Goal: Information Seeking & Learning: Compare options

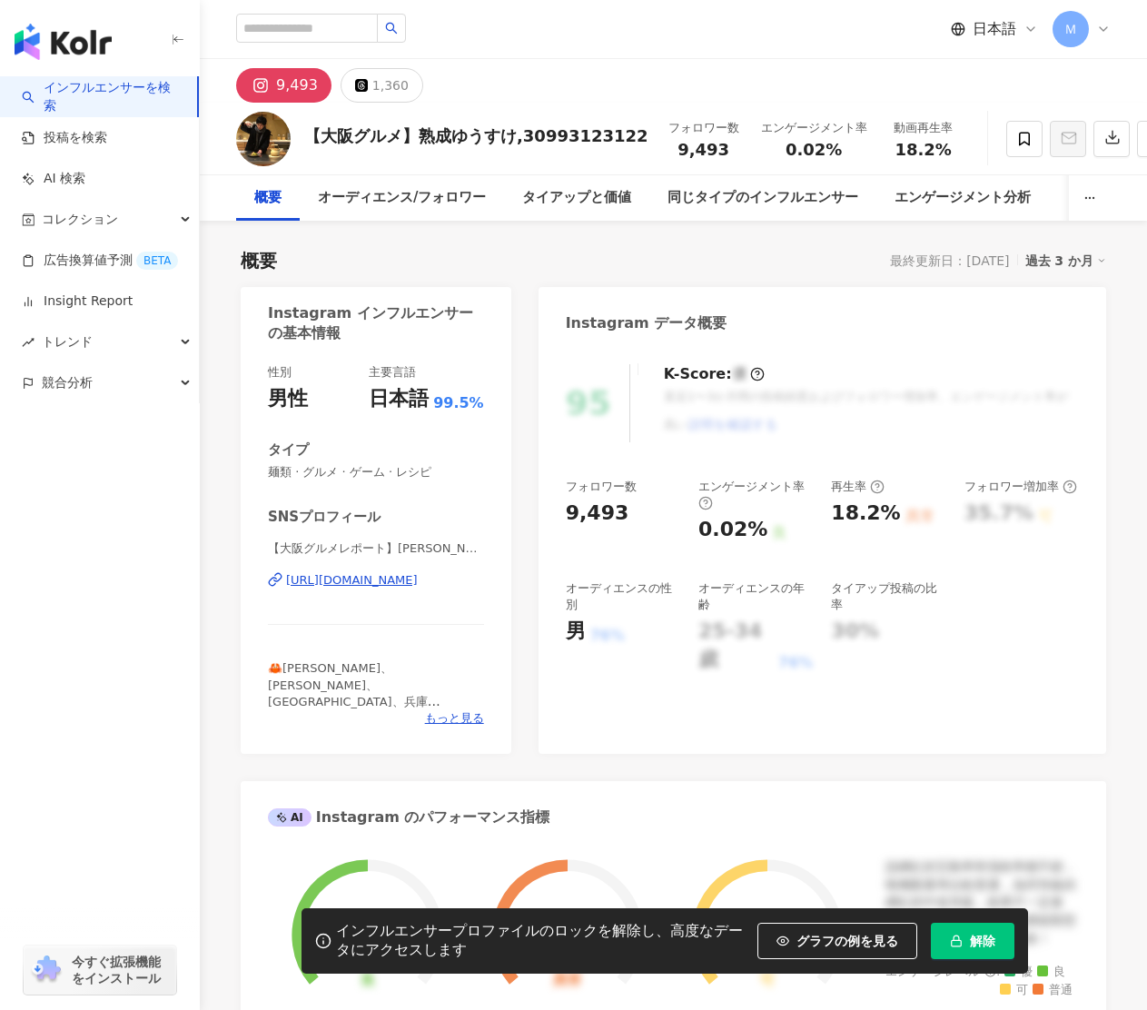
click at [382, 577] on div "https://www.instagram.com/tabemoguki/" at bounding box center [352, 580] width 132 height 16
click at [1006, 137] on span at bounding box center [1024, 139] width 36 height 36
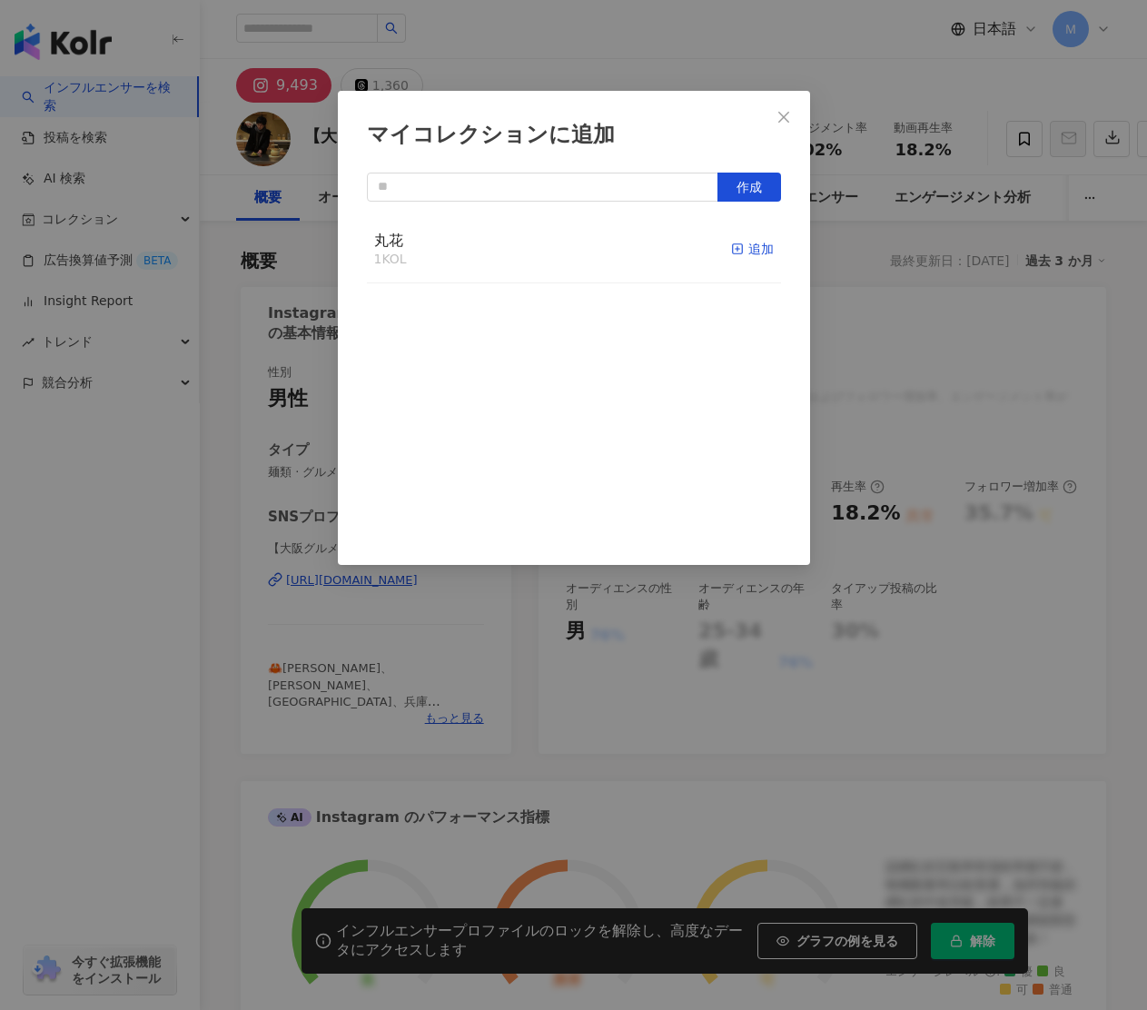
click at [758, 251] on div "追加" at bounding box center [752, 249] width 43 height 20
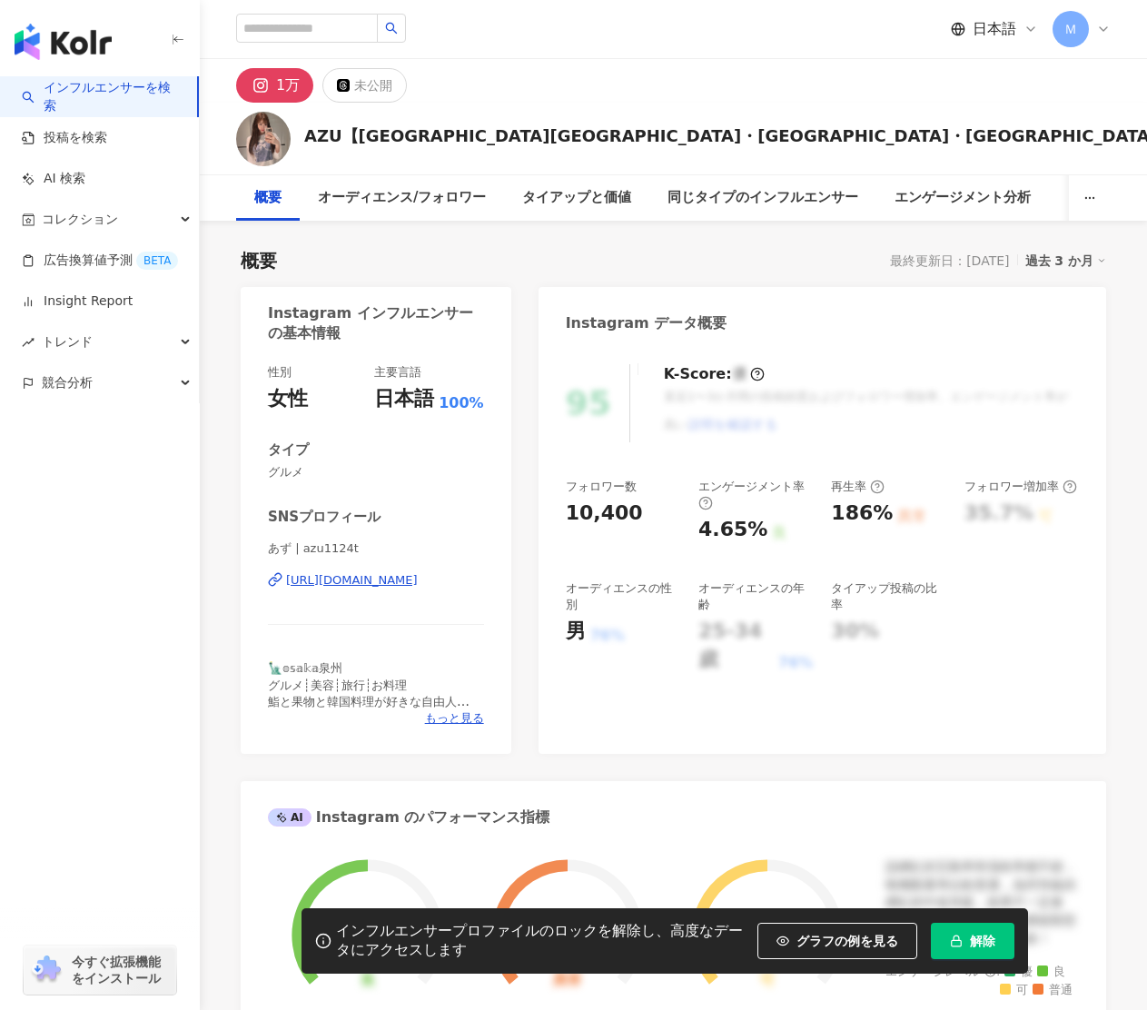
click at [418, 580] on div "https://www.instagram.com/azu1124t/" at bounding box center [352, 580] width 132 height 16
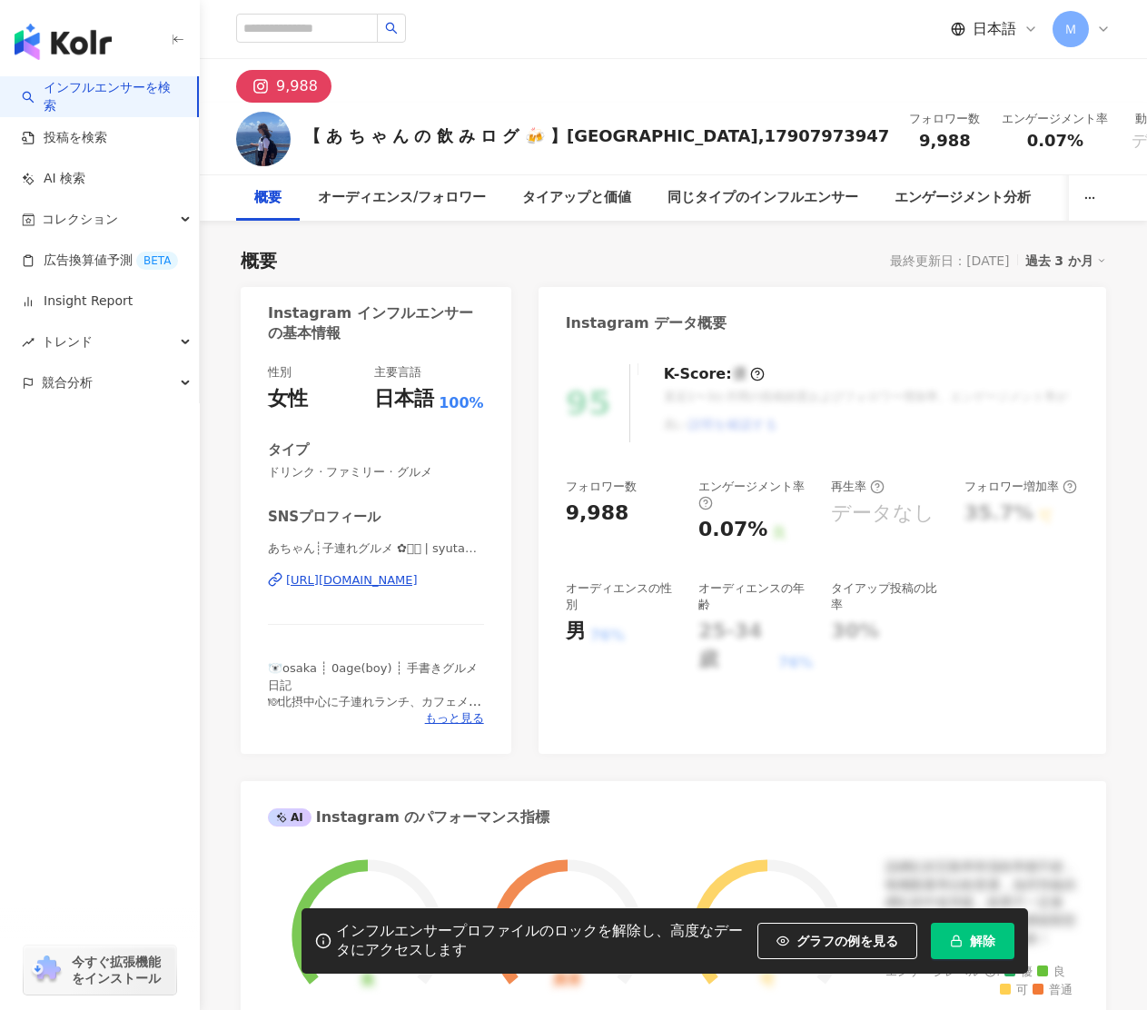
click at [394, 575] on div "https://www.instagram.com/syutagram_a/" at bounding box center [352, 580] width 132 height 16
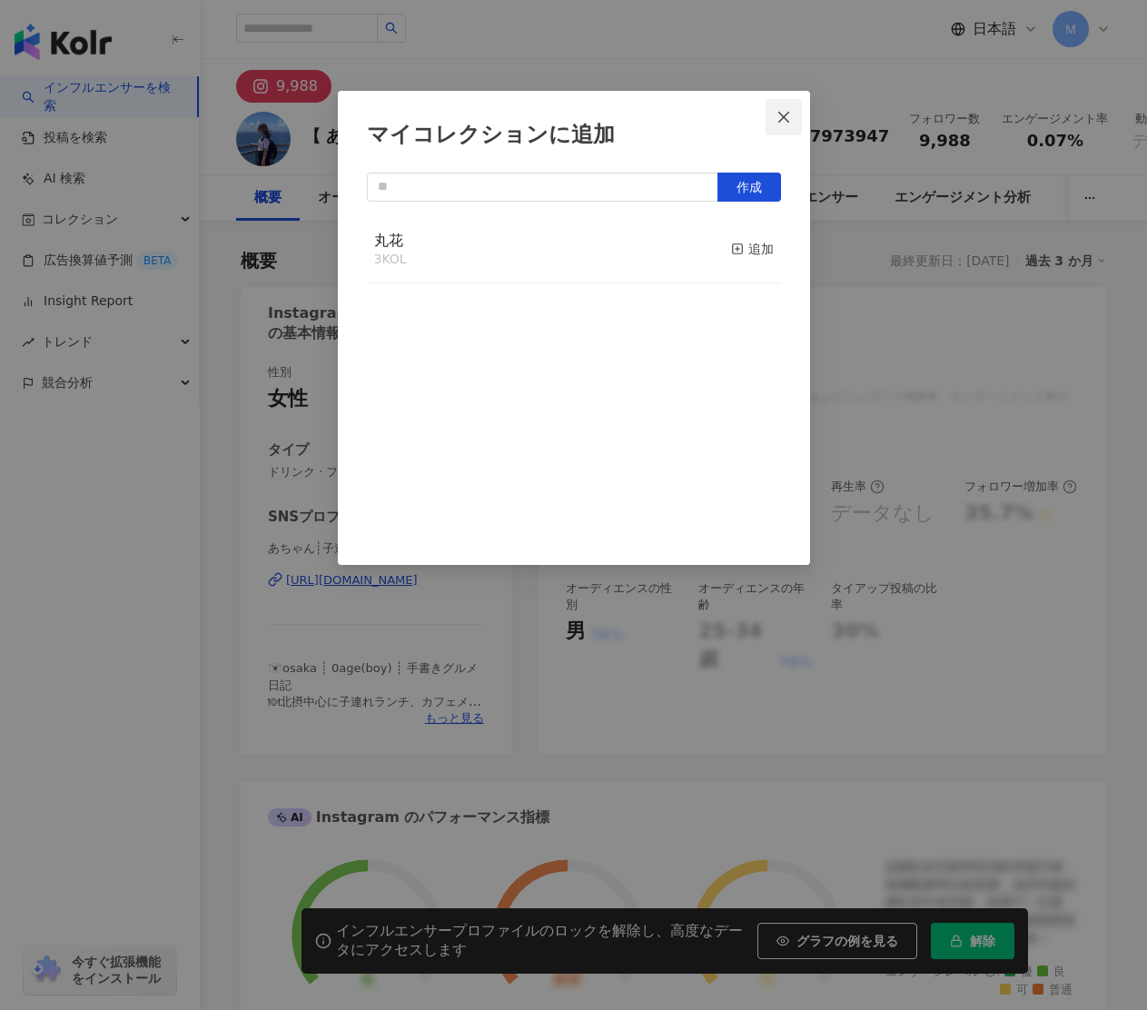
click at [779, 118] on icon "close" at bounding box center [784, 117] width 15 height 15
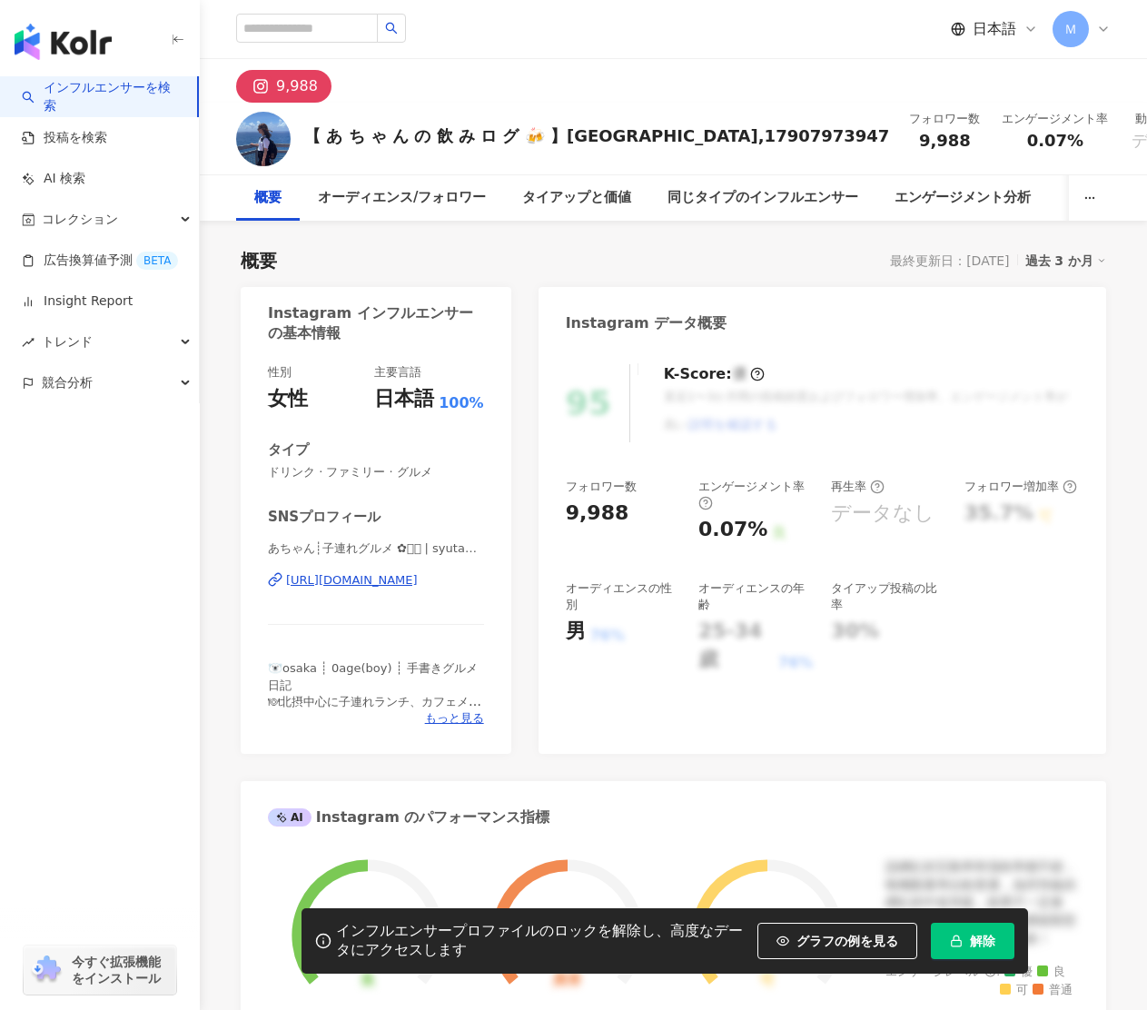
click at [418, 581] on div "https://www.instagram.com/syutagram_a/" at bounding box center [352, 580] width 132 height 16
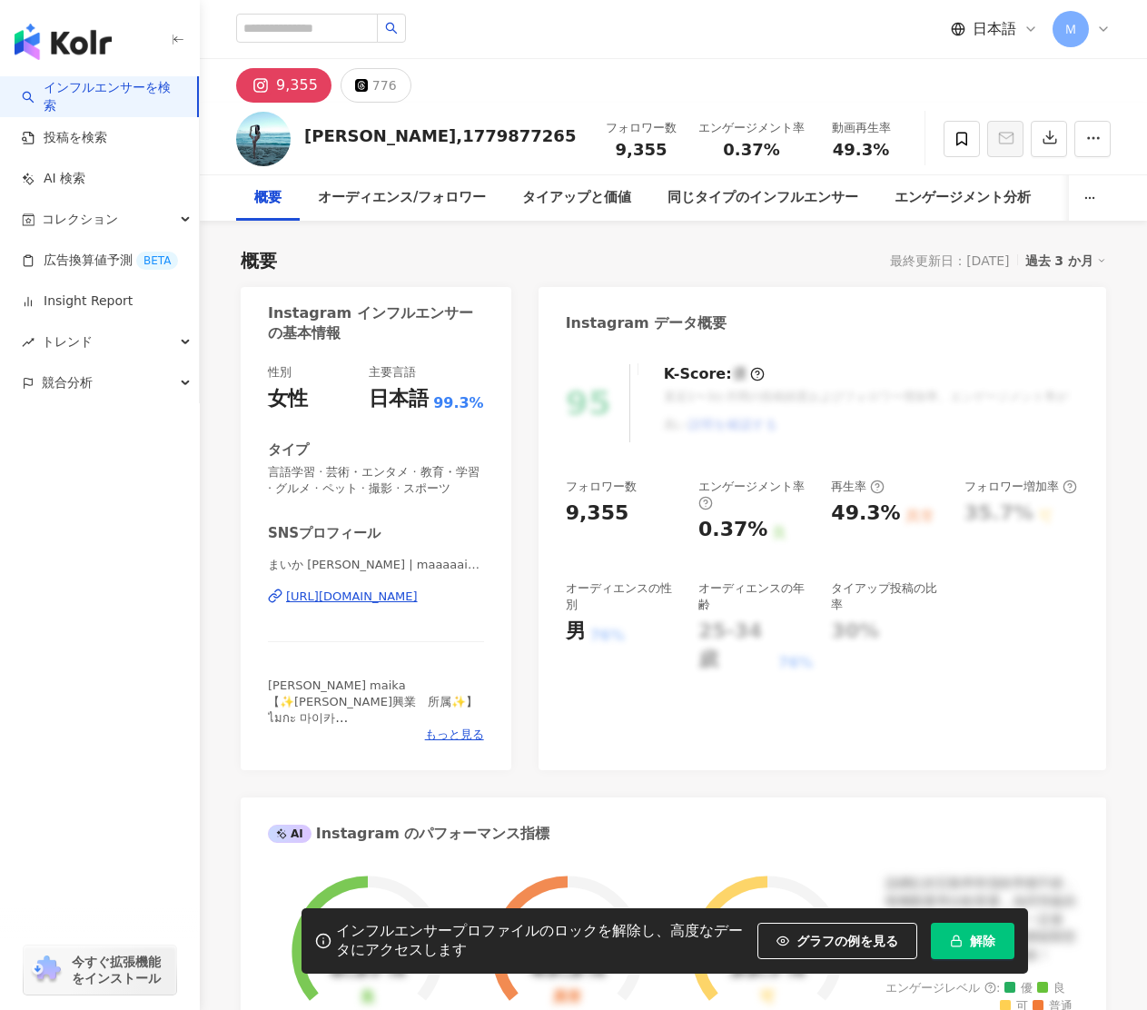
click at [418, 593] on div "https://www.instagram.com/maaaaaika331/" at bounding box center [352, 597] width 132 height 16
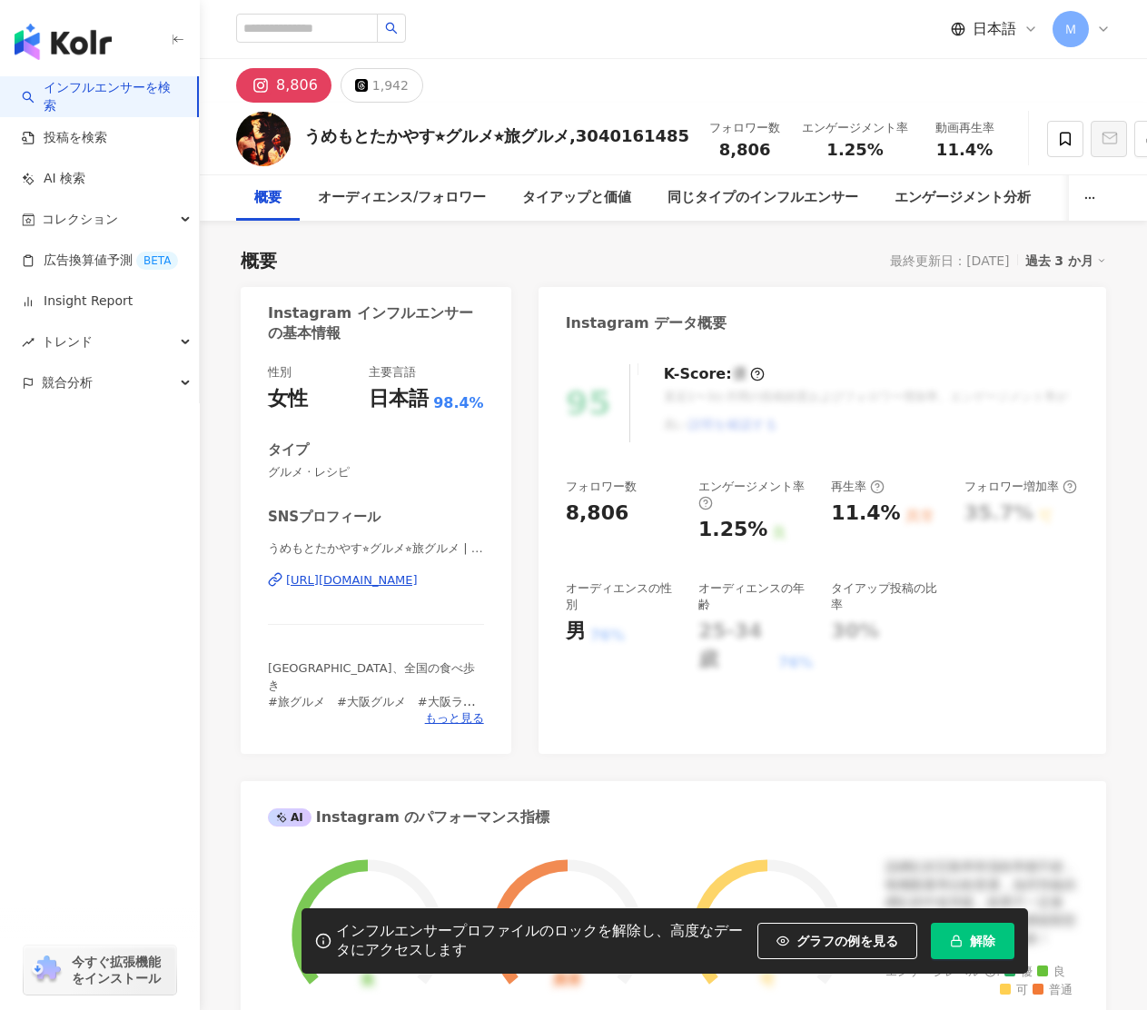
click at [389, 575] on div "https://www.instagram.com/takayasu_umemoto/" at bounding box center [352, 580] width 132 height 16
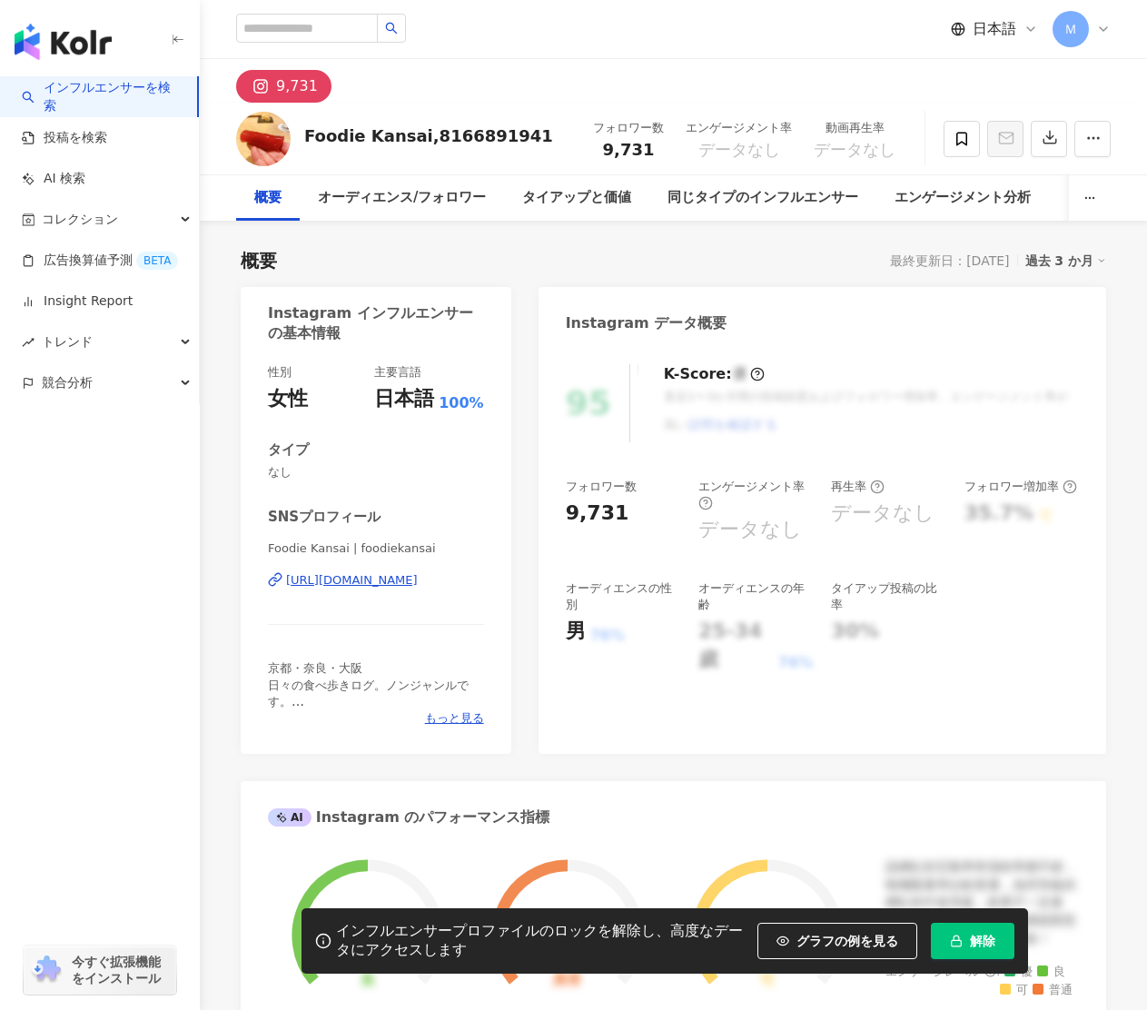
click at [376, 580] on div "[URL][DOMAIN_NAME]" at bounding box center [352, 580] width 132 height 16
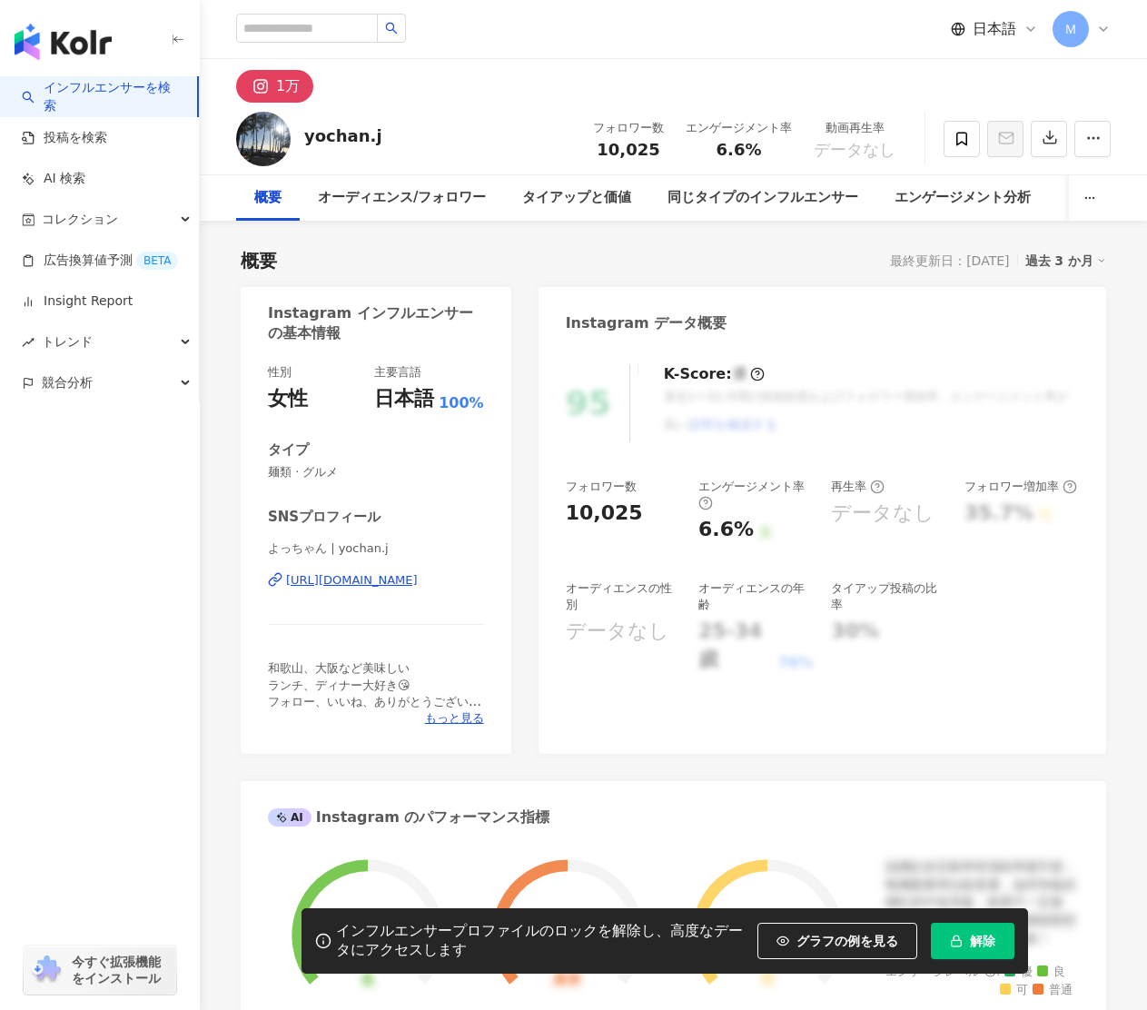
click at [418, 579] on div "https://www.instagram.com/yochan.j/" at bounding box center [352, 580] width 132 height 16
click at [961, 136] on icon at bounding box center [962, 139] width 16 height 16
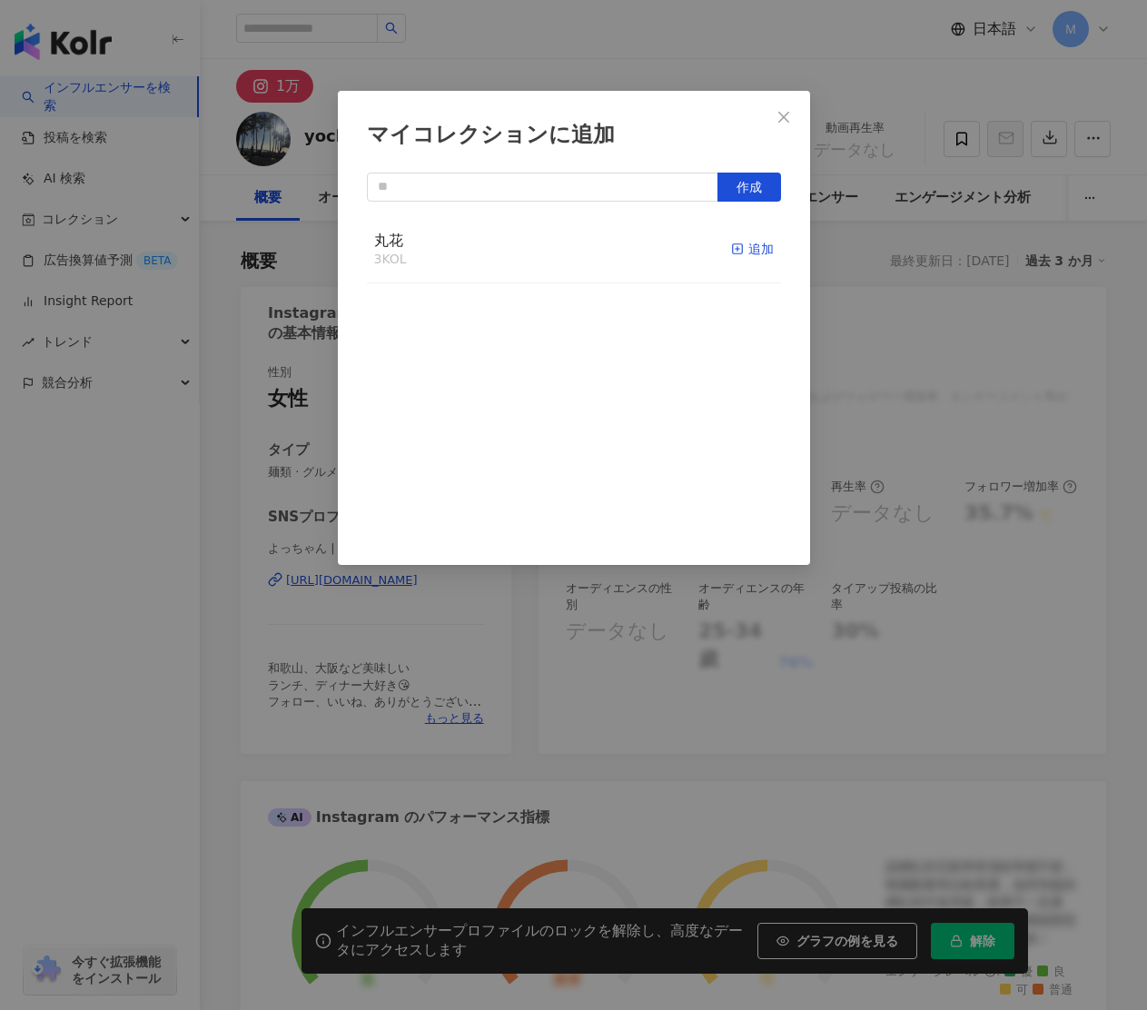
click at [748, 246] on div "追加" at bounding box center [752, 249] width 43 height 20
click at [779, 113] on icon "close" at bounding box center [783, 116] width 11 height 11
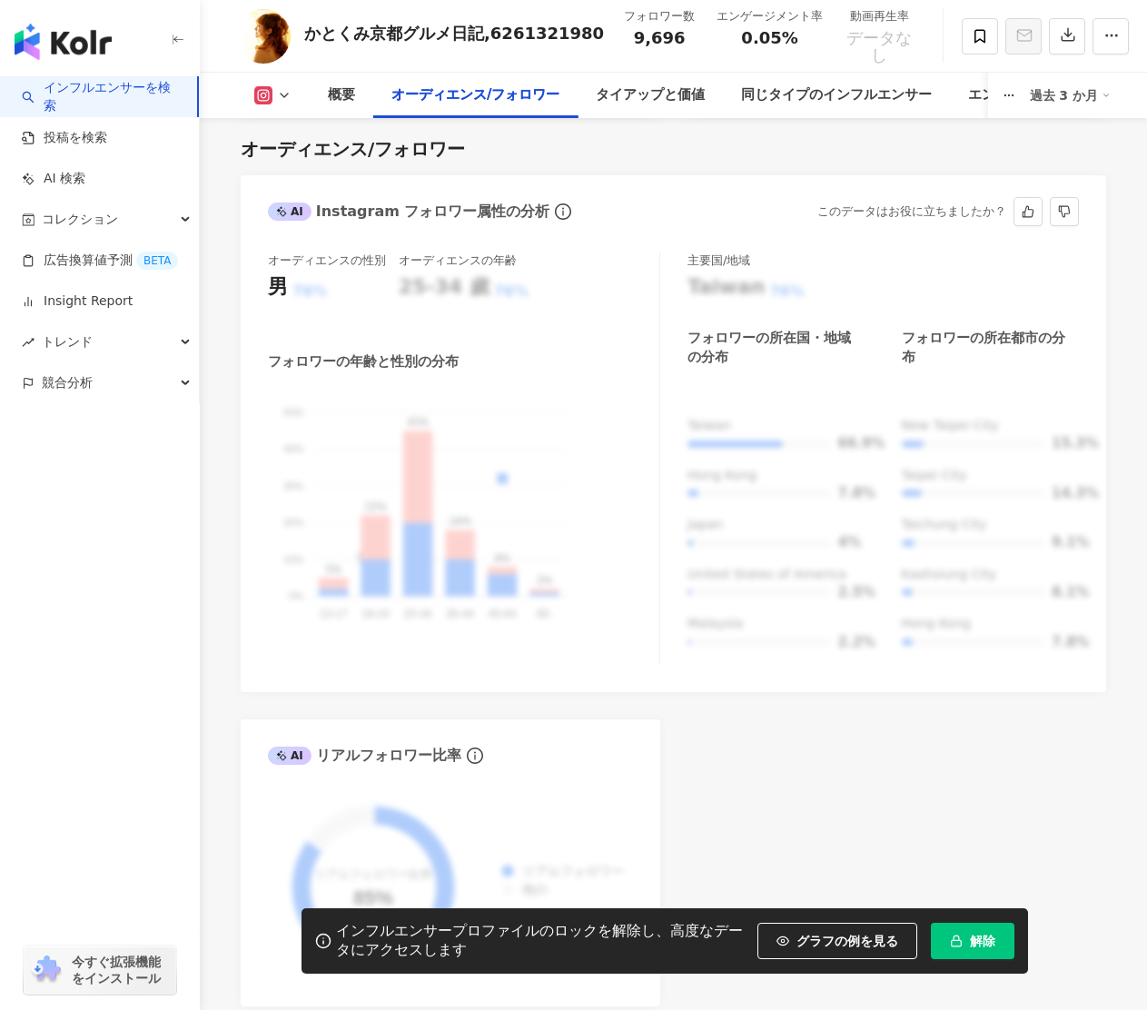
scroll to position [1631, 0]
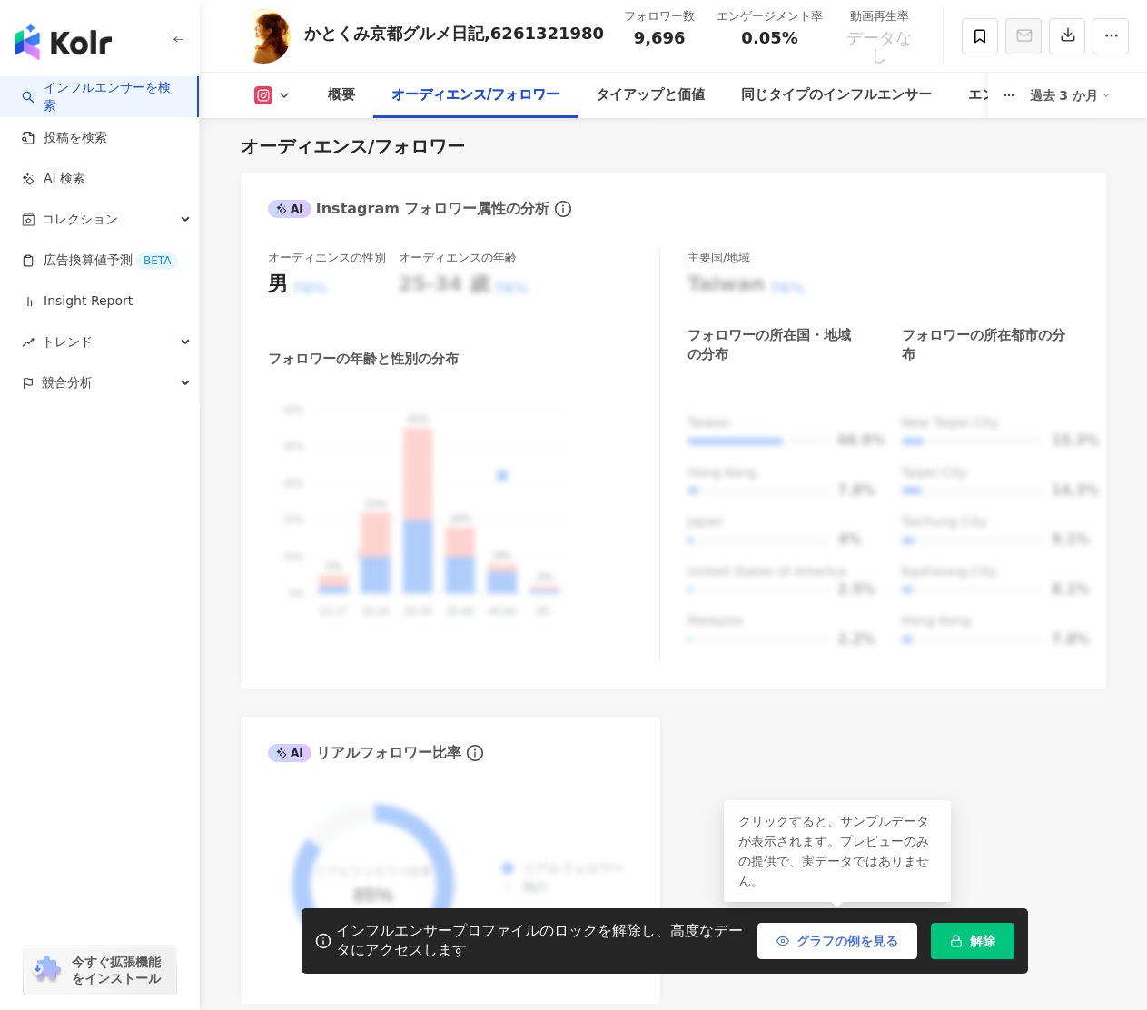
click at [793, 933] on button "グラフの例を見る" at bounding box center [838, 941] width 160 height 36
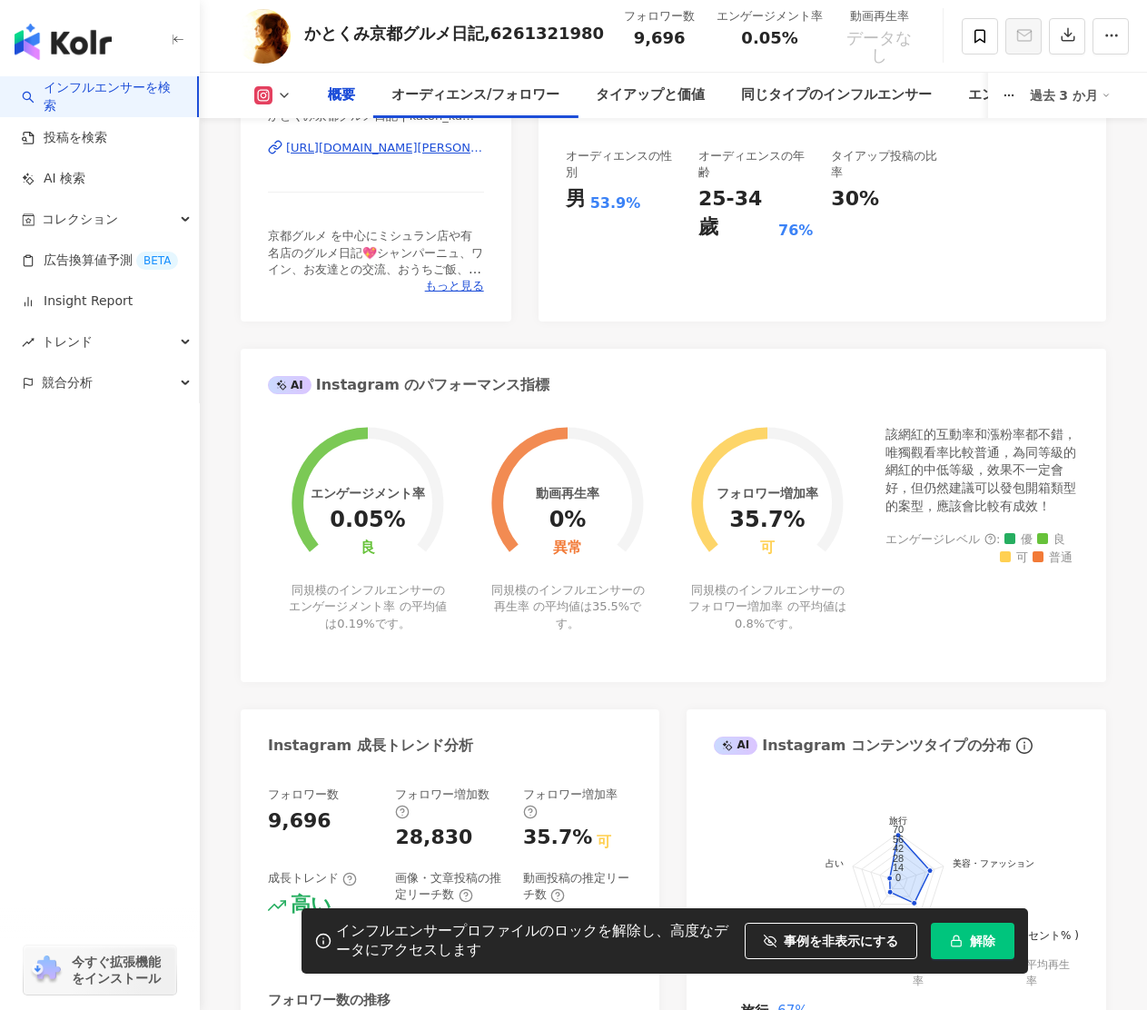
scroll to position [0, 0]
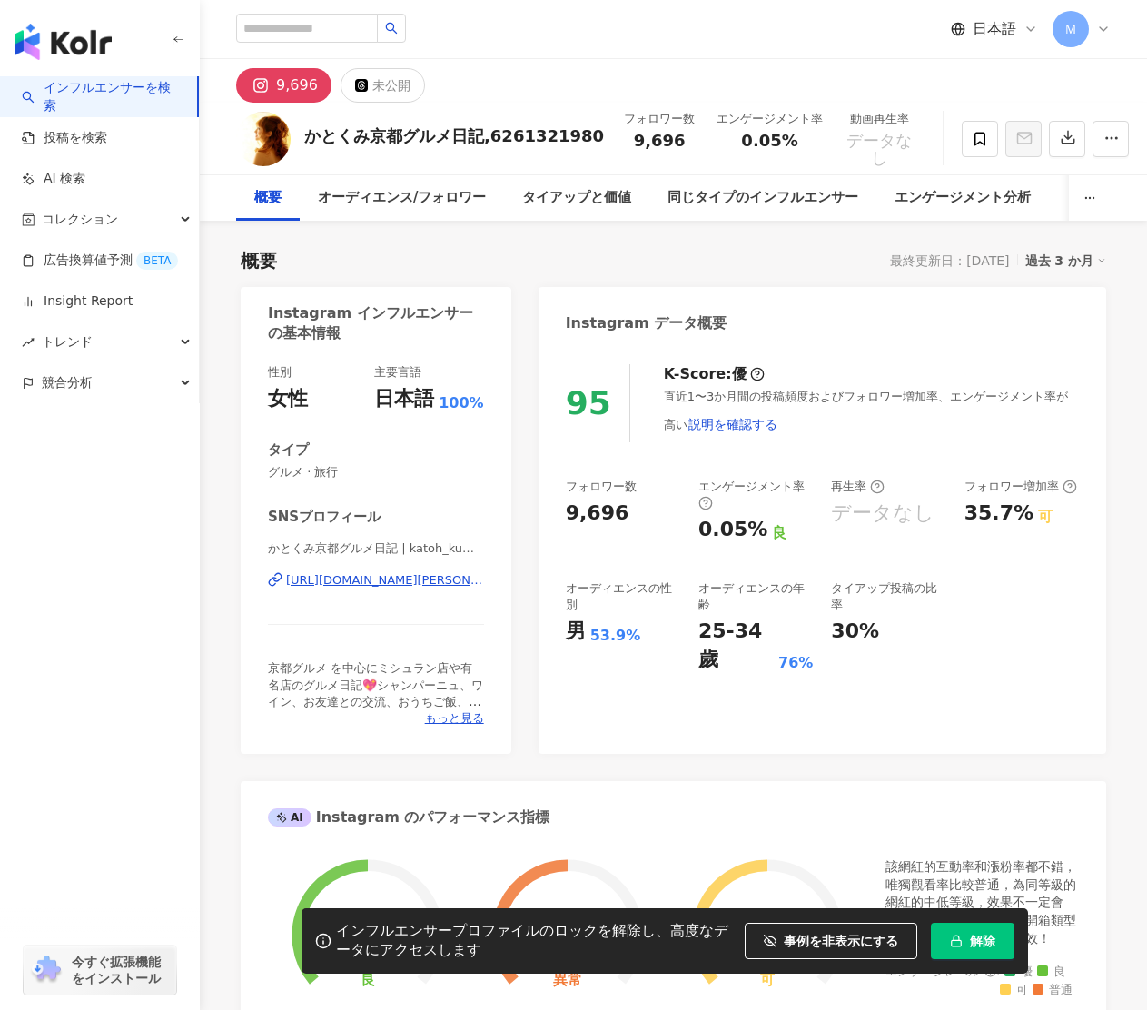
click at [441, 580] on div "https://www.instagram.com/katoh_kumiko/" at bounding box center [385, 580] width 198 height 16
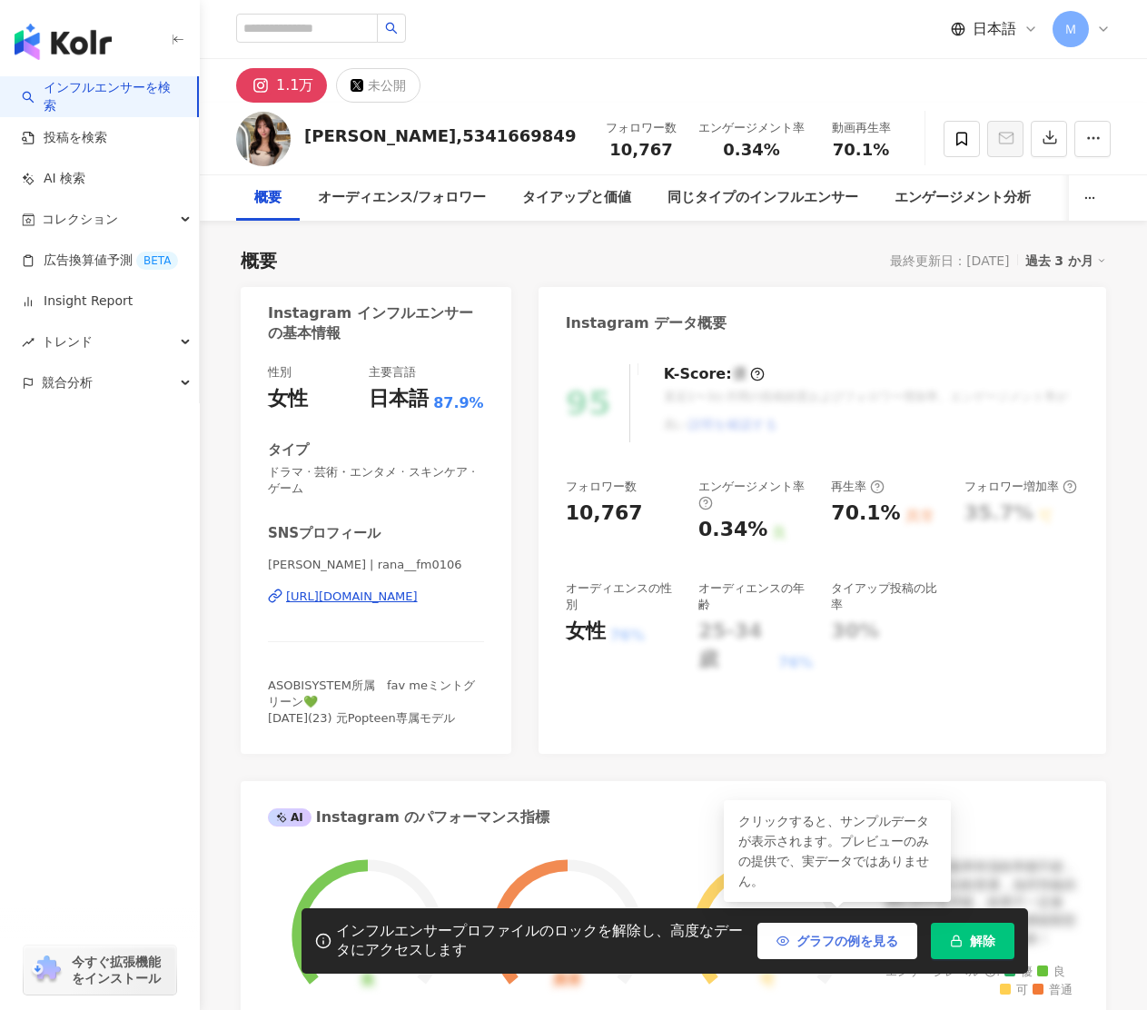
click at [863, 934] on span "グラフの例を見る" at bounding box center [848, 941] width 102 height 15
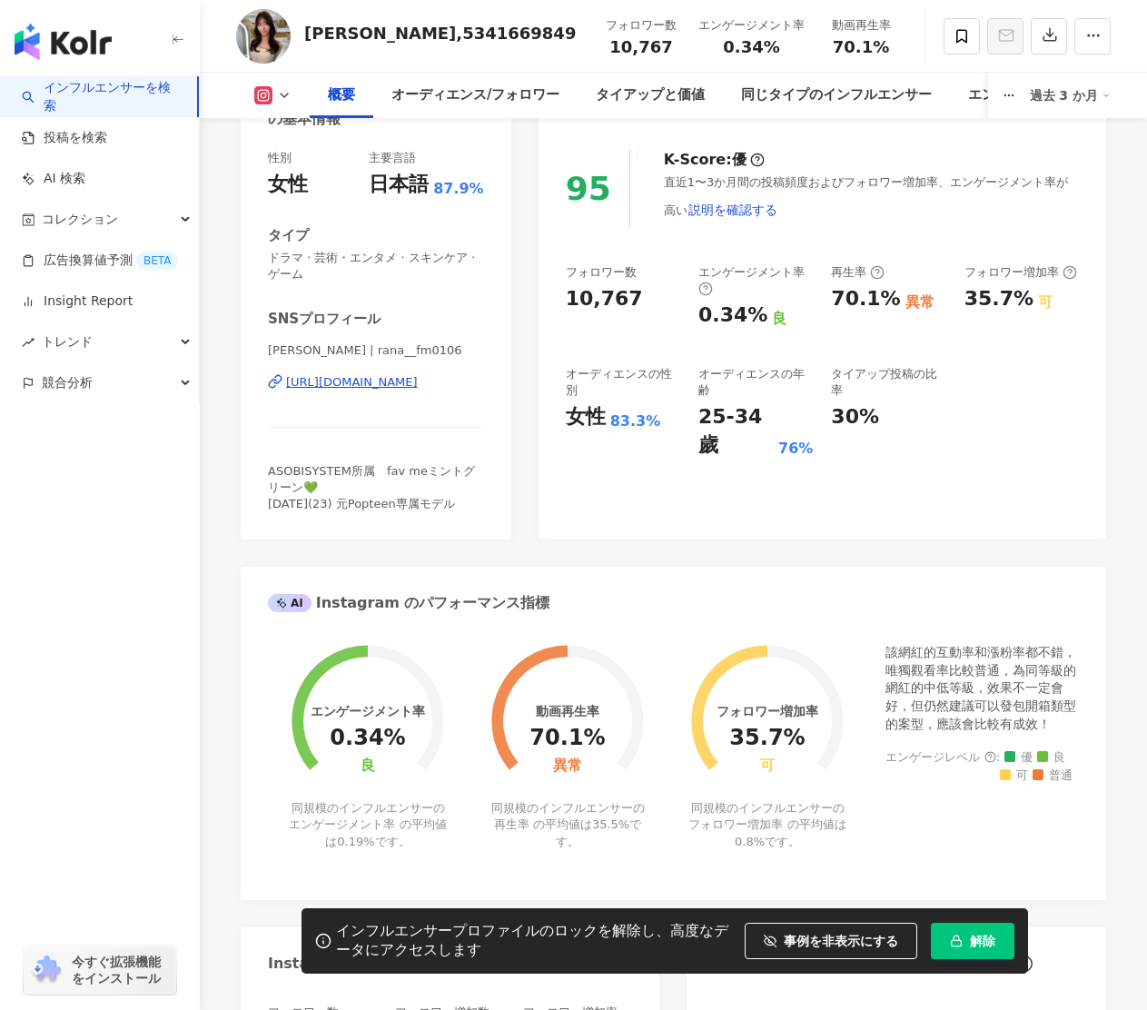
scroll to position [217, 0]
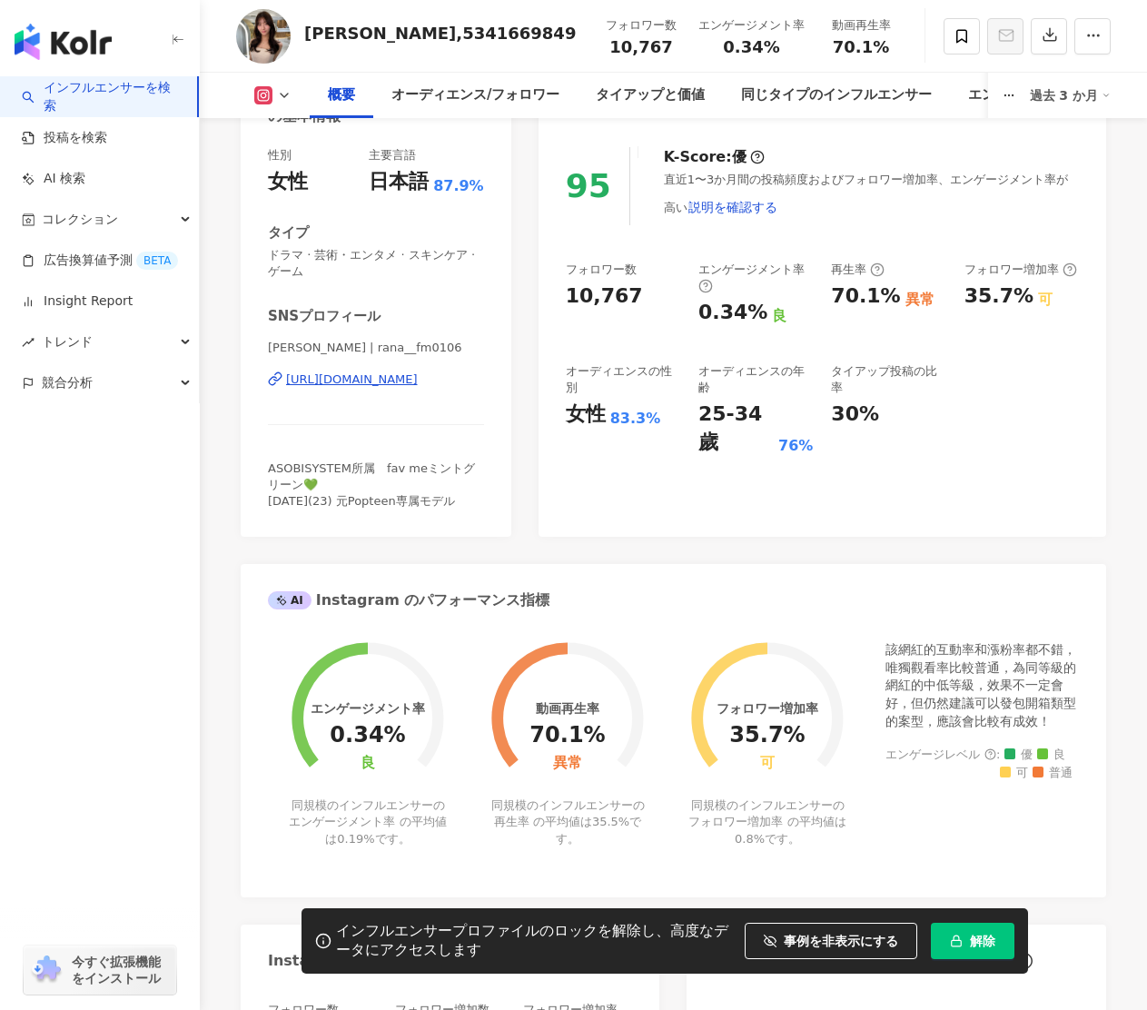
click at [418, 383] on div "https://www.instagram.com/rana__fm0106/" at bounding box center [352, 380] width 132 height 16
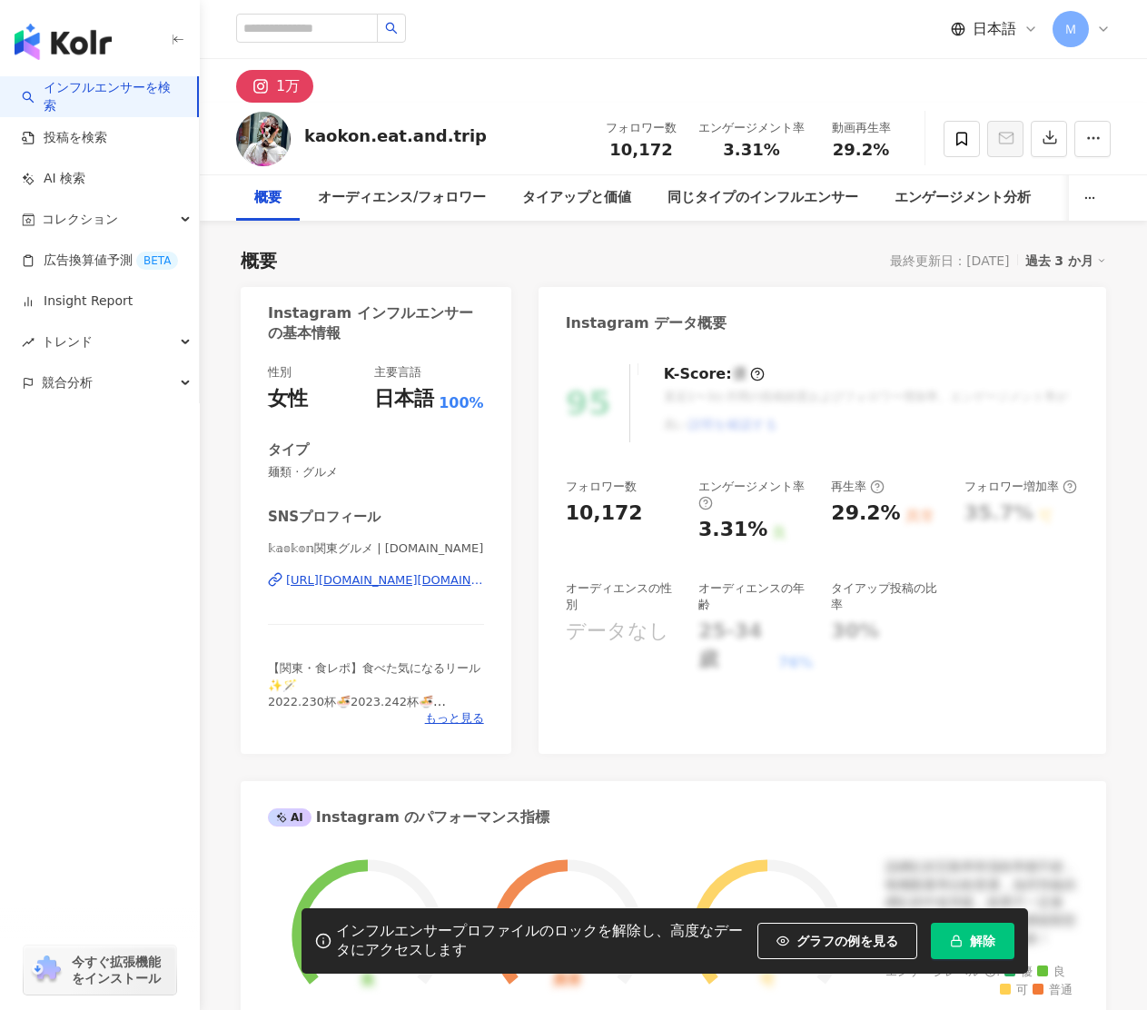
click at [385, 579] on div "https://www.instagram.com/kaokon.eat.love/" at bounding box center [385, 580] width 198 height 16
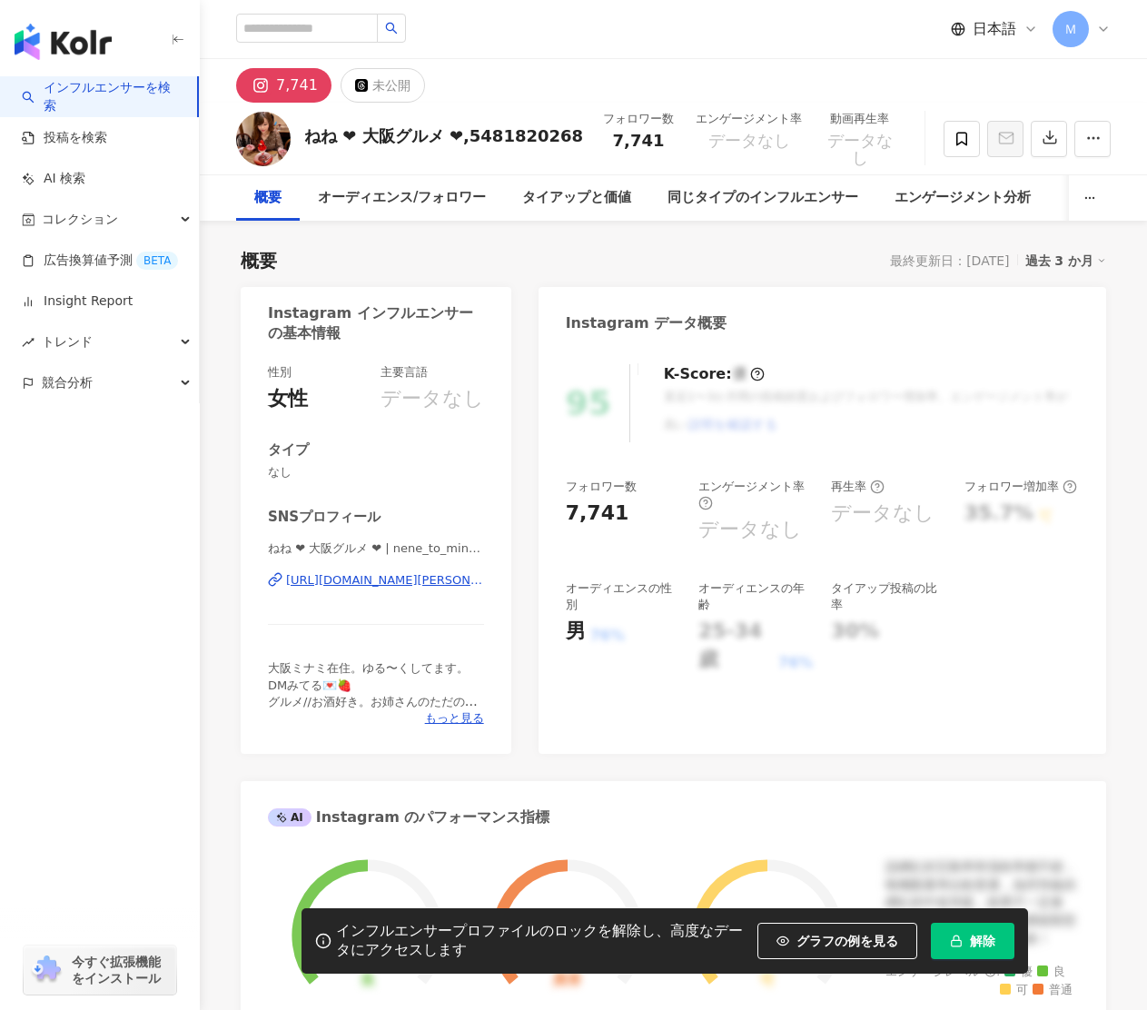
click at [414, 579] on div "https://www.instagram.com/nene_to_minami/" at bounding box center [385, 580] width 198 height 16
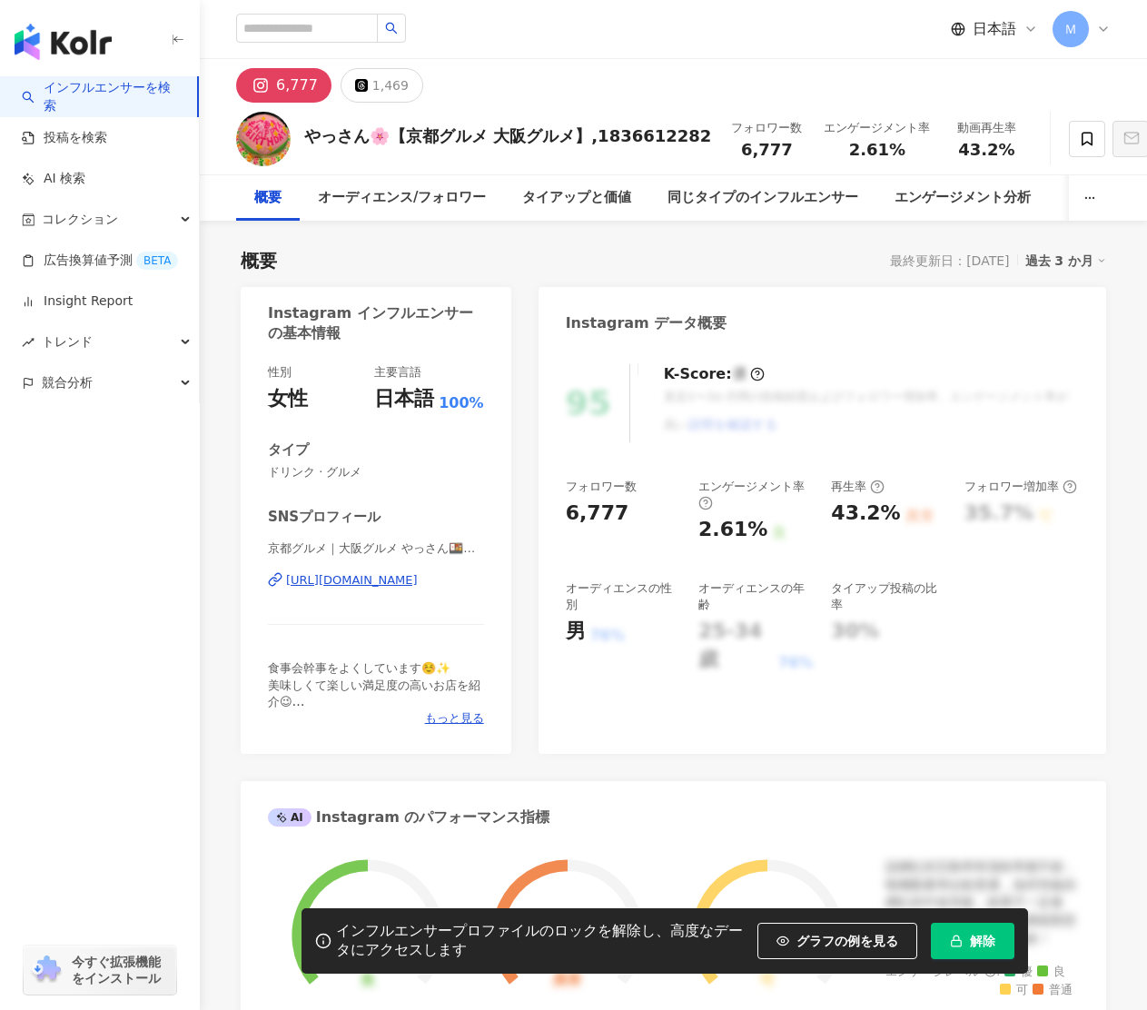
click at [418, 579] on div "[URL][DOMAIN_NAME]" at bounding box center [352, 580] width 132 height 16
click at [1079, 143] on icon at bounding box center [1087, 139] width 16 height 16
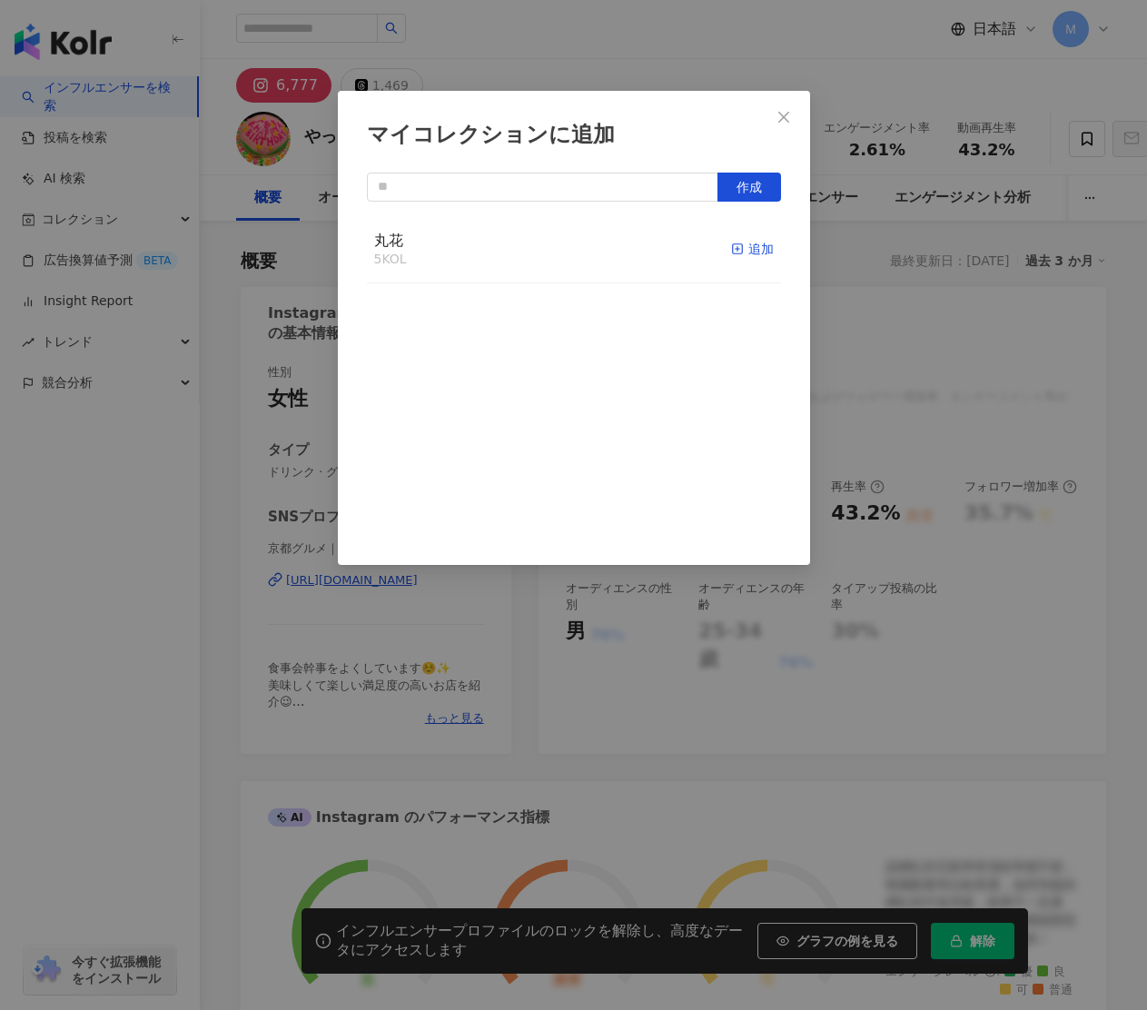
click at [758, 242] on div "追加" at bounding box center [752, 249] width 43 height 20
click at [779, 114] on icon "close" at bounding box center [784, 117] width 15 height 15
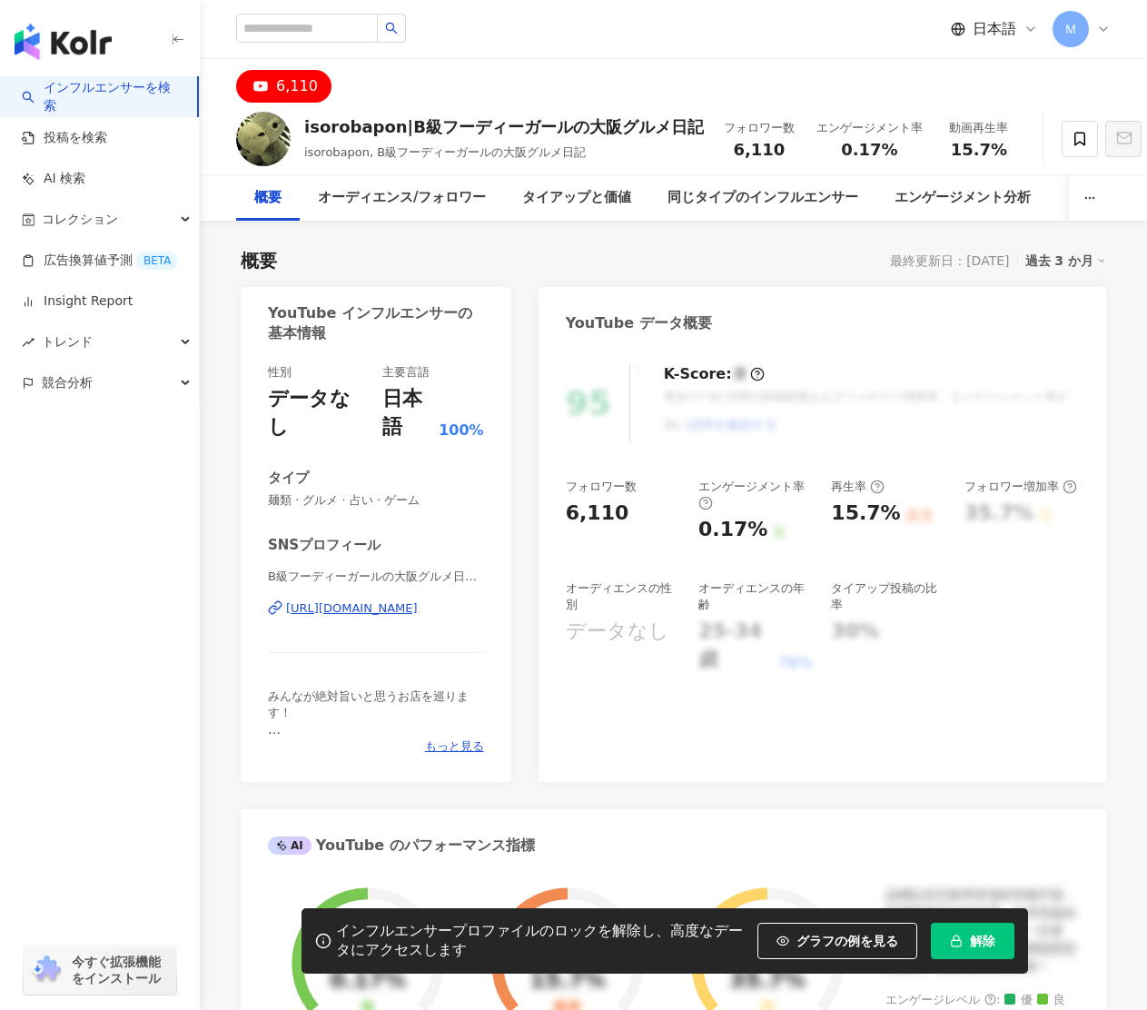
click at [414, 604] on div "[URL][DOMAIN_NAME]" at bounding box center [352, 608] width 132 height 16
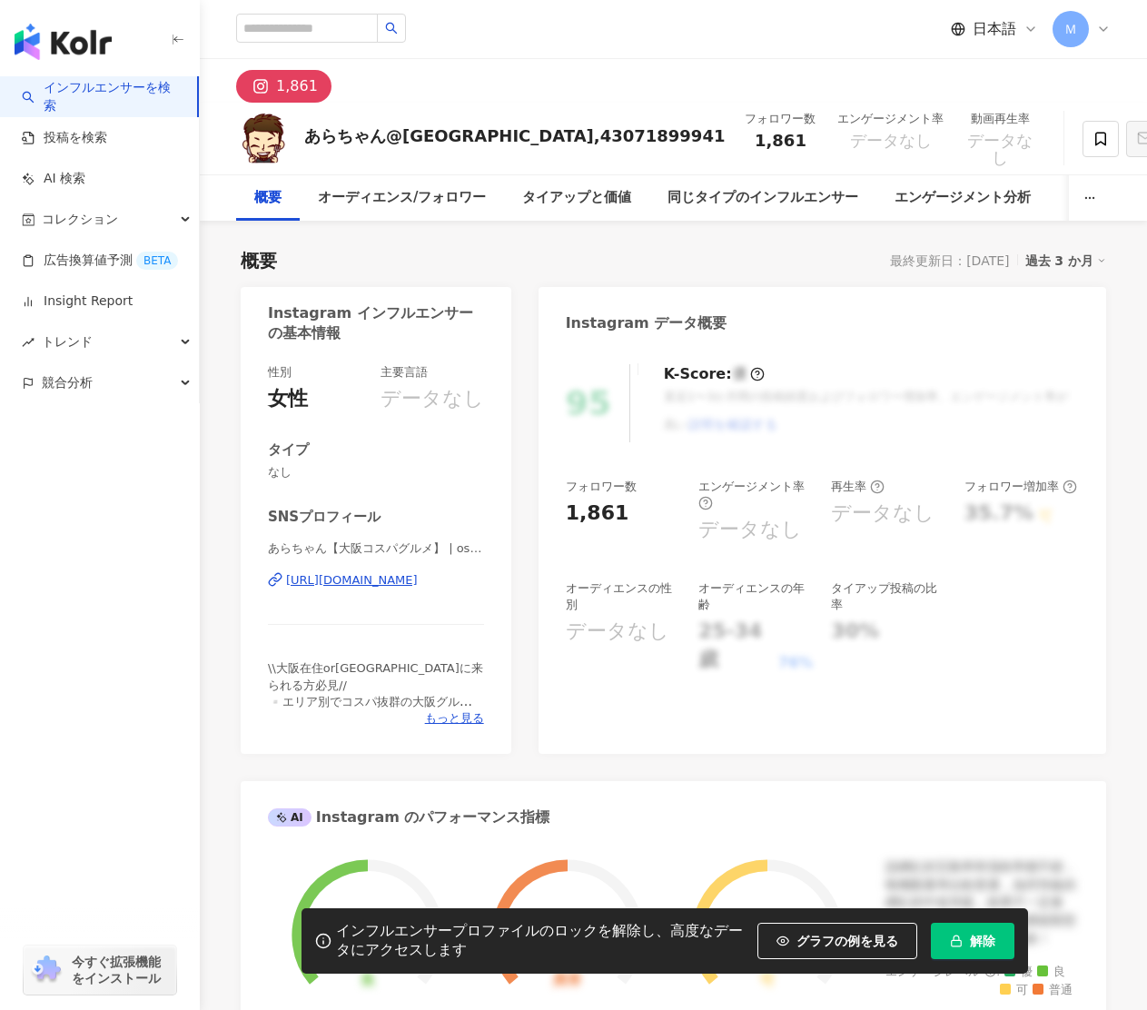
click at [408, 583] on div "https://www.instagram.com/osaka_arachans_gourmet/" at bounding box center [352, 580] width 132 height 16
click at [1093, 136] on icon at bounding box center [1101, 139] width 16 height 16
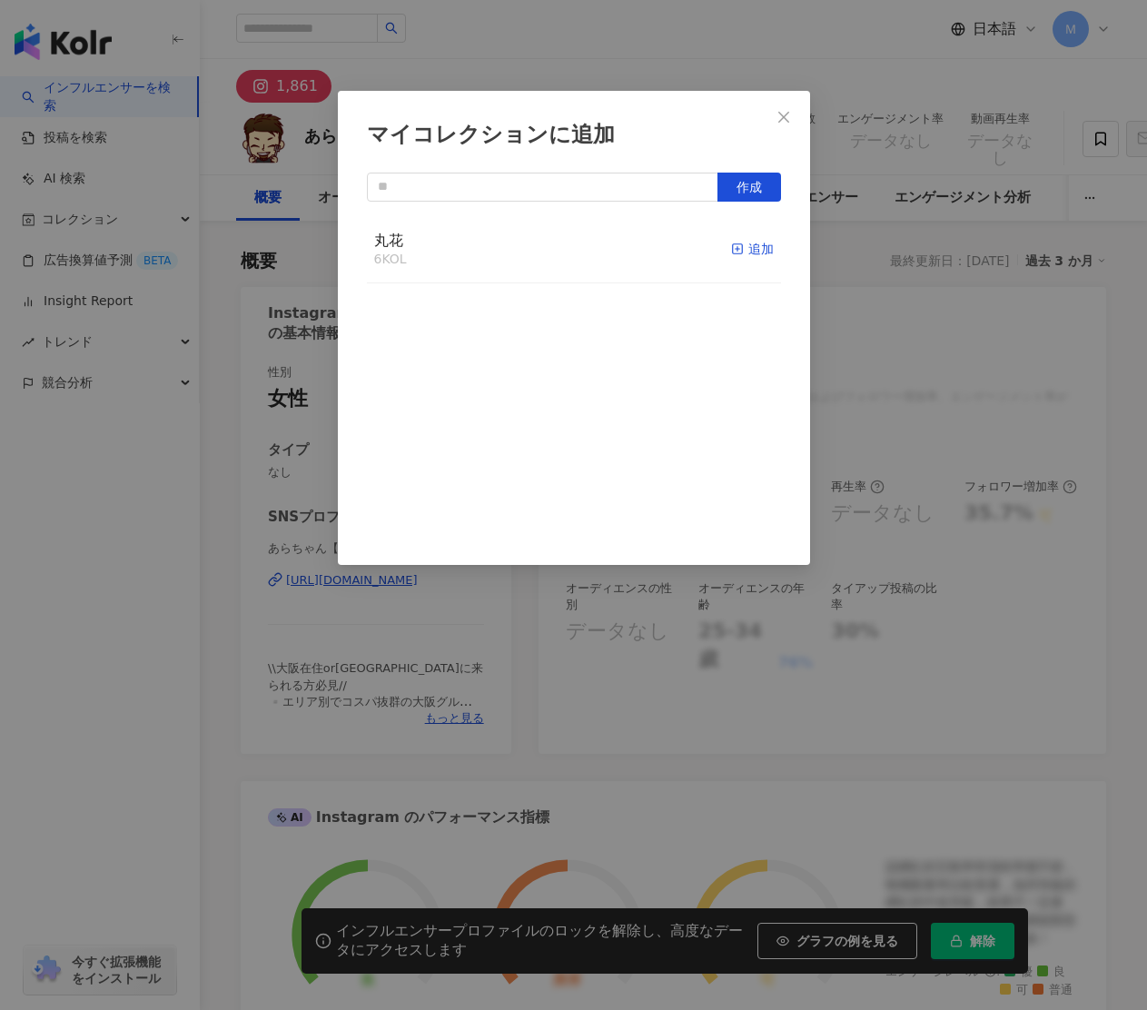
click at [748, 249] on div "追加" at bounding box center [752, 249] width 43 height 20
click at [786, 111] on icon "close" at bounding box center [784, 117] width 15 height 15
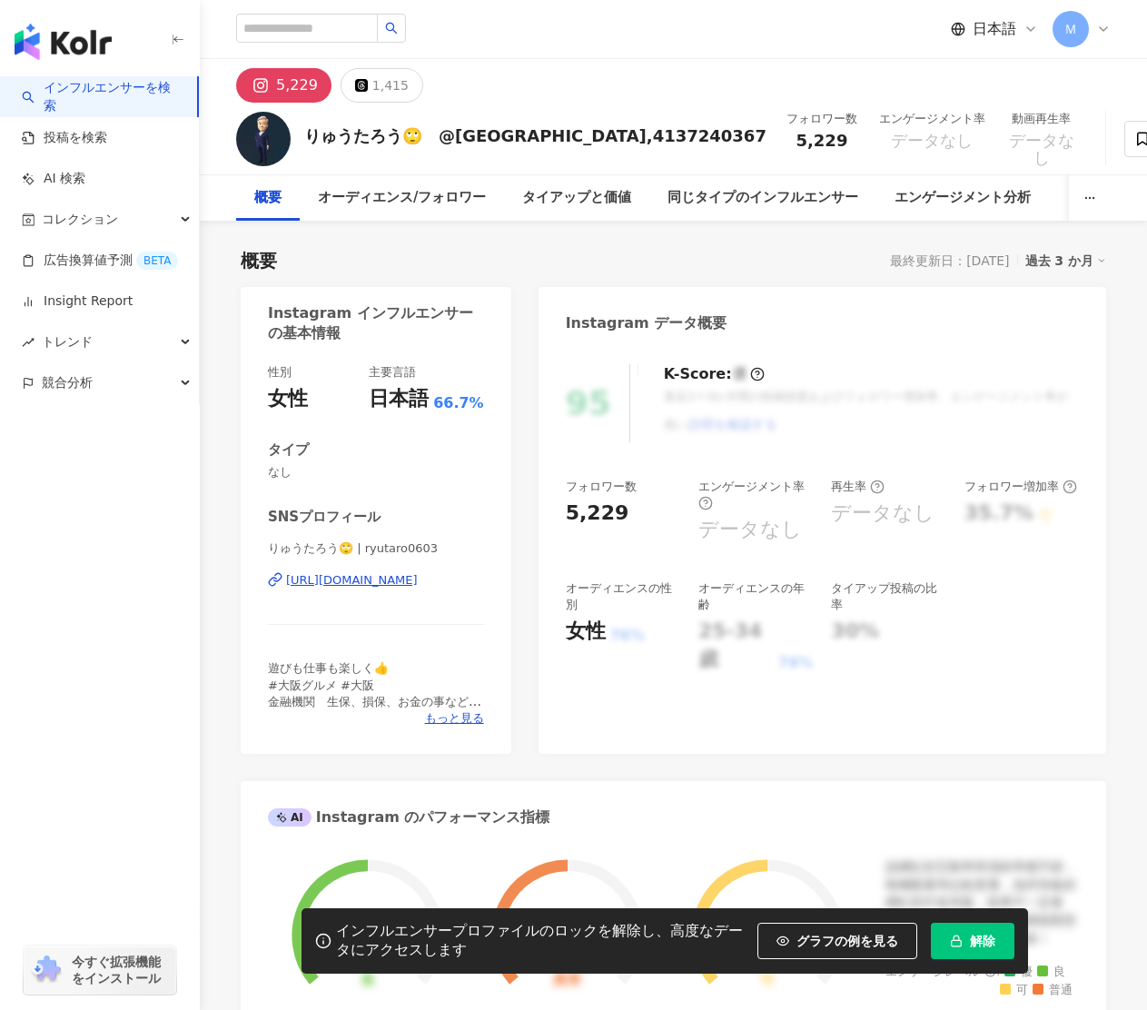
click at [418, 577] on div "https://www.instagram.com/ryutaro0603/" at bounding box center [352, 580] width 132 height 16
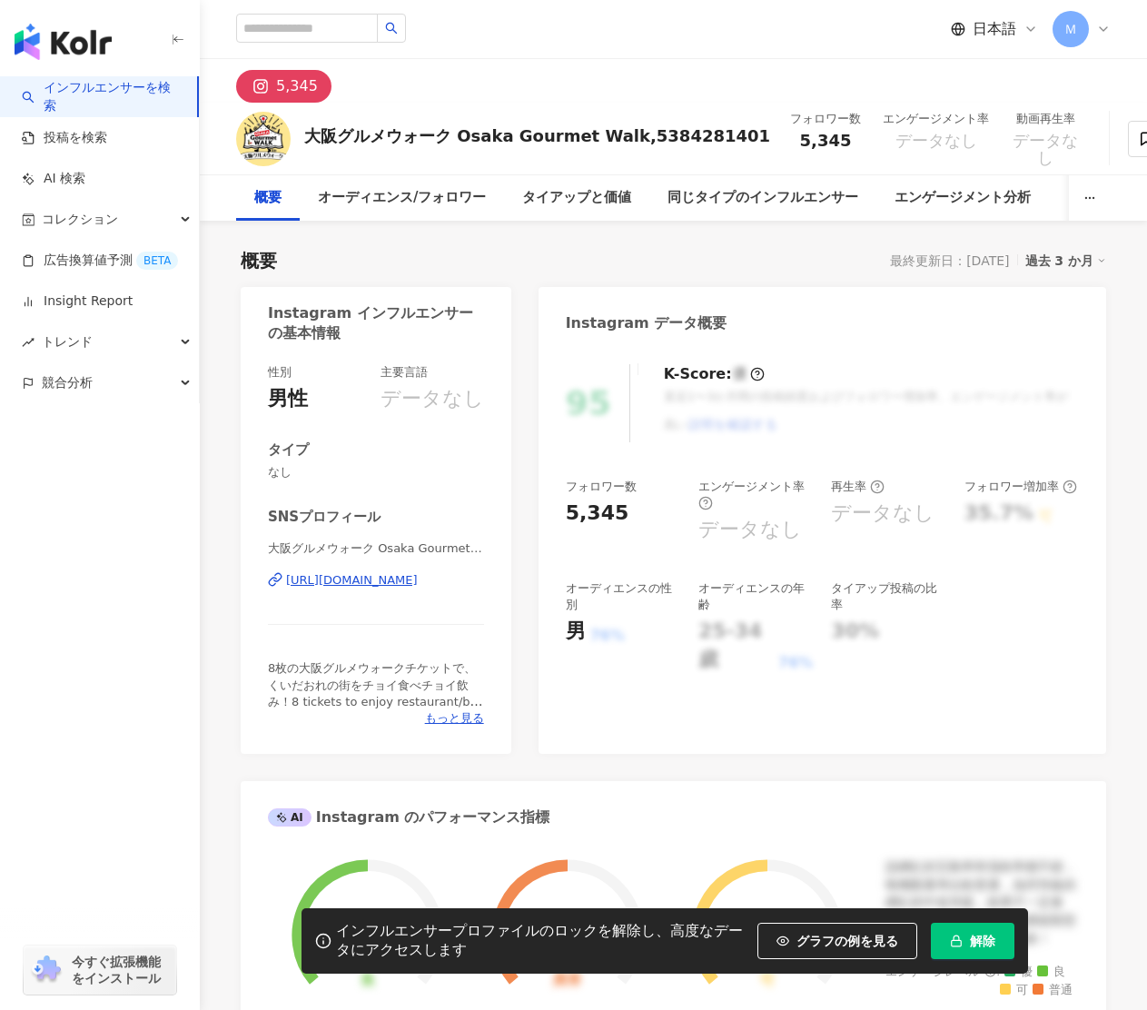
click at [406, 581] on div "https://www.instagram.com/osakagourmetwalk/" at bounding box center [352, 580] width 132 height 16
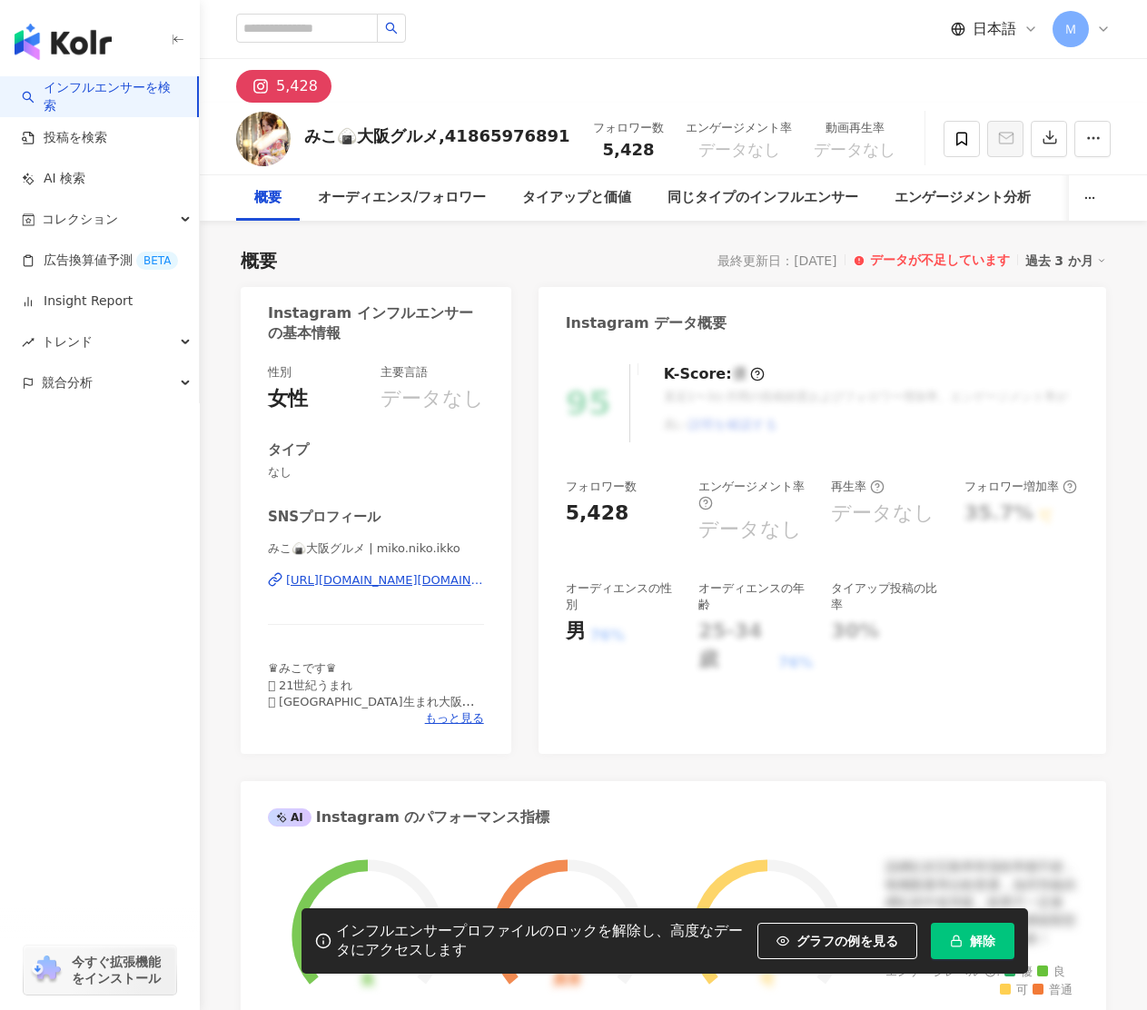
click at [419, 578] on div "https://www.instagram.com/miko.niko.ikko/" at bounding box center [385, 580] width 198 height 16
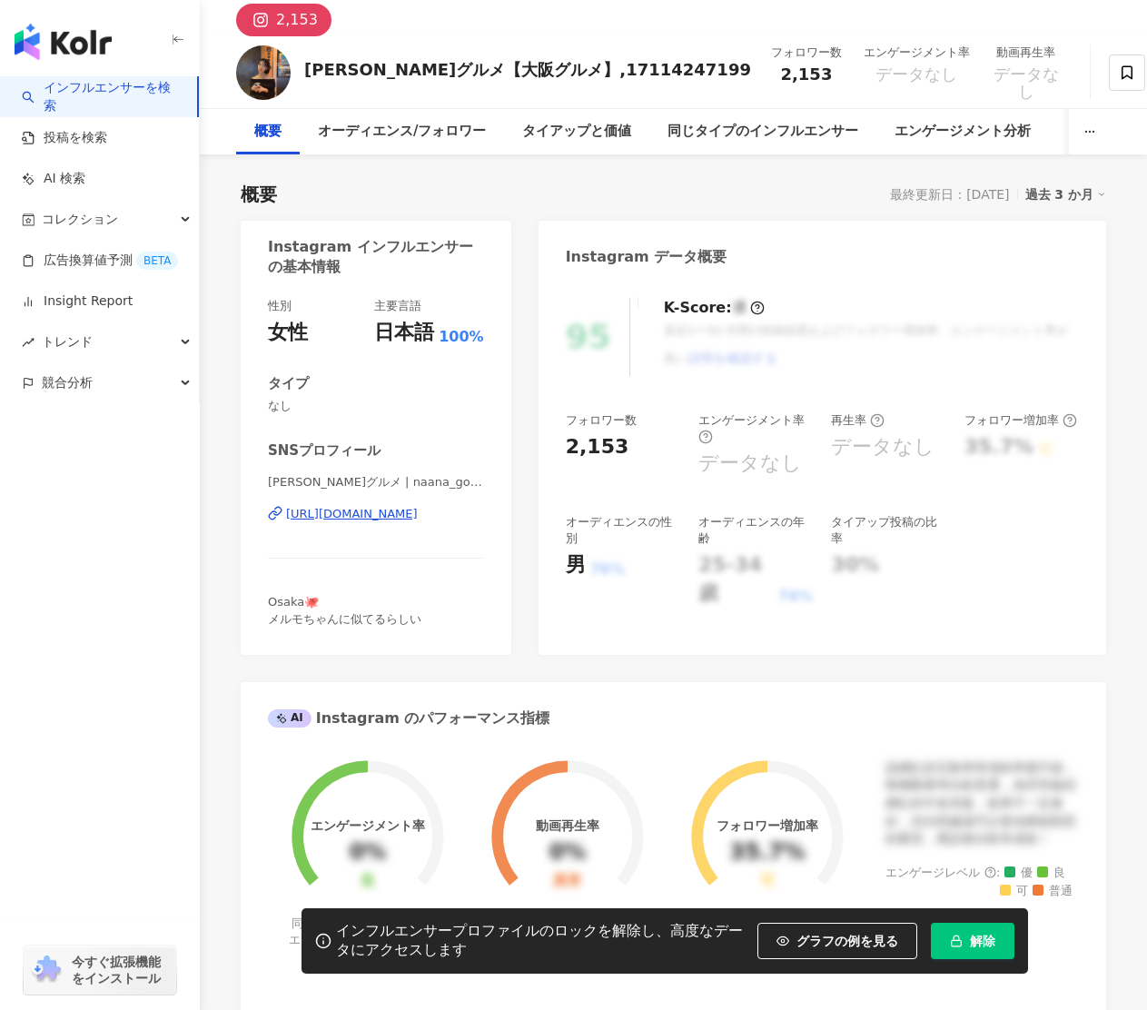
scroll to position [56, 0]
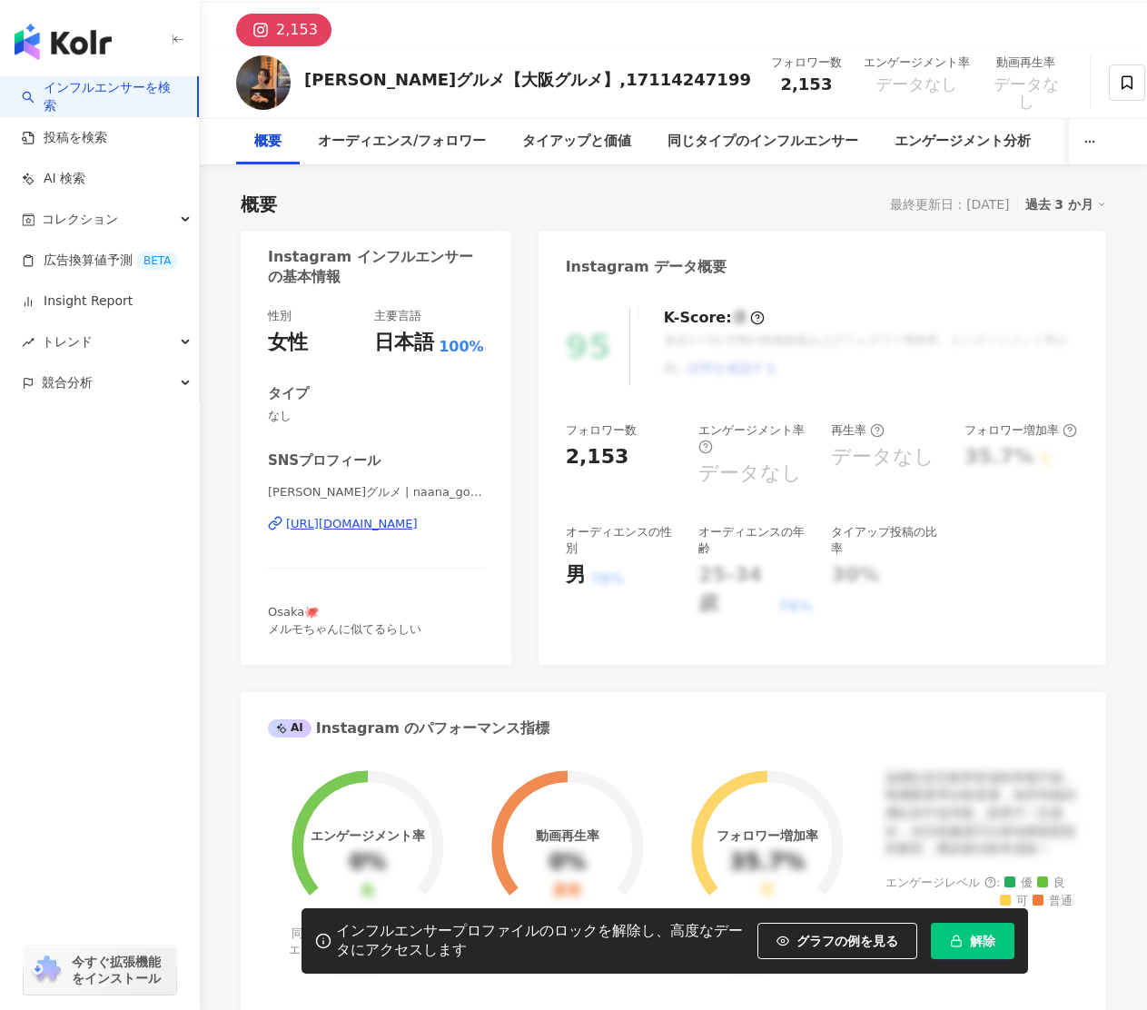
click at [400, 523] on div "https://www.instagram.com/naana_gourmet/" at bounding box center [352, 524] width 132 height 16
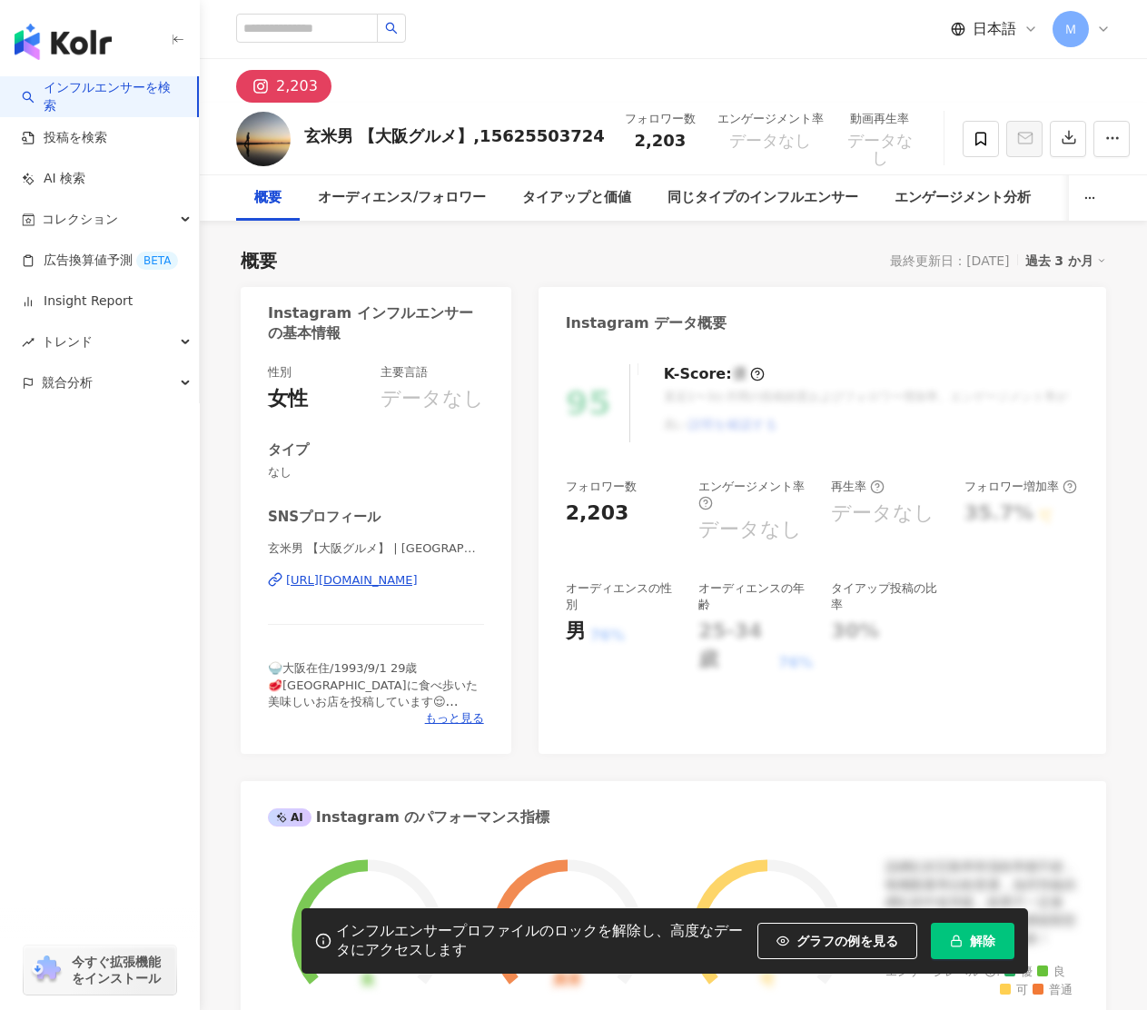
click at [418, 580] on div "[URL][DOMAIN_NAME]" at bounding box center [352, 580] width 132 height 16
click at [973, 142] on icon at bounding box center [981, 139] width 16 height 16
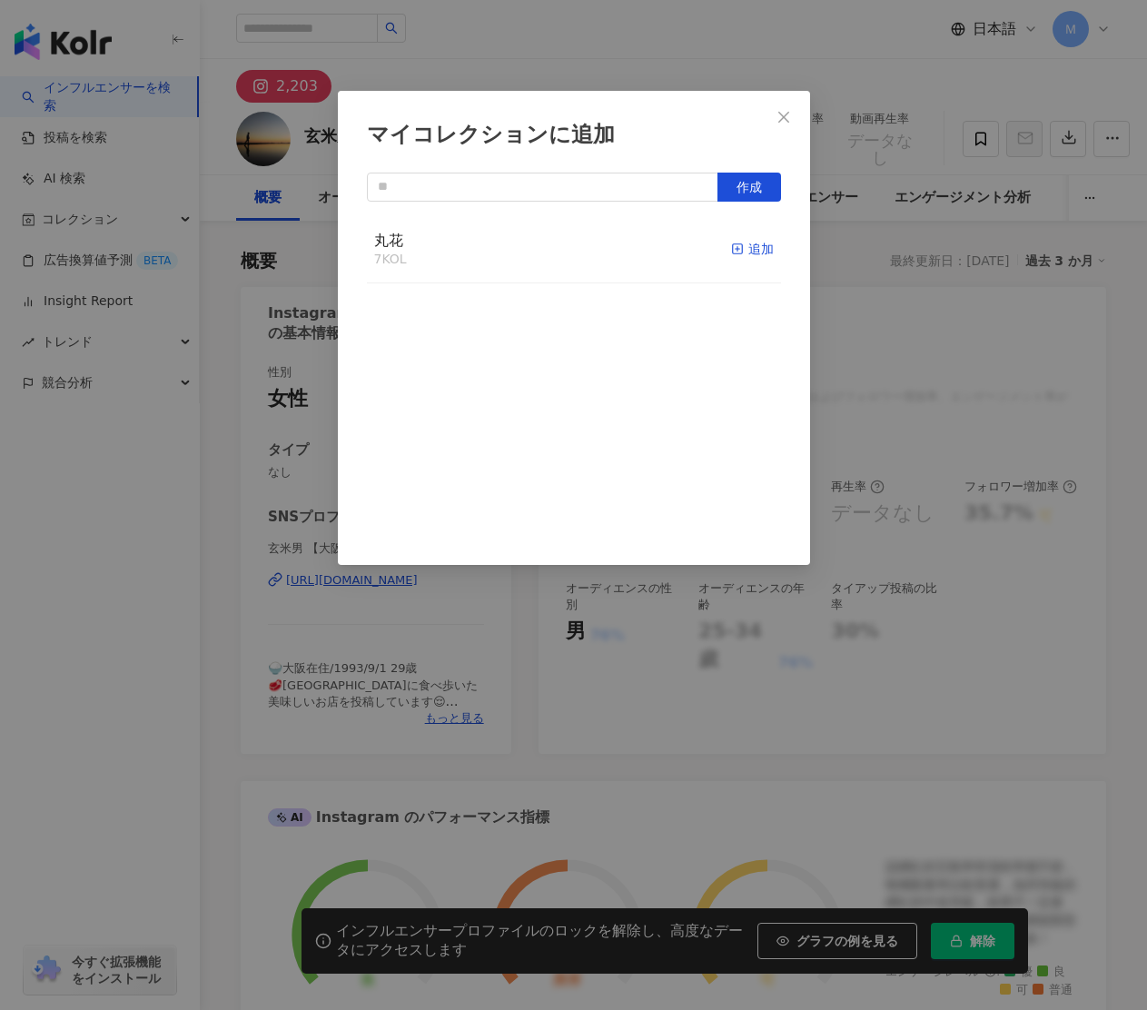
click at [742, 247] on icon "button" at bounding box center [737, 249] width 13 height 13
click at [784, 117] on icon "close" at bounding box center [783, 116] width 11 height 11
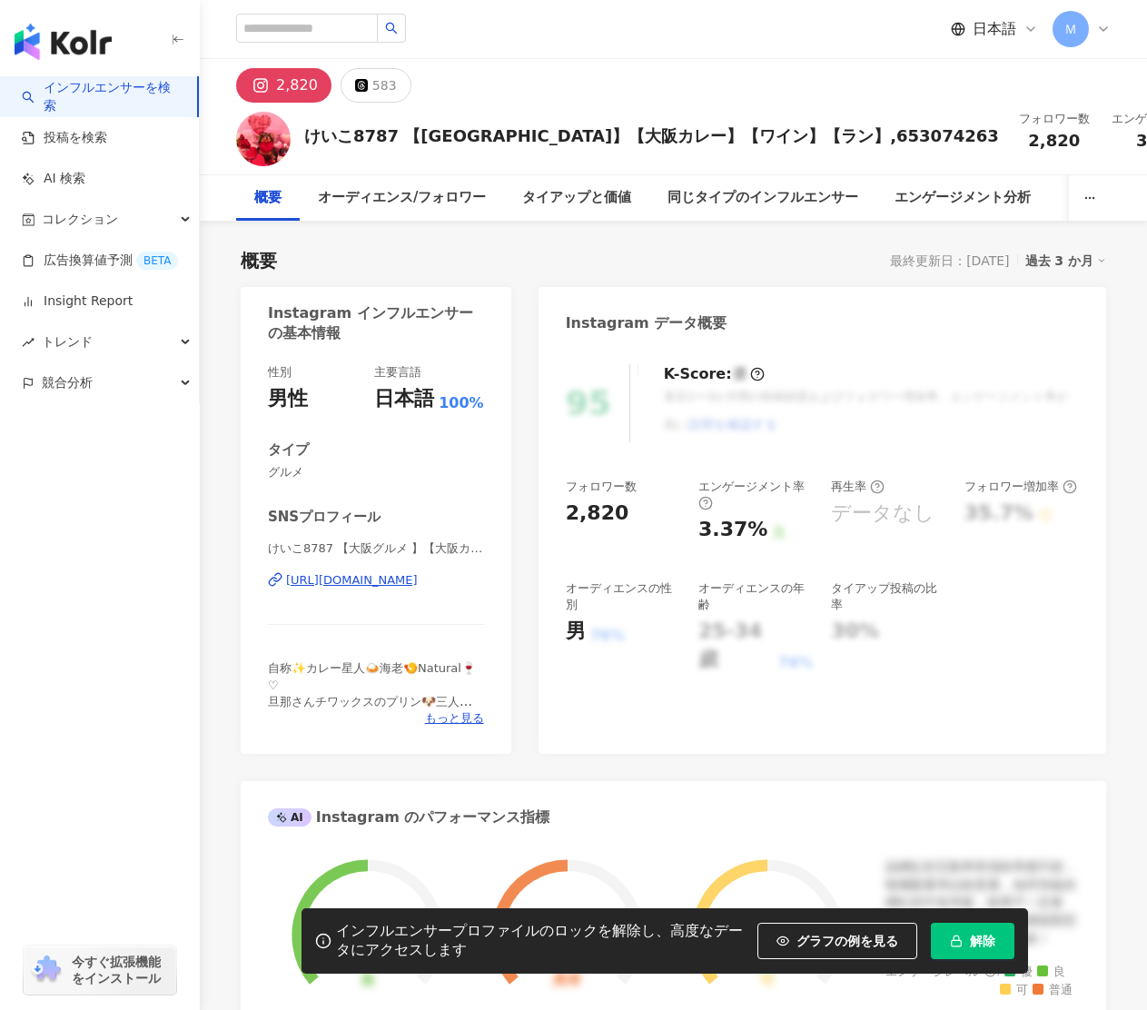
click at [409, 579] on div "[URL][DOMAIN_NAME]" at bounding box center [352, 580] width 132 height 16
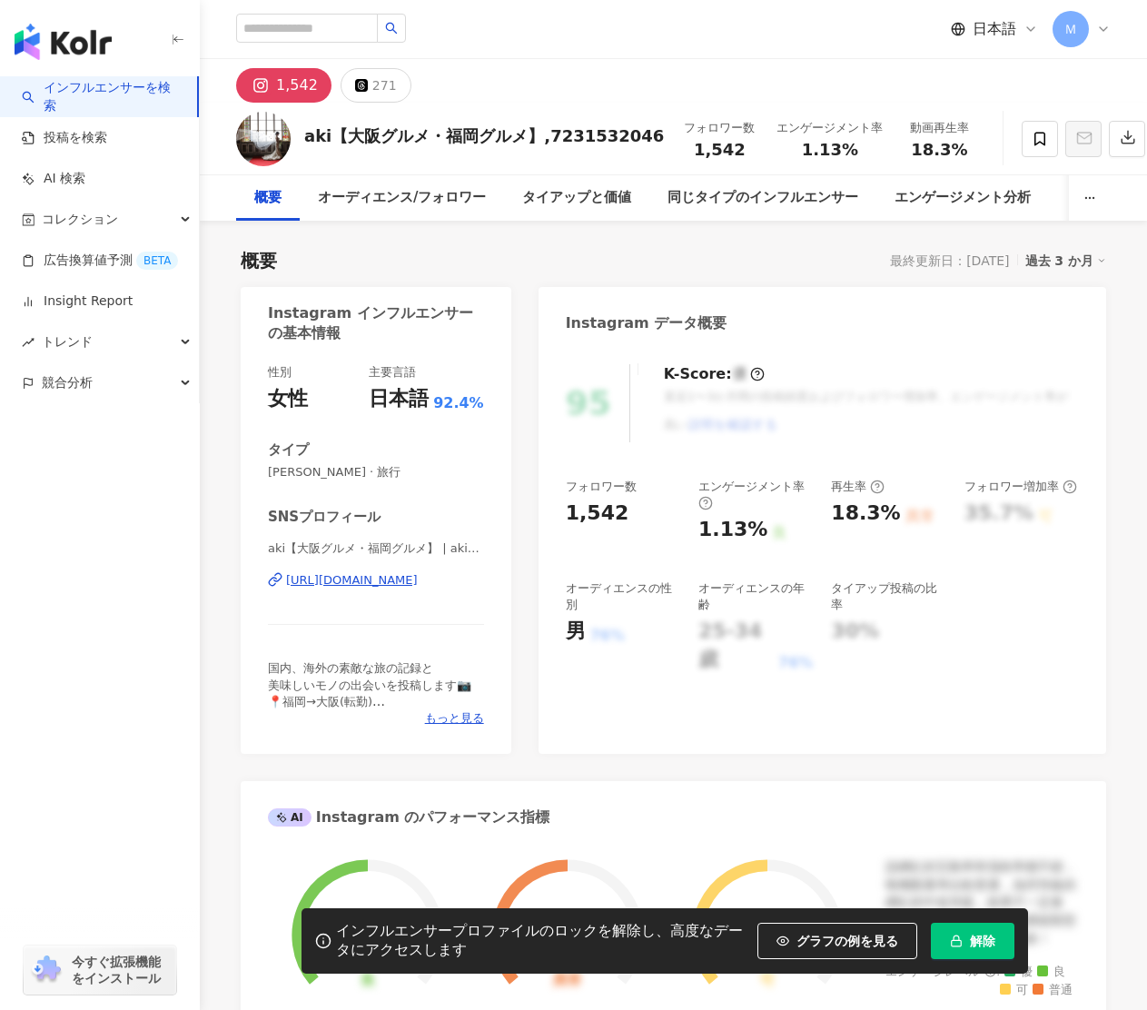
click at [401, 579] on div "https://www.instagram.com/aki_gourmetdiary/" at bounding box center [352, 580] width 132 height 16
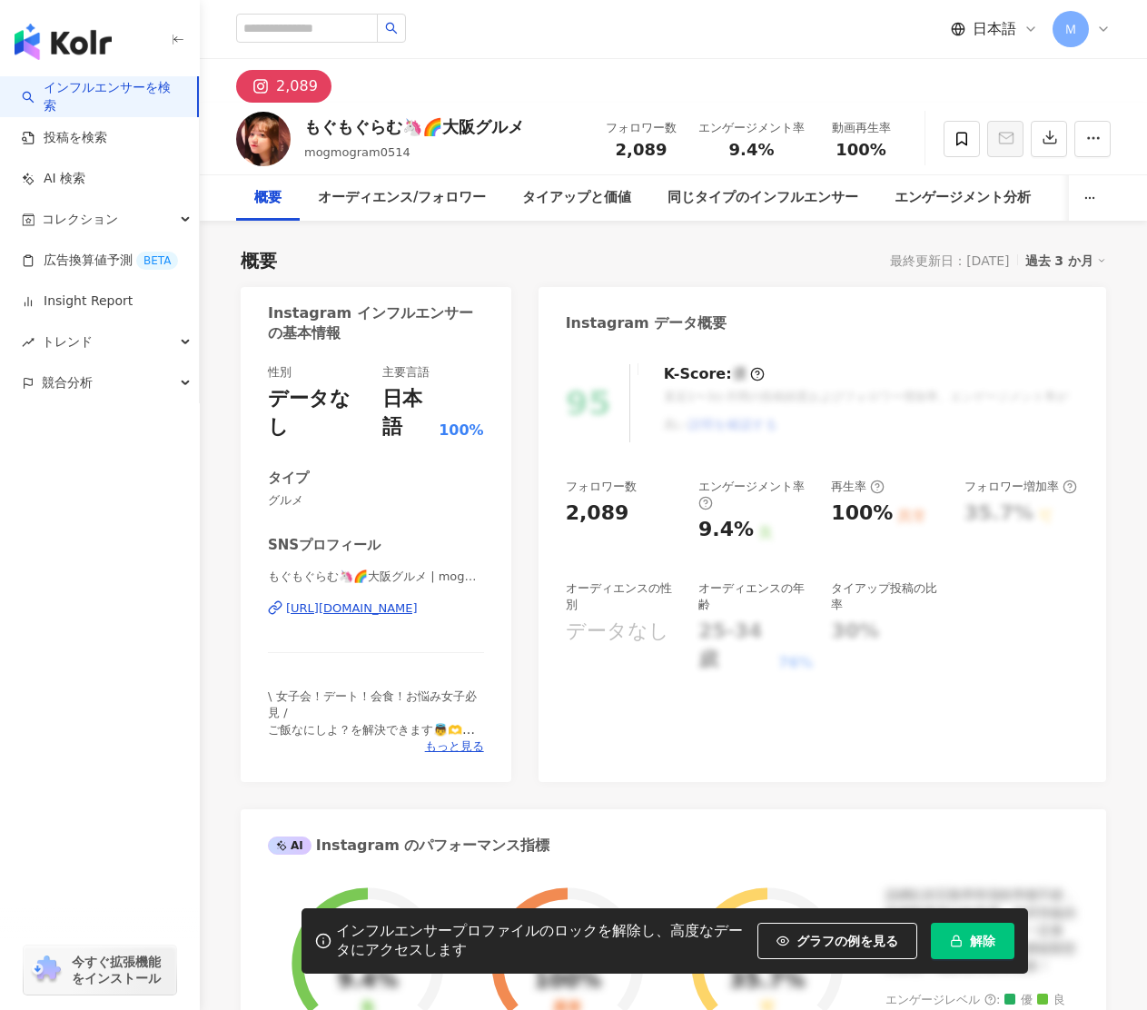
click at [365, 606] on div "[URL][DOMAIN_NAME]" at bounding box center [352, 608] width 132 height 16
click at [969, 128] on span at bounding box center [962, 139] width 36 height 36
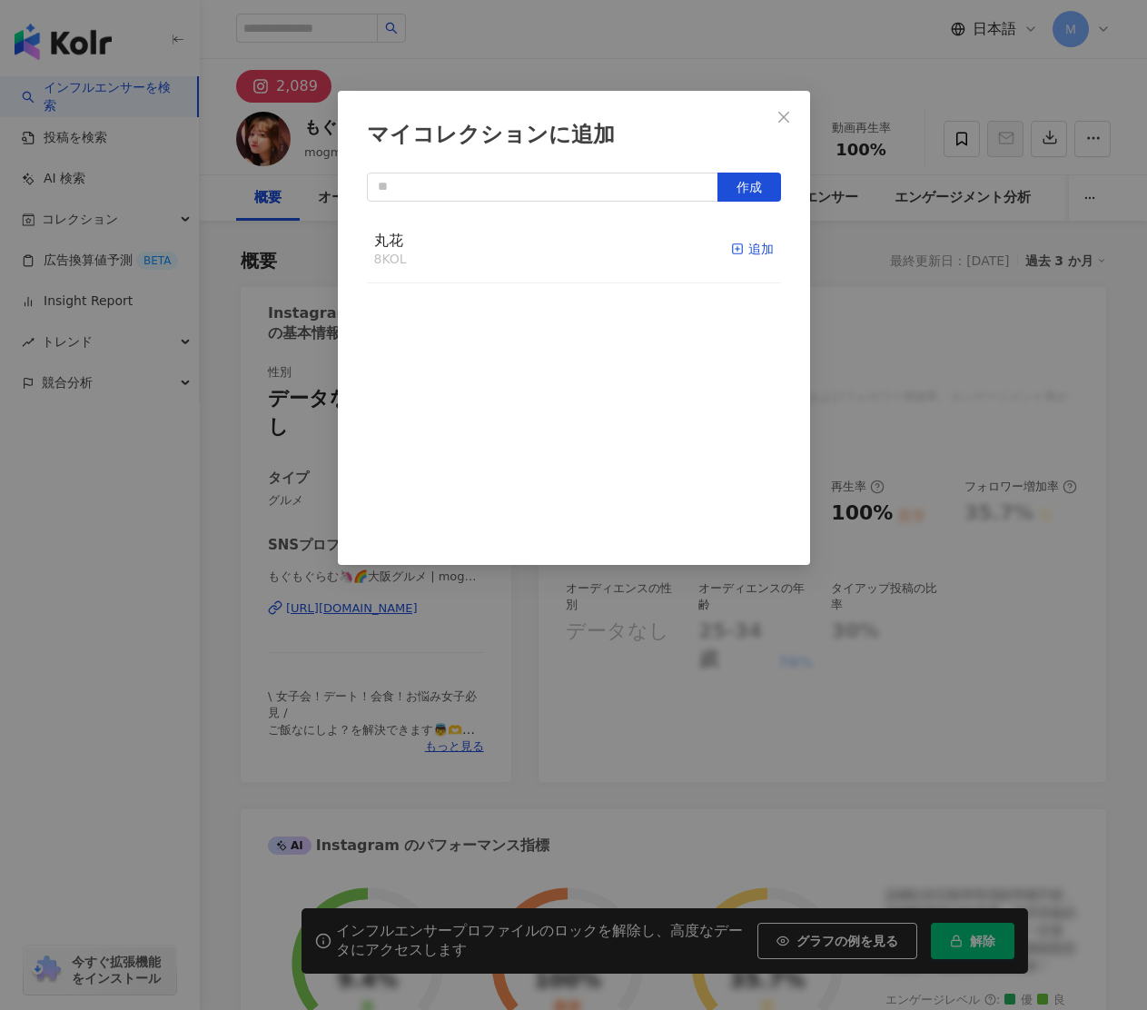
click at [758, 249] on div "追加" at bounding box center [752, 249] width 43 height 20
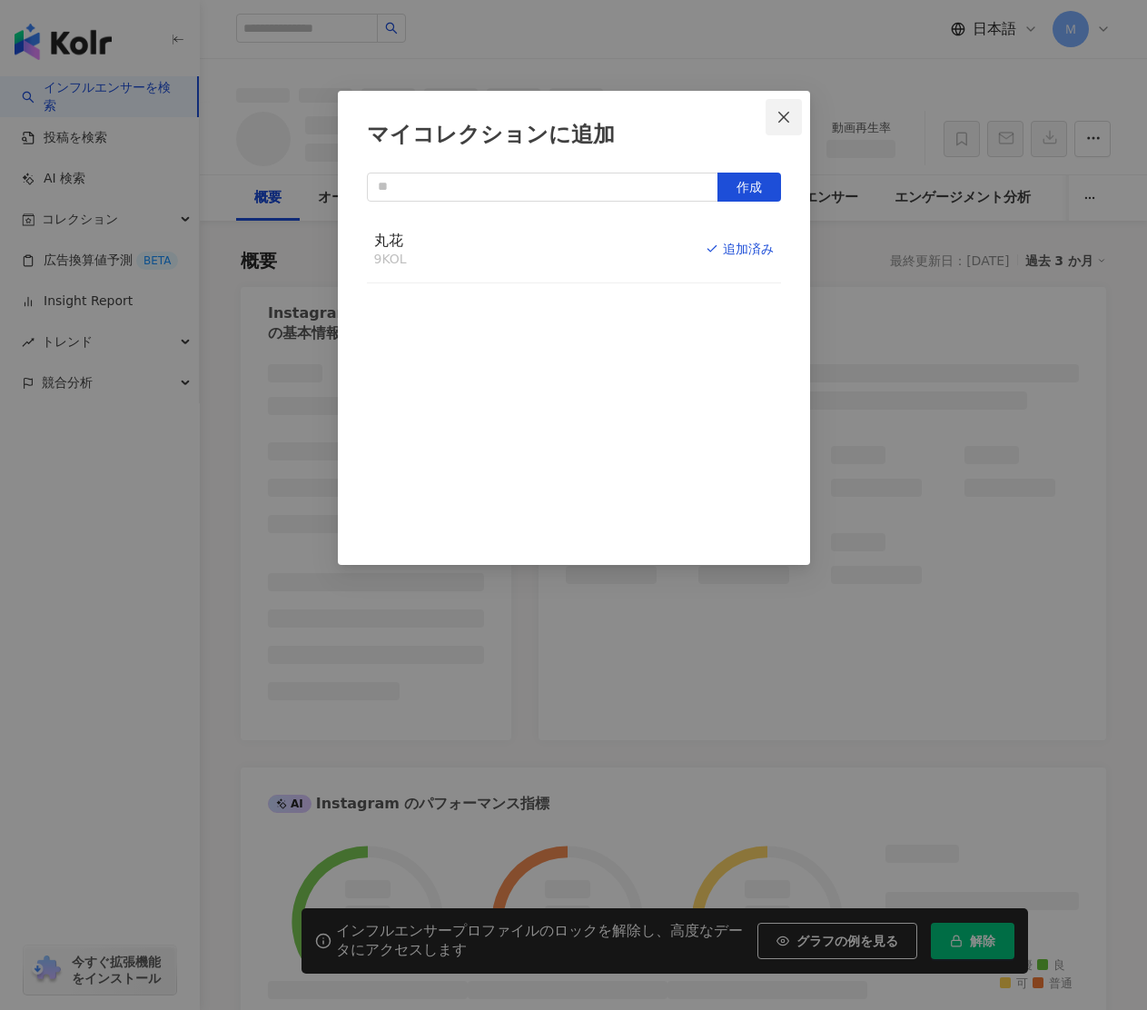
click at [782, 116] on icon "close" at bounding box center [783, 116] width 11 height 11
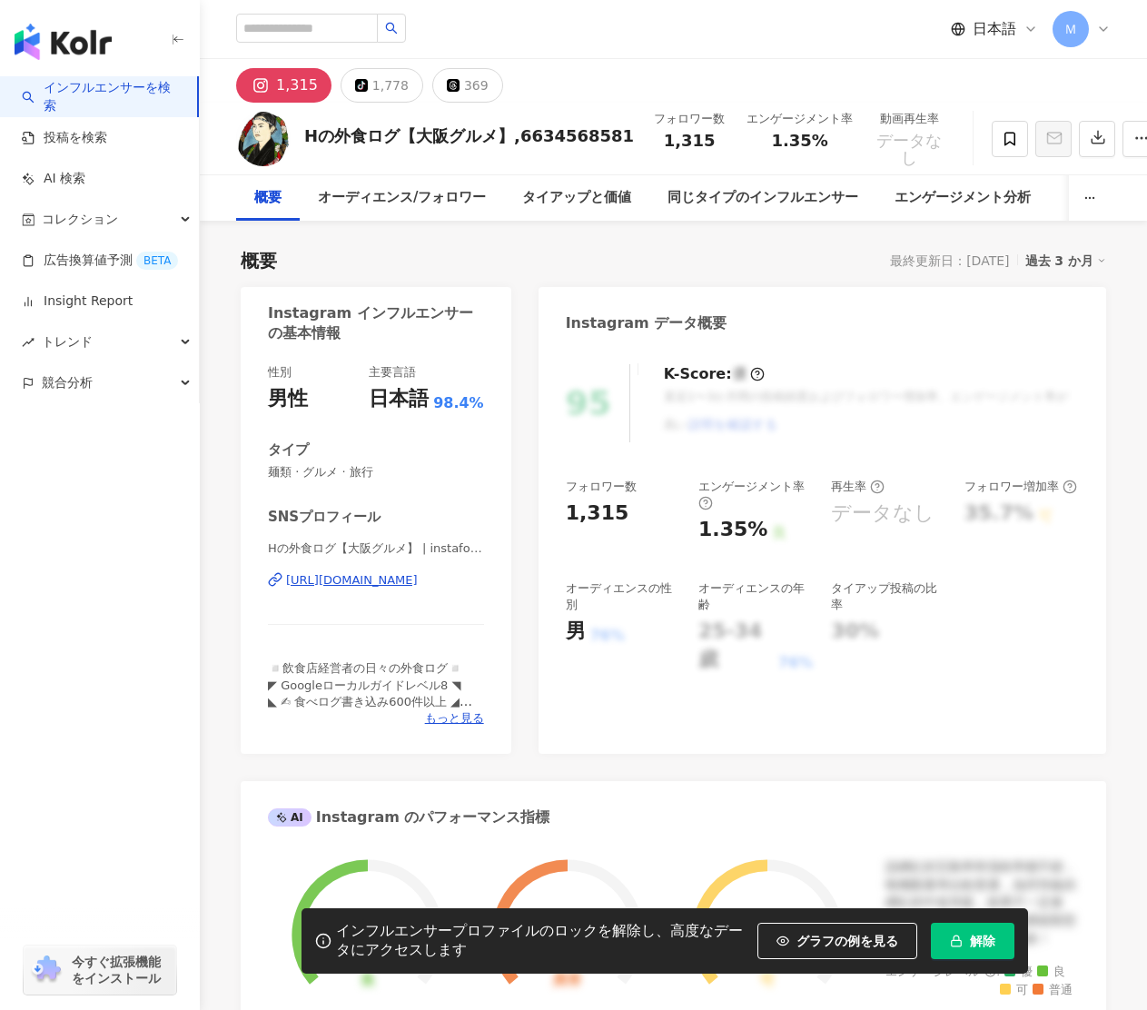
click at [362, 583] on div "[URL][DOMAIN_NAME]" at bounding box center [352, 580] width 132 height 16
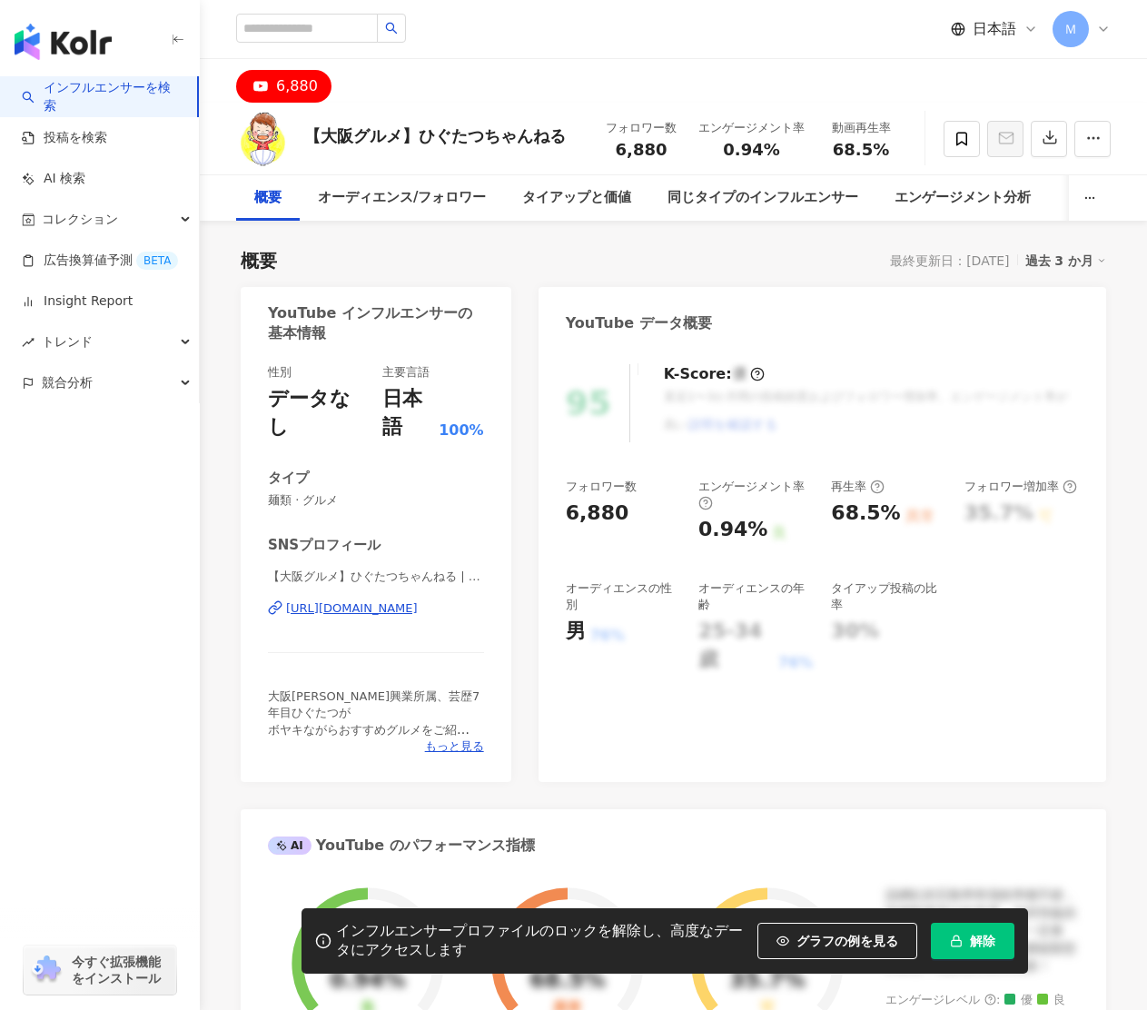
click at [340, 609] on div "https://www.youtube.com/channel/UC_MeLNQIjDzDycyQqXbcmsg" at bounding box center [352, 608] width 132 height 16
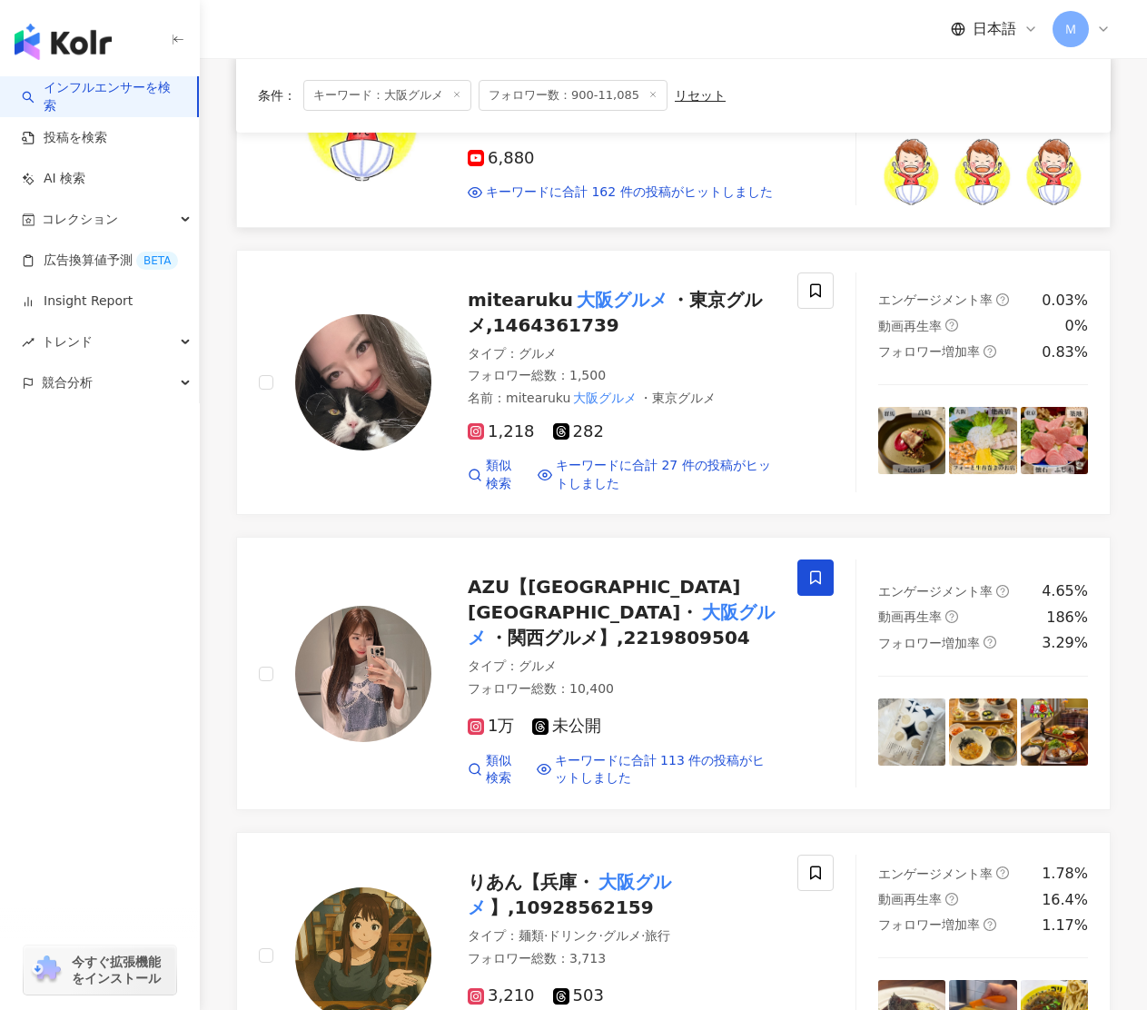
scroll to position [2462, 0]
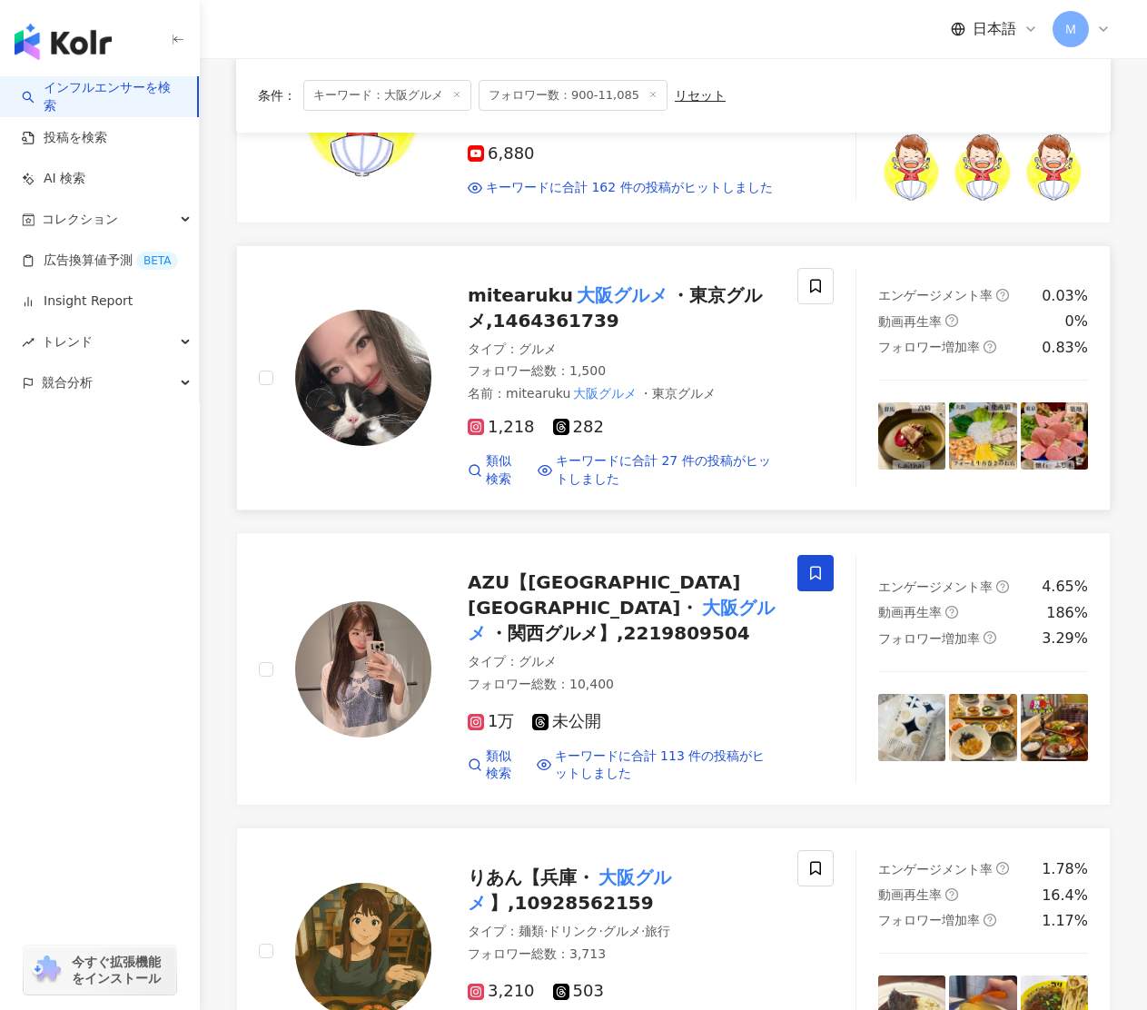
click at [659, 284] on span "・東京グルメ,1464361739" at bounding box center [615, 307] width 294 height 47
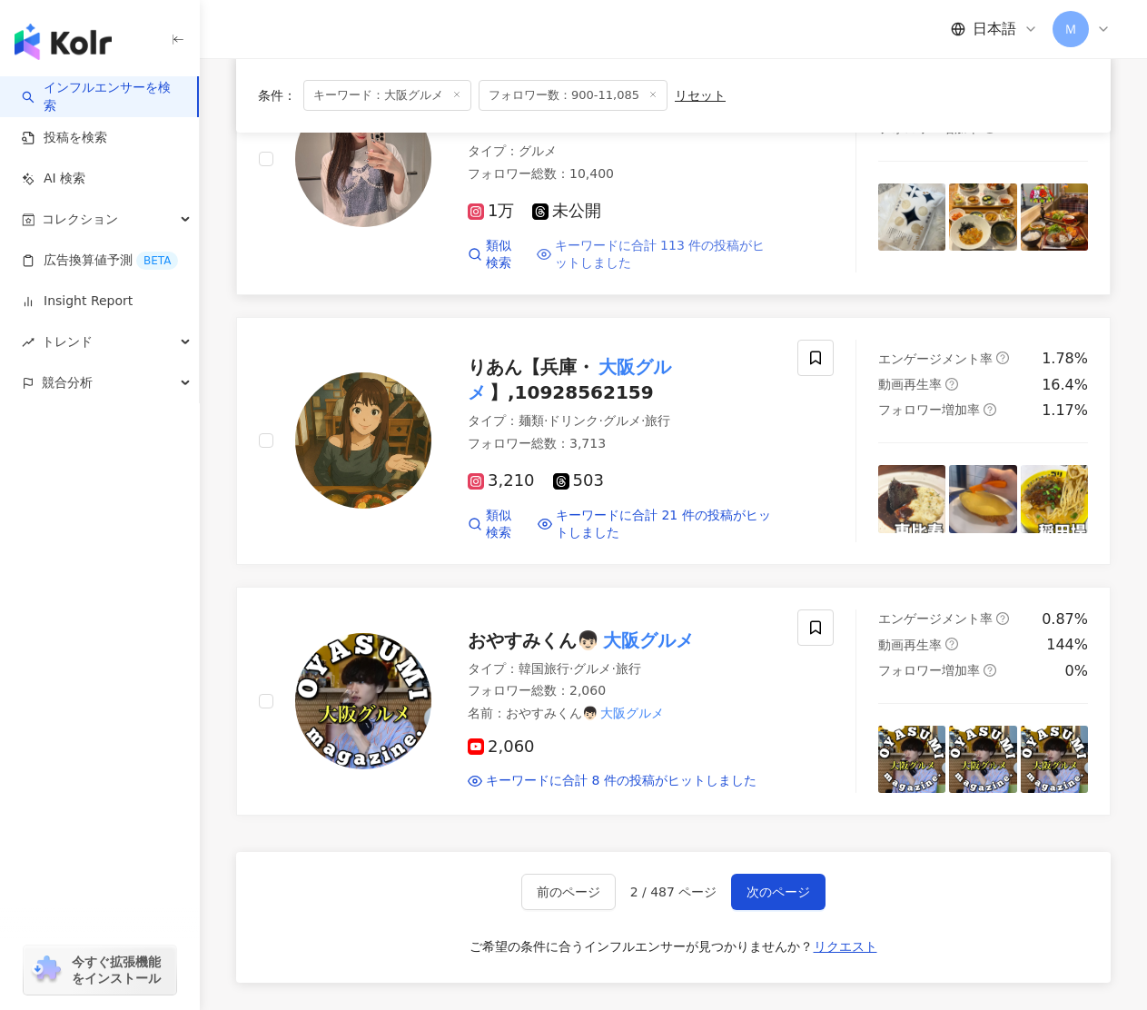
scroll to position [2995, 0]
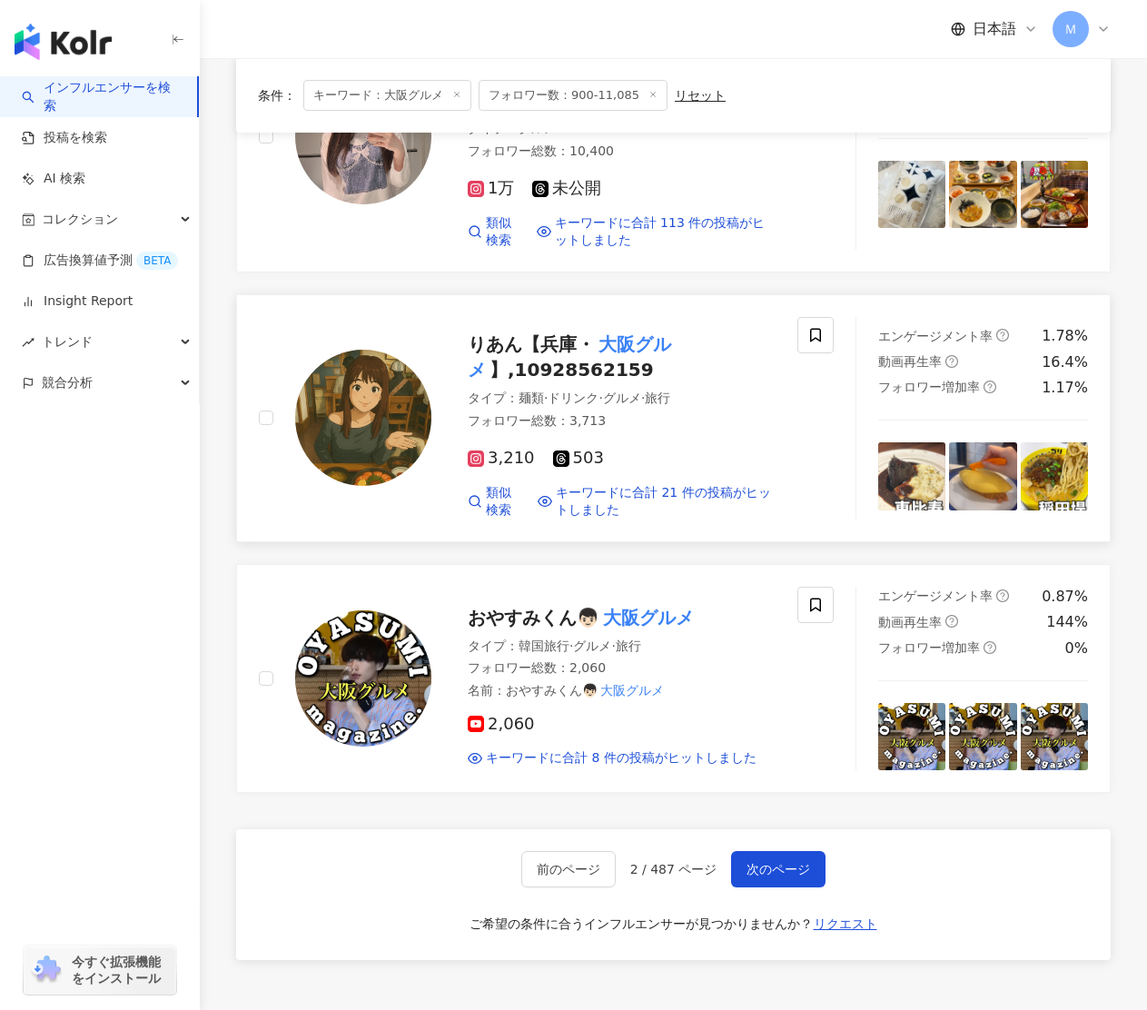
click at [570, 332] on div "りあん【兵庫・ 大阪グルメ 】,10928562159" at bounding box center [622, 357] width 308 height 51
click at [518, 607] on span "おやすみくん👦🏻" at bounding box center [534, 618] width 132 height 22
click at [784, 851] on button "次のページ" at bounding box center [778, 869] width 94 height 36
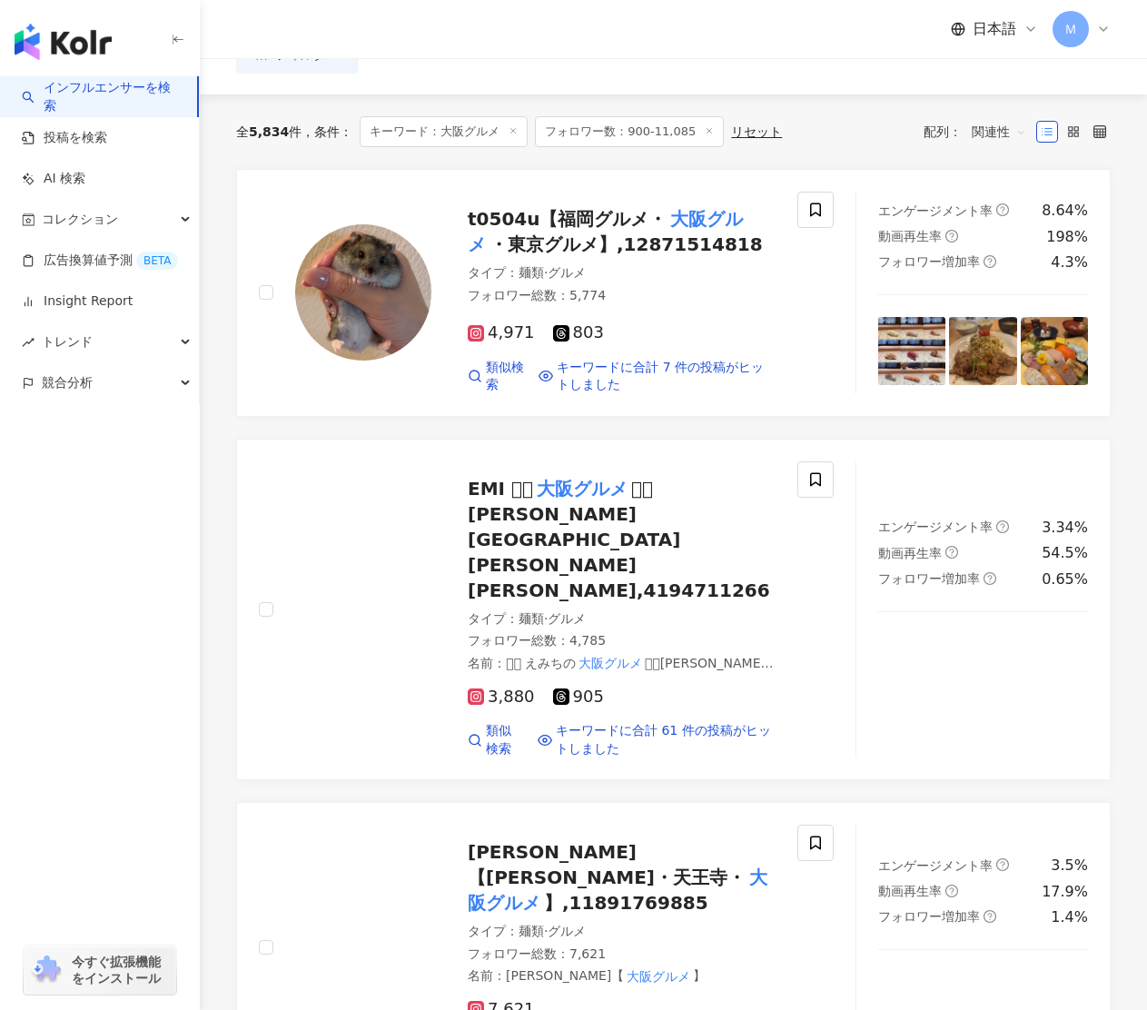
scroll to position [158, 0]
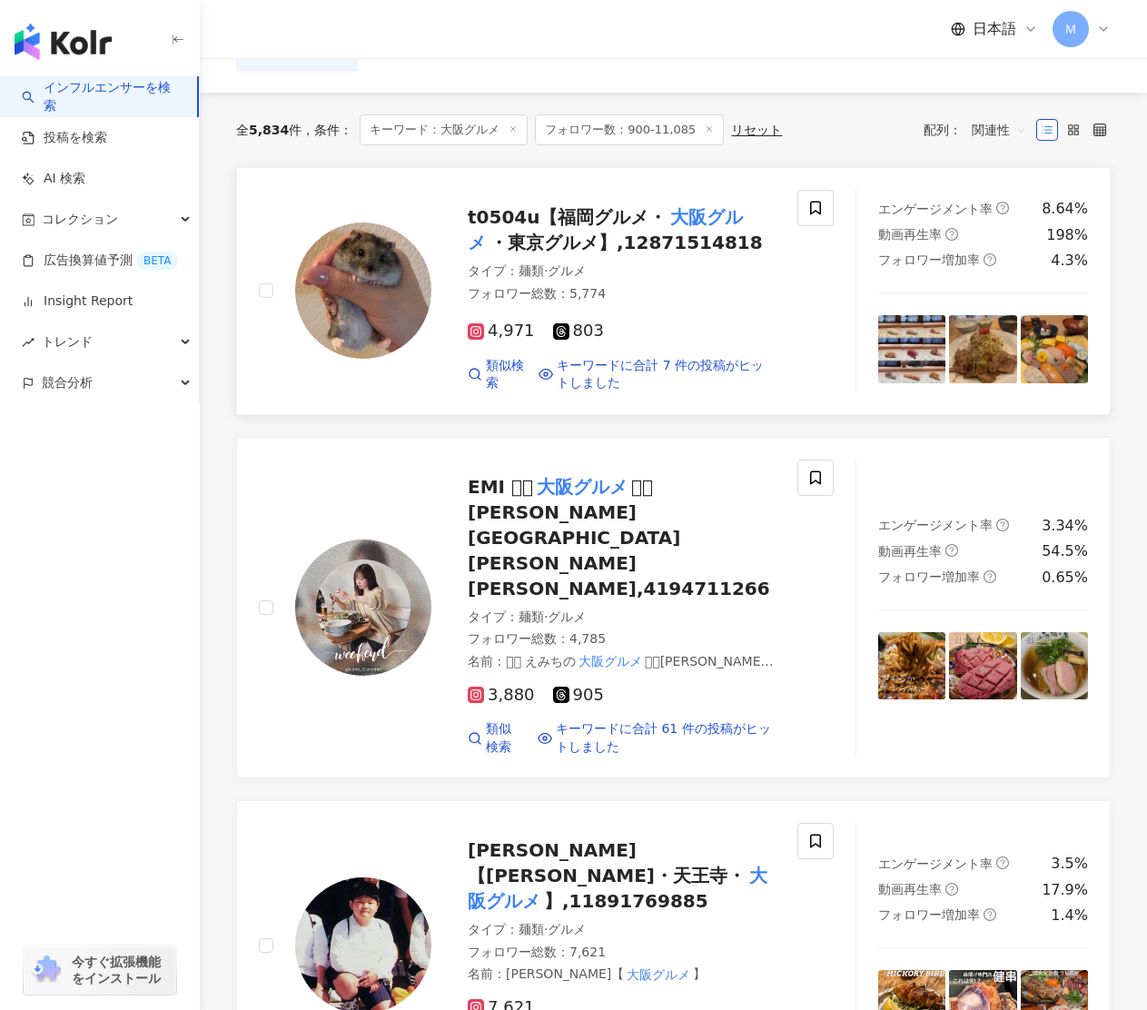
click at [632, 239] on span "・東京グルメ】,12871514818" at bounding box center [626, 243] width 273 height 22
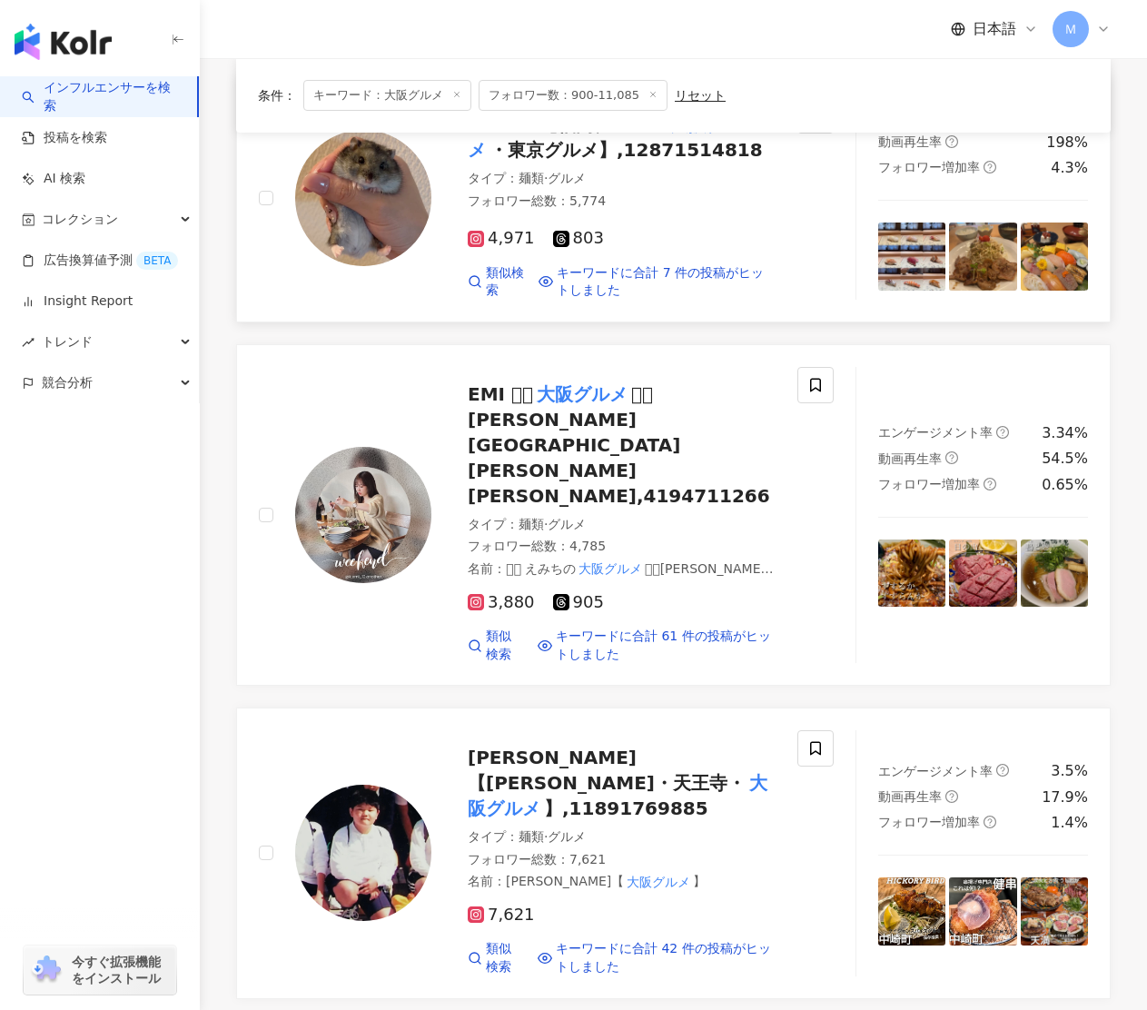
scroll to position [253, 0]
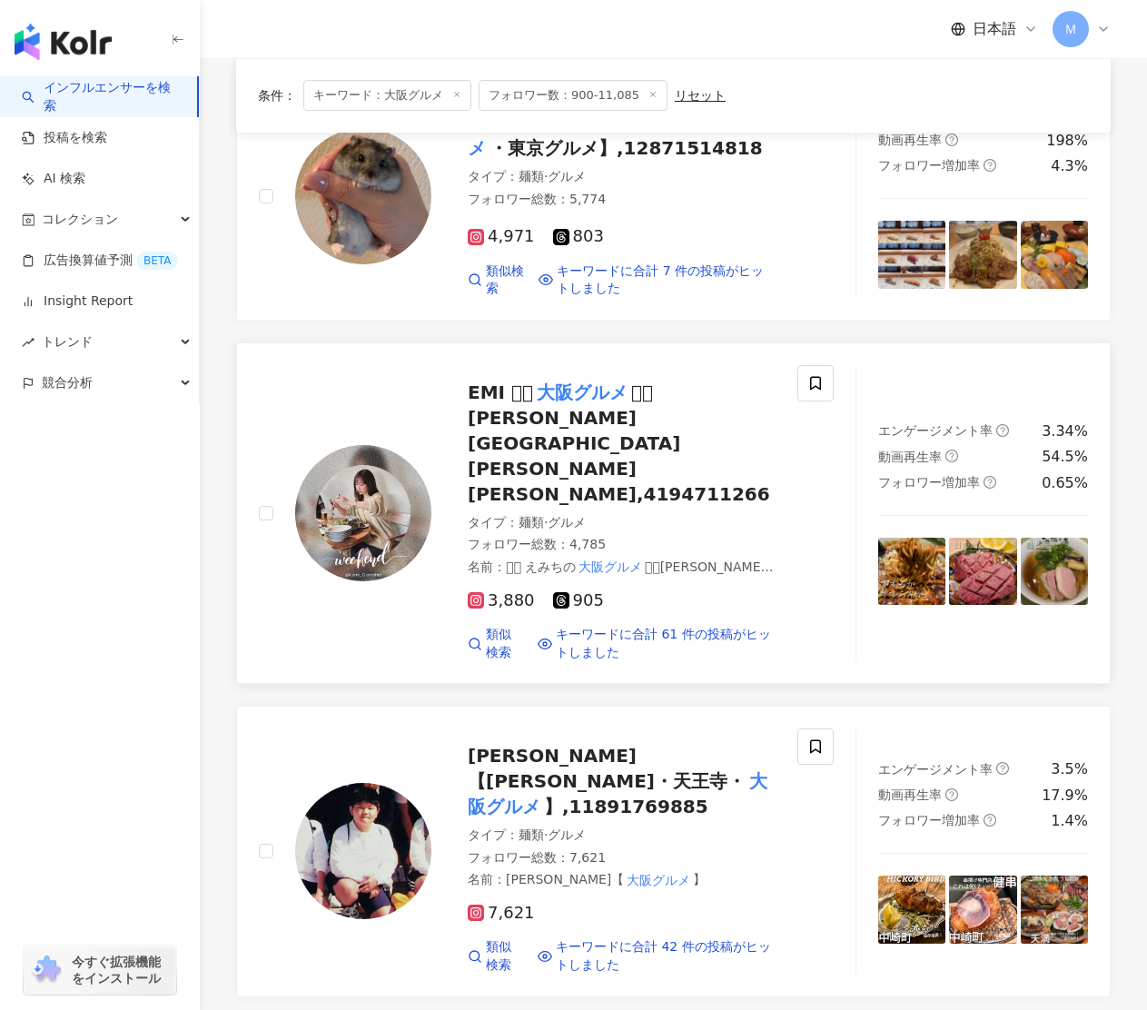
click at [659, 394] on span "𓌉𓇋 難波 福島 天満,4194711266" at bounding box center [619, 443] width 302 height 124
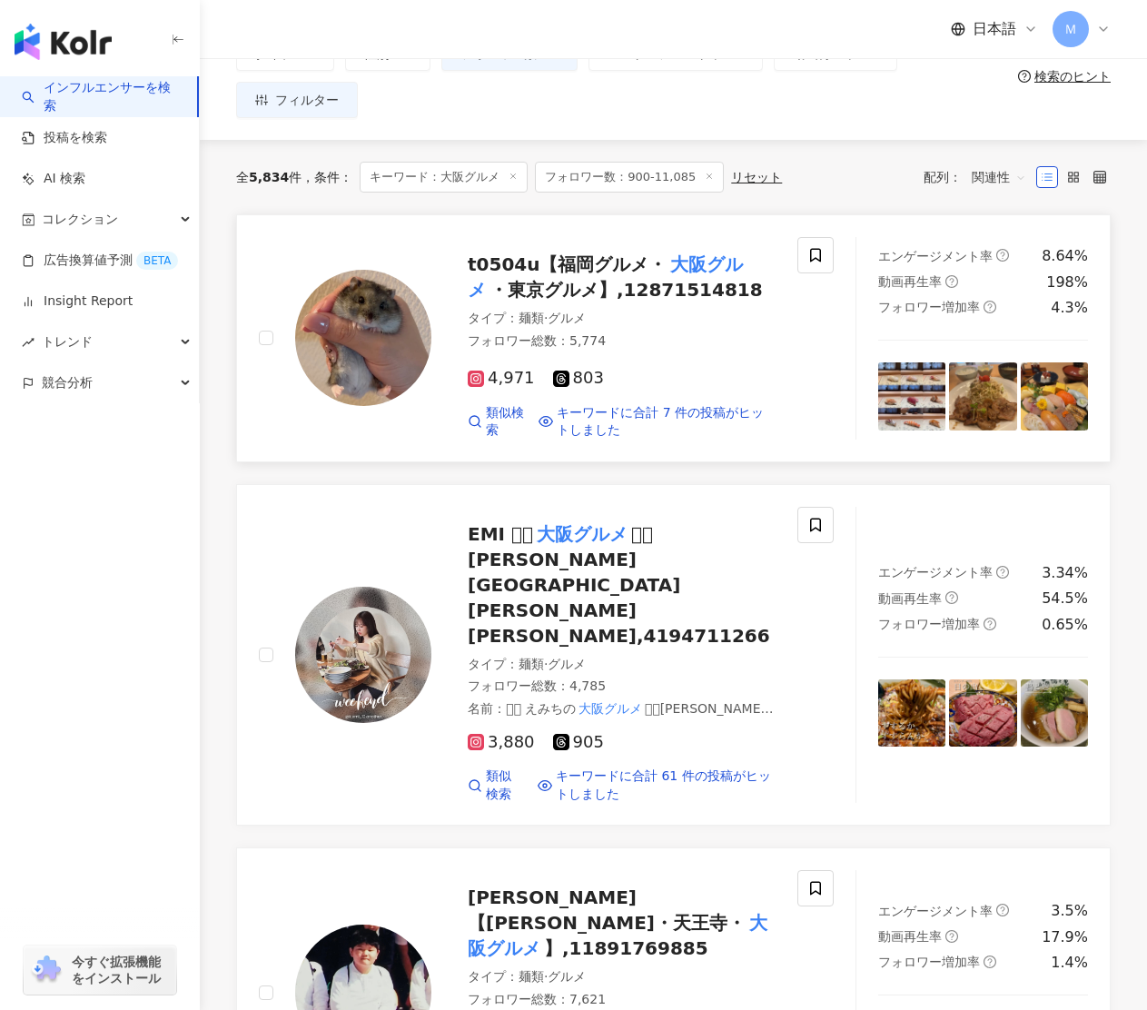
scroll to position [0, 0]
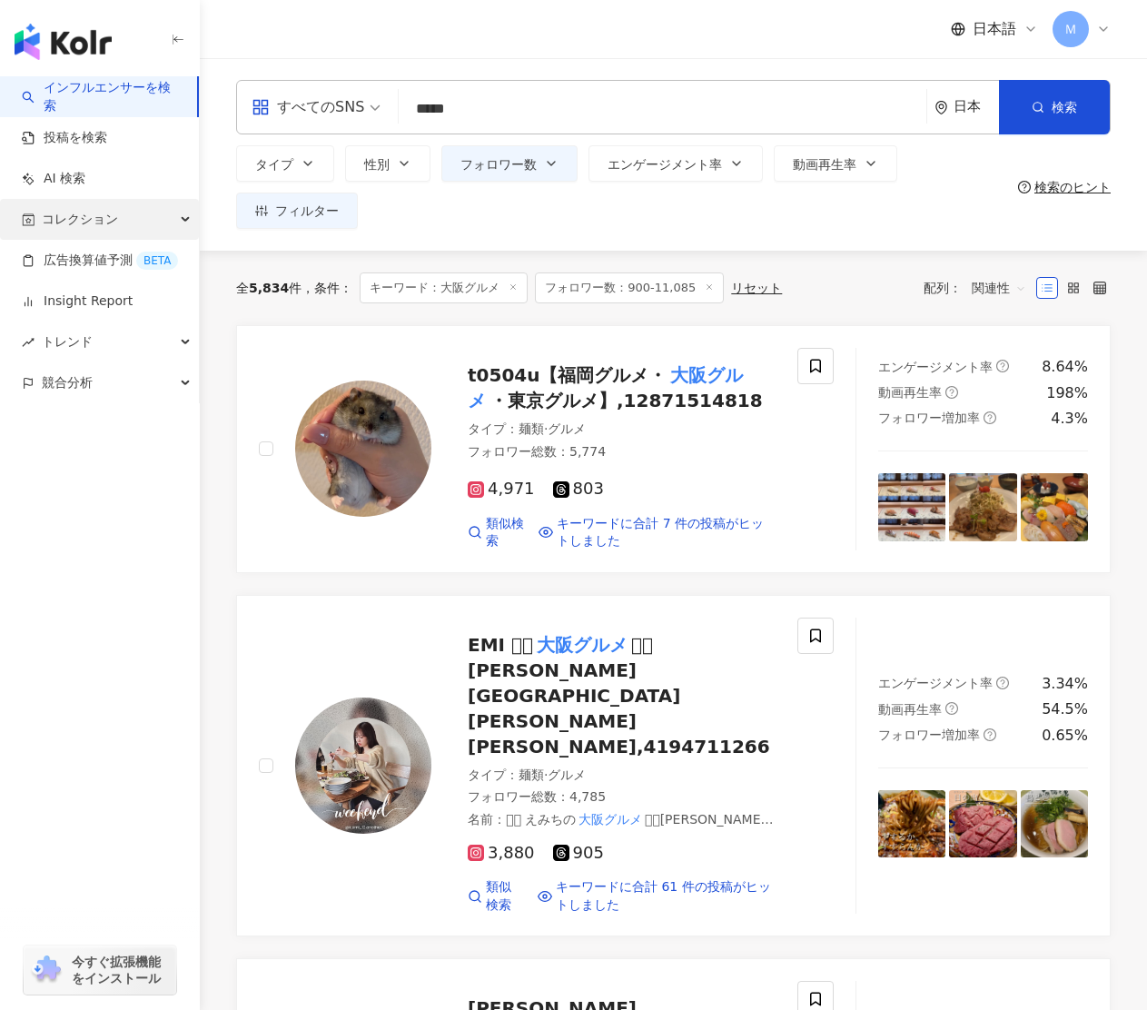
click at [161, 222] on div "コレクション" at bounding box center [99, 219] width 199 height 41
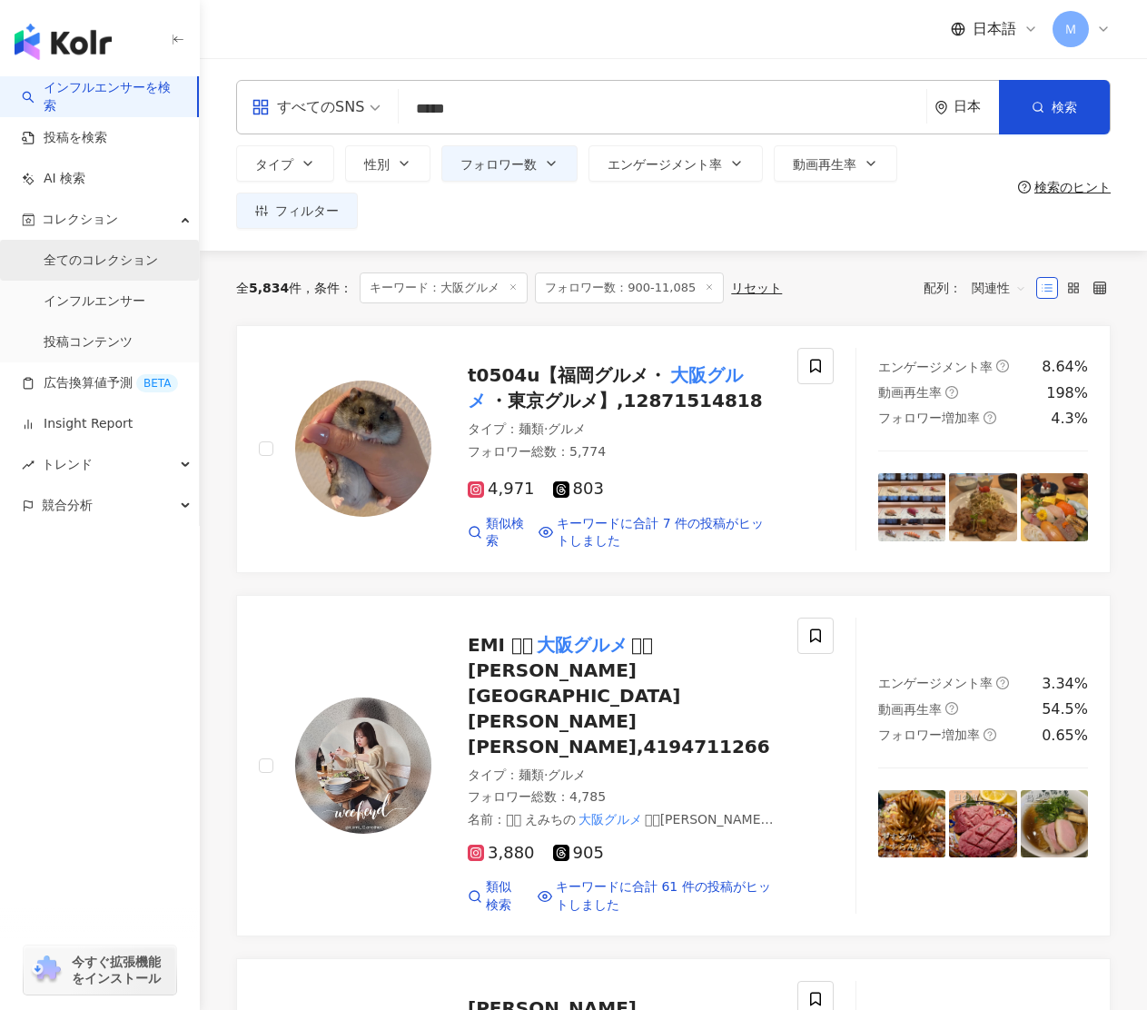
click at [153, 252] on link "全てのコレクション" at bounding box center [101, 261] width 114 height 18
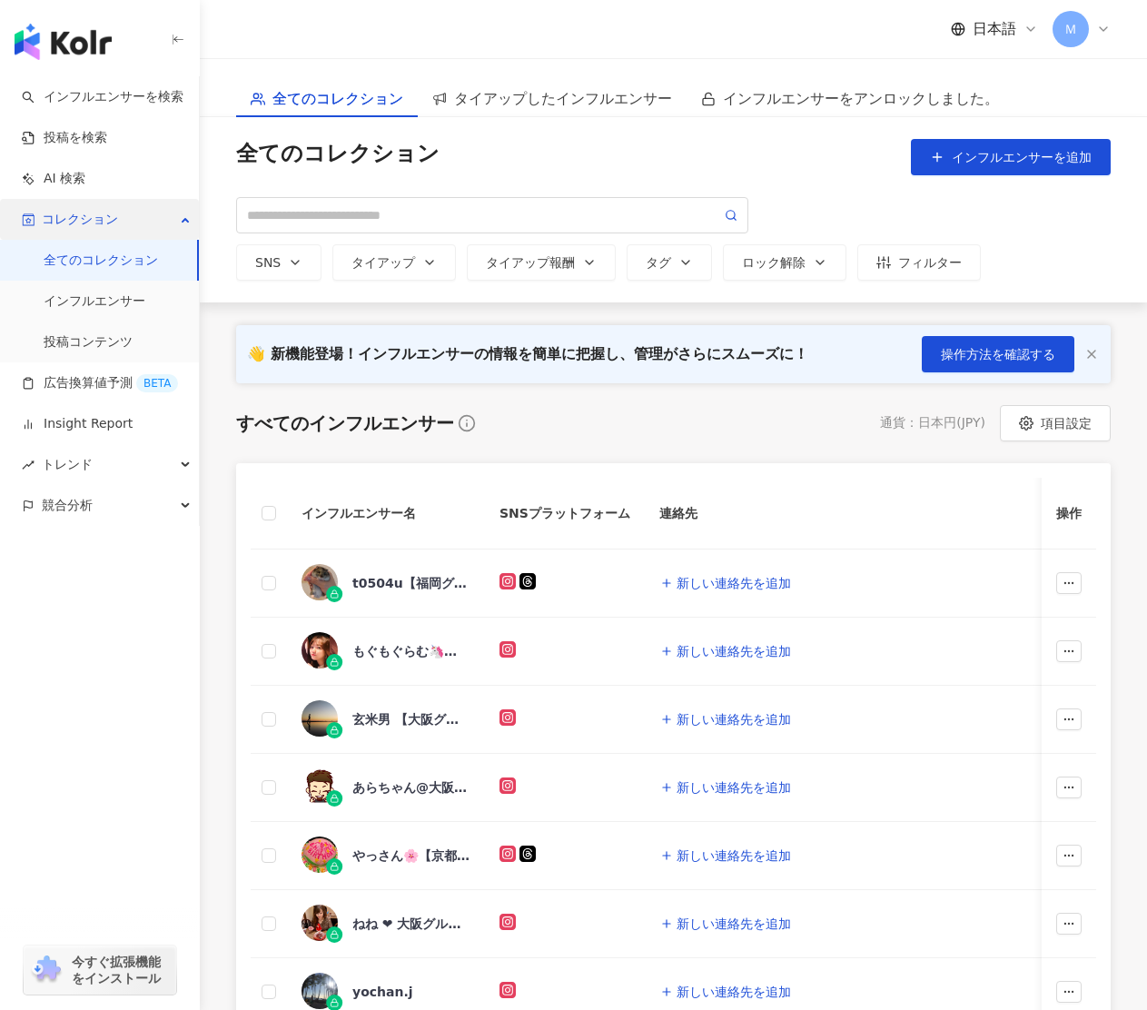
click at [157, 208] on div "コレクション" at bounding box center [99, 219] width 199 height 41
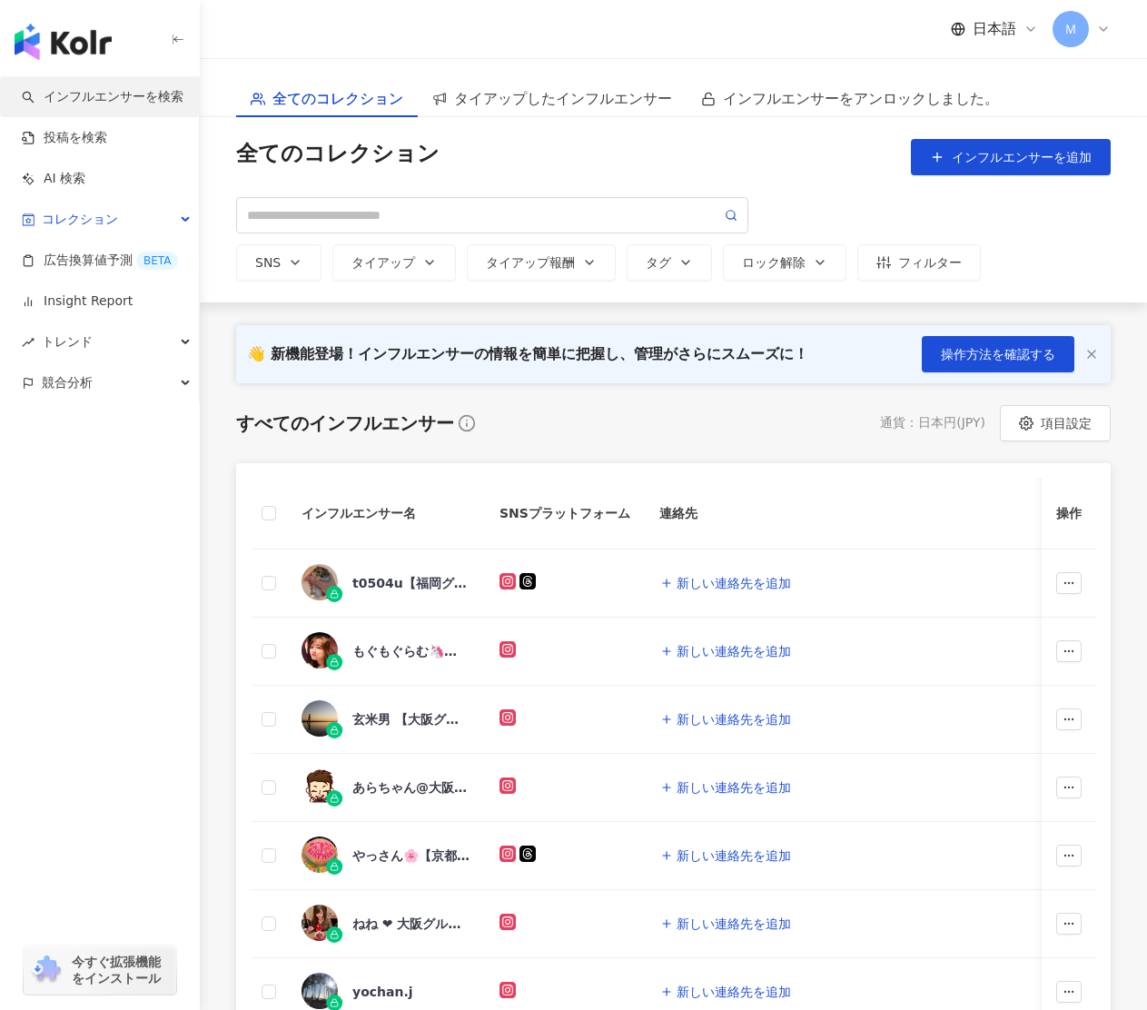
click at [151, 95] on link "インフルエンサーを検索" at bounding box center [103, 97] width 162 height 18
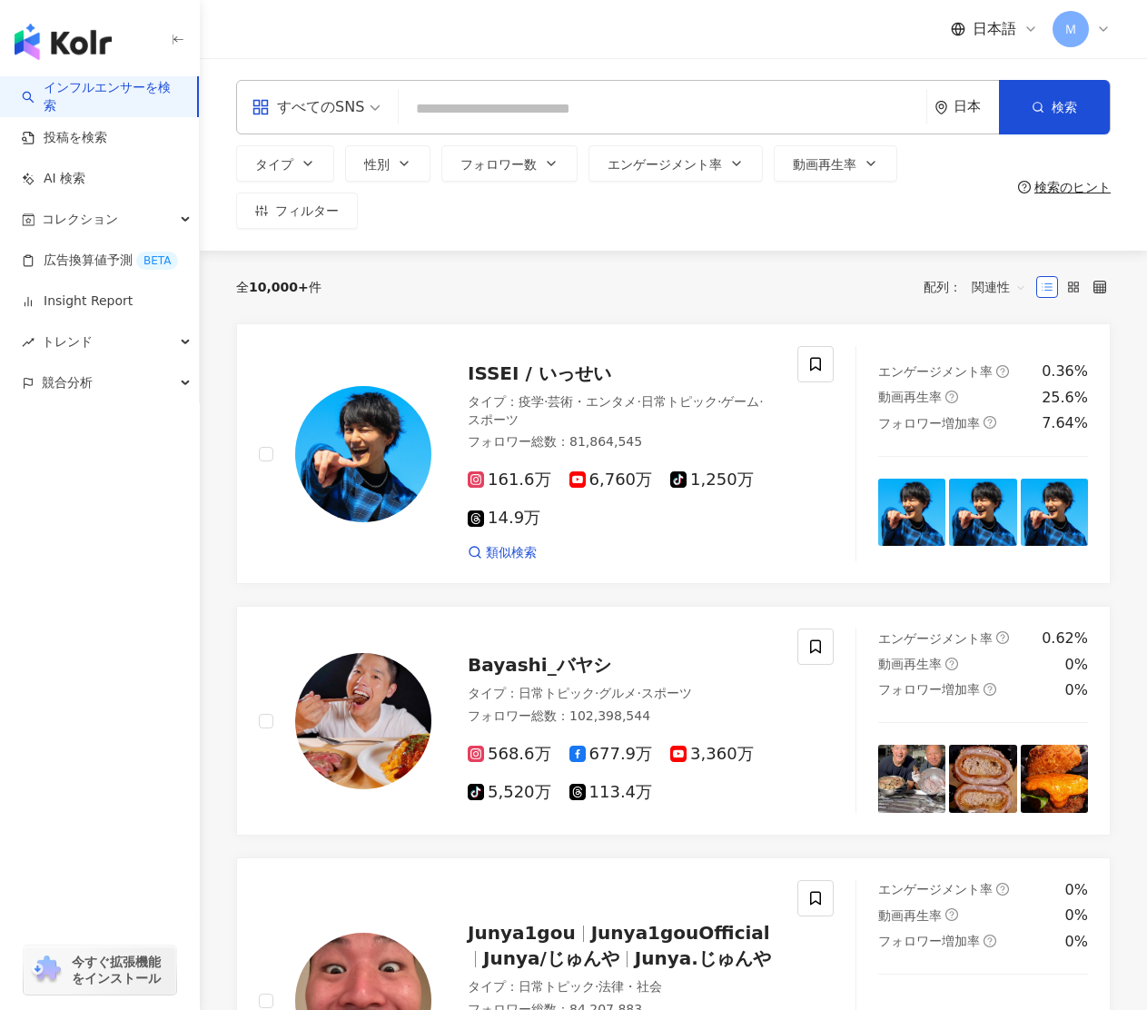
click at [478, 108] on input "search" at bounding box center [662, 109] width 513 height 35
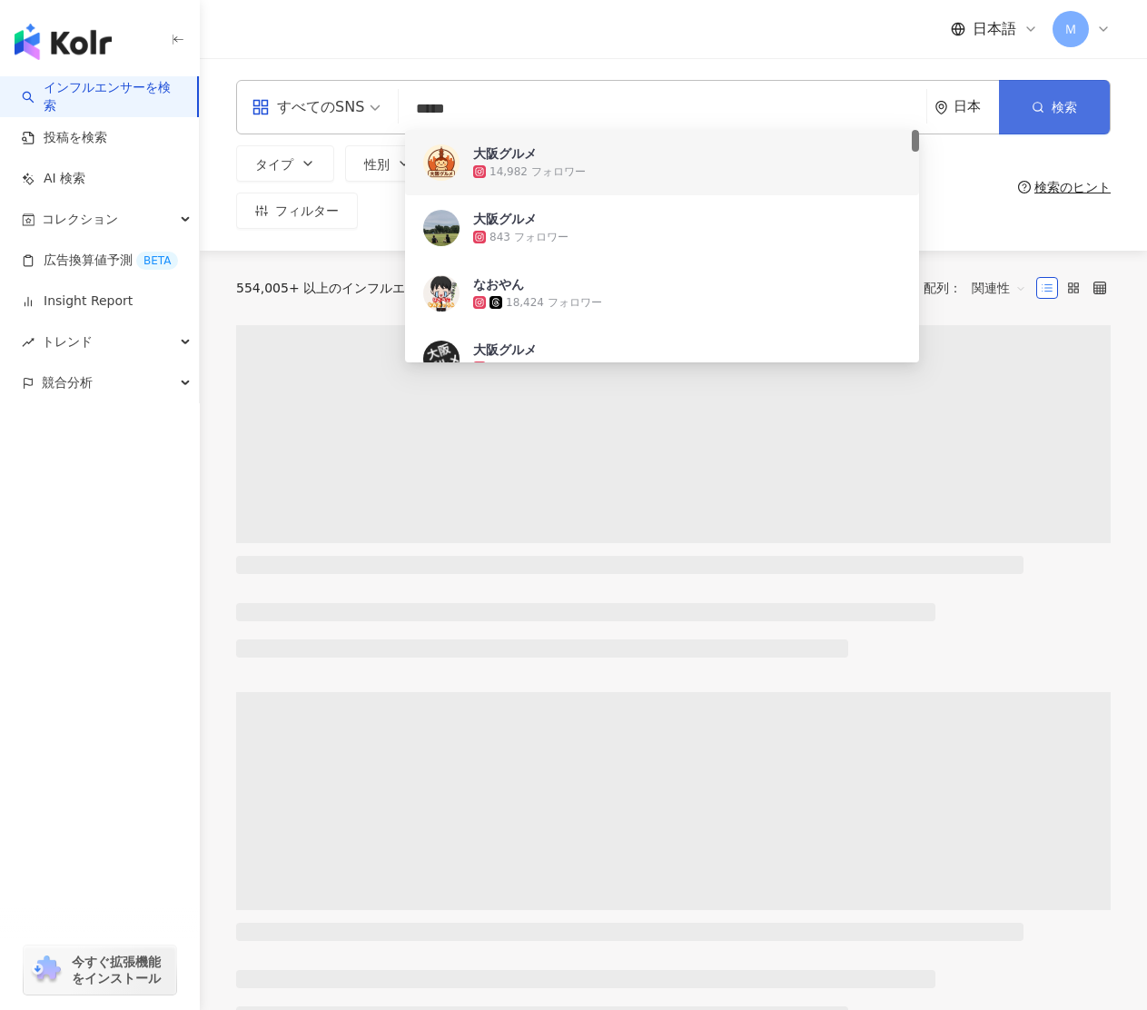
type input "*****"
click at [1075, 109] on span "検索" at bounding box center [1064, 107] width 25 height 15
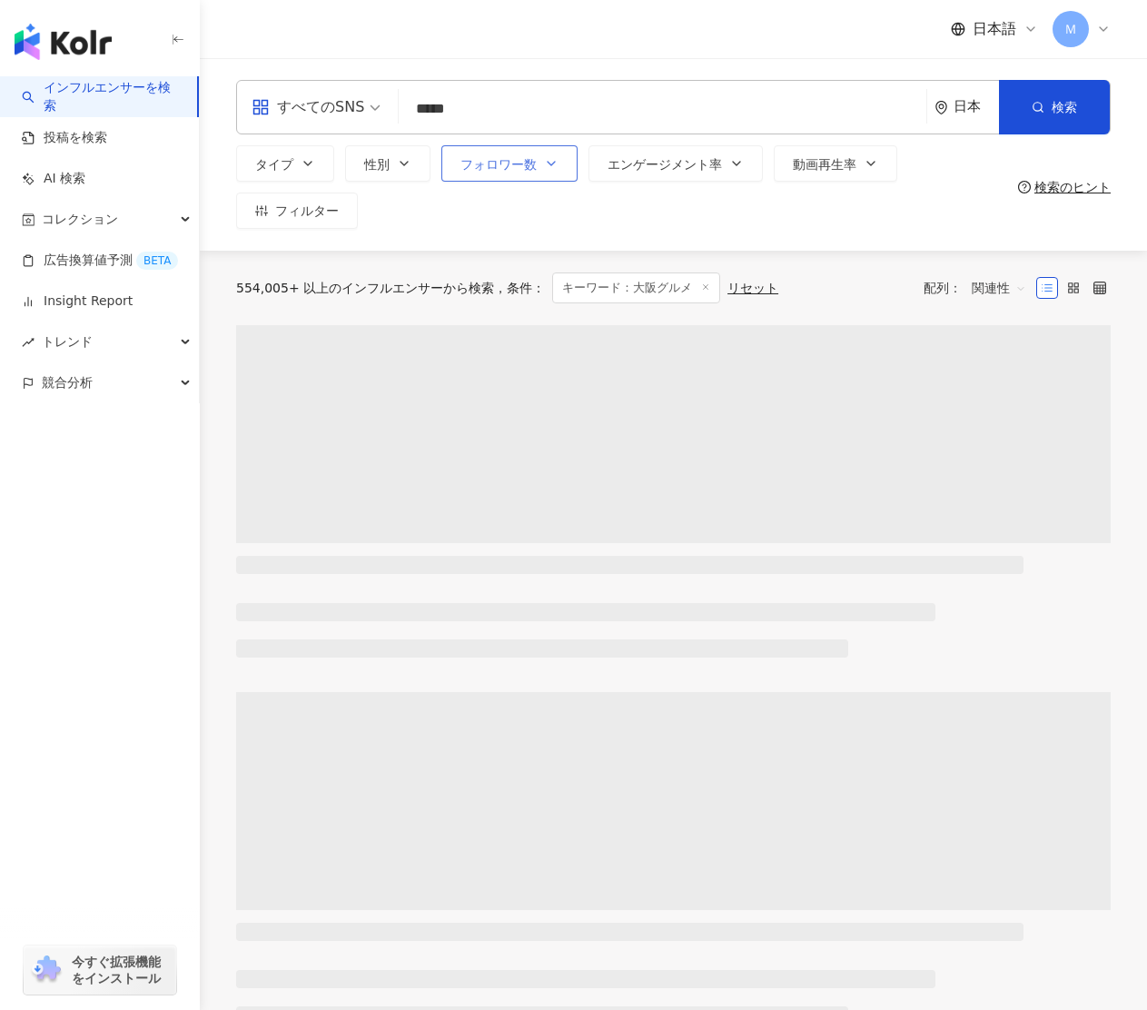
click at [510, 164] on span "フォロワー数" at bounding box center [499, 164] width 76 height 15
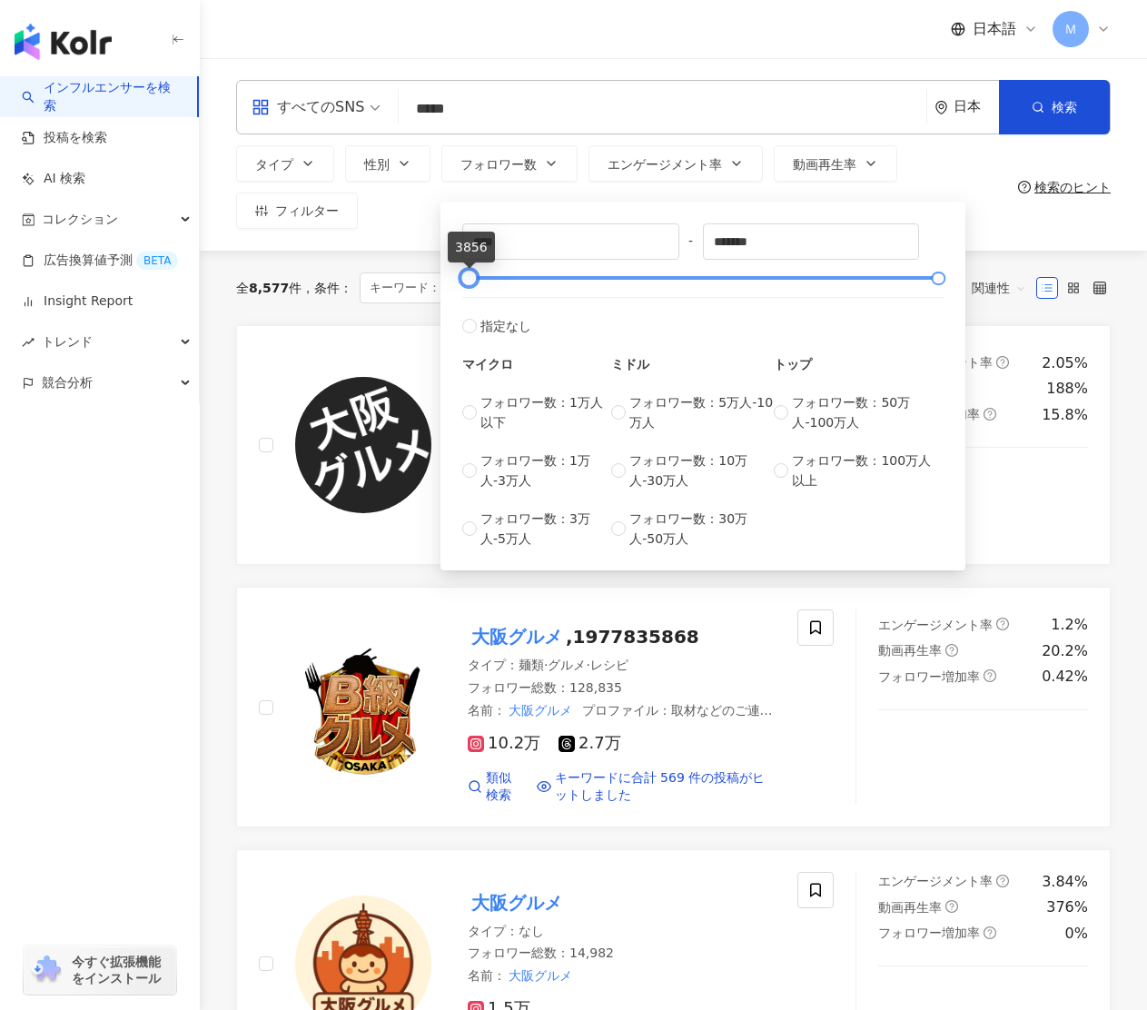
type input "****"
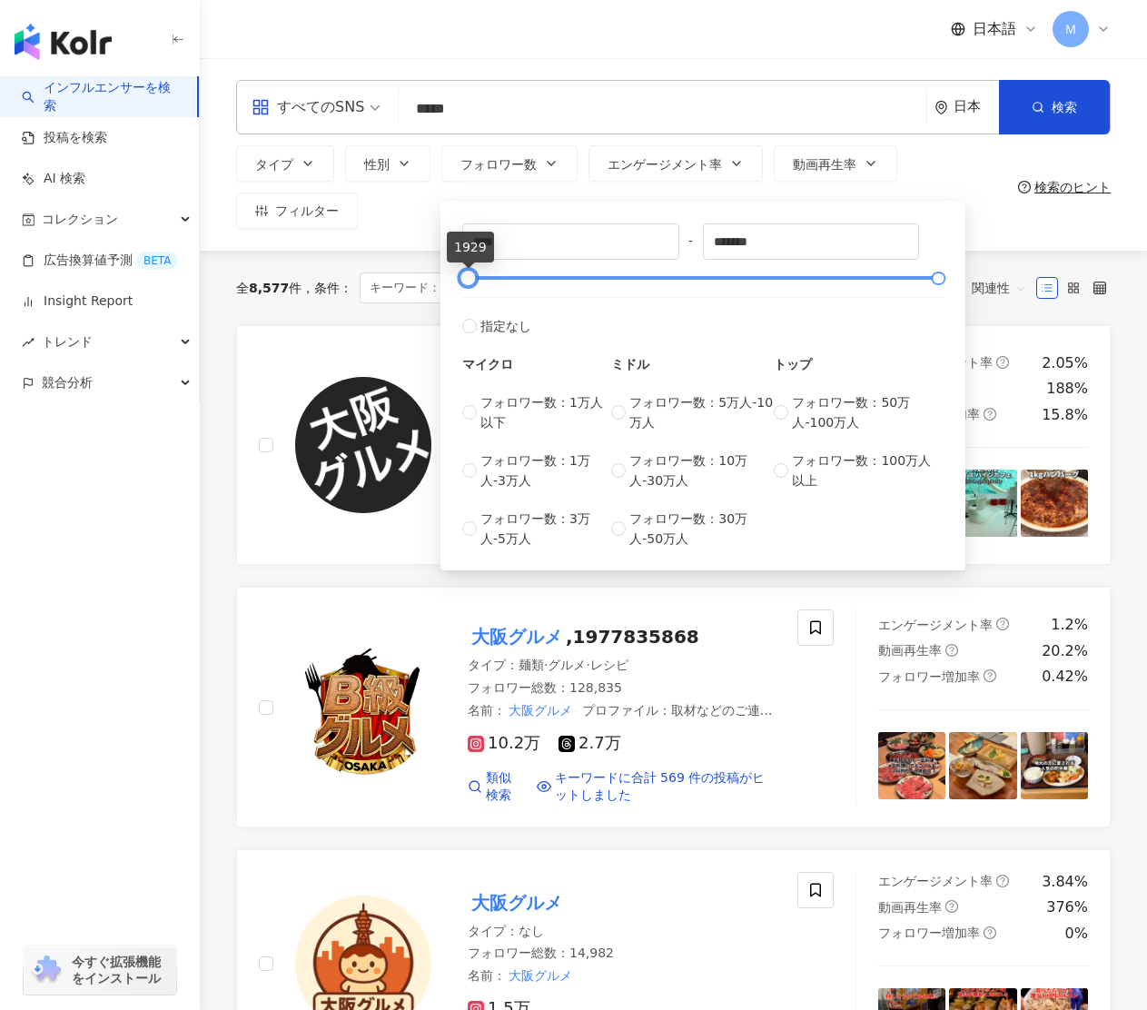
click at [471, 283] on div at bounding box center [468, 278] width 10 height 10
type input "*****"
drag, startPoint x: 938, startPoint y: 284, endPoint x: 472, endPoint y: 310, distance: 466.7
click at [472, 310] on div "**** - ***** 指定なし マイクロ フォロワー数：1万人以下 フォロワー数：1万人-3万人 フォロワー数：3万人-5万人 ミドル フォロワー数：5万…" at bounding box center [702, 385] width 481 height 325
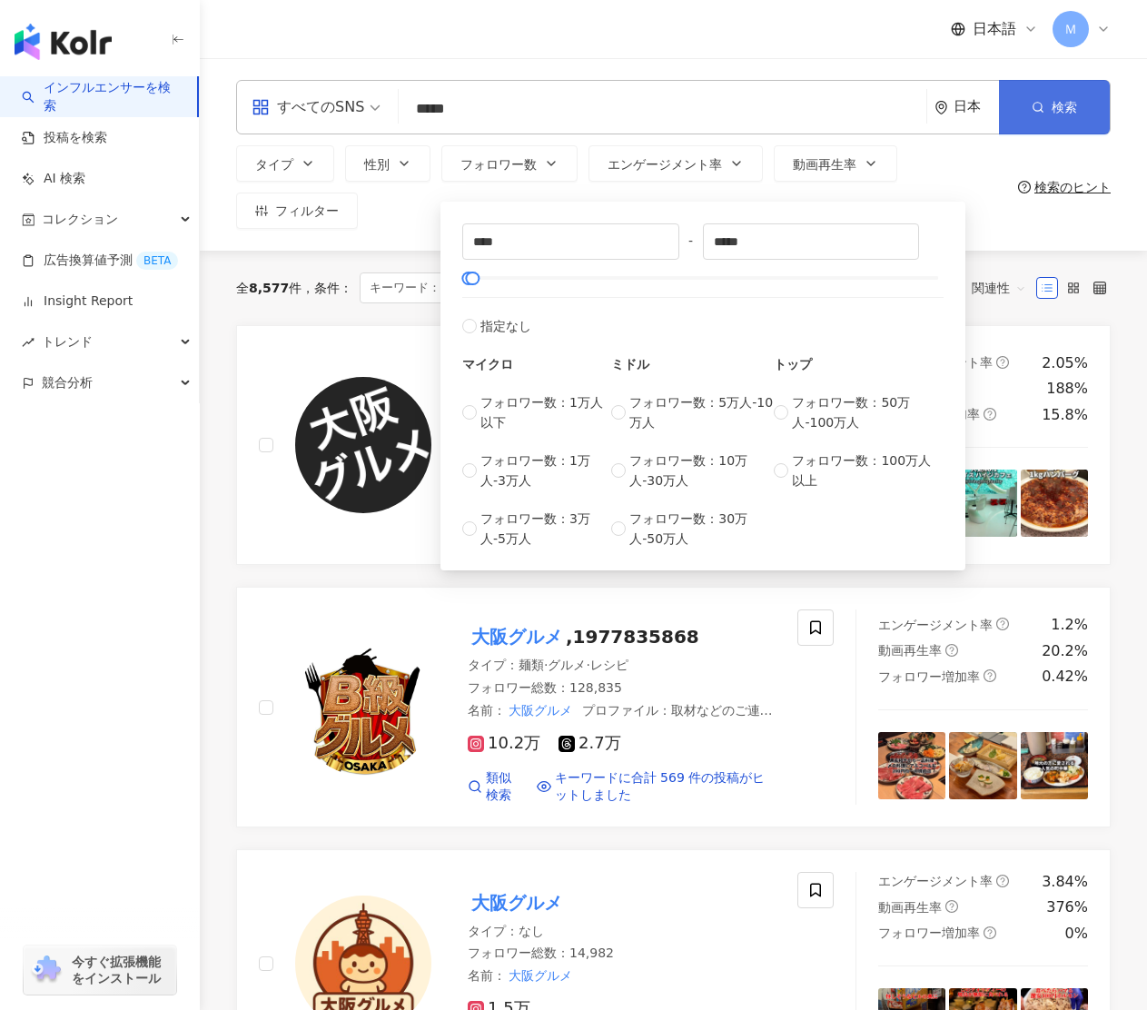
click at [1069, 116] on button "検索" at bounding box center [1054, 107] width 111 height 54
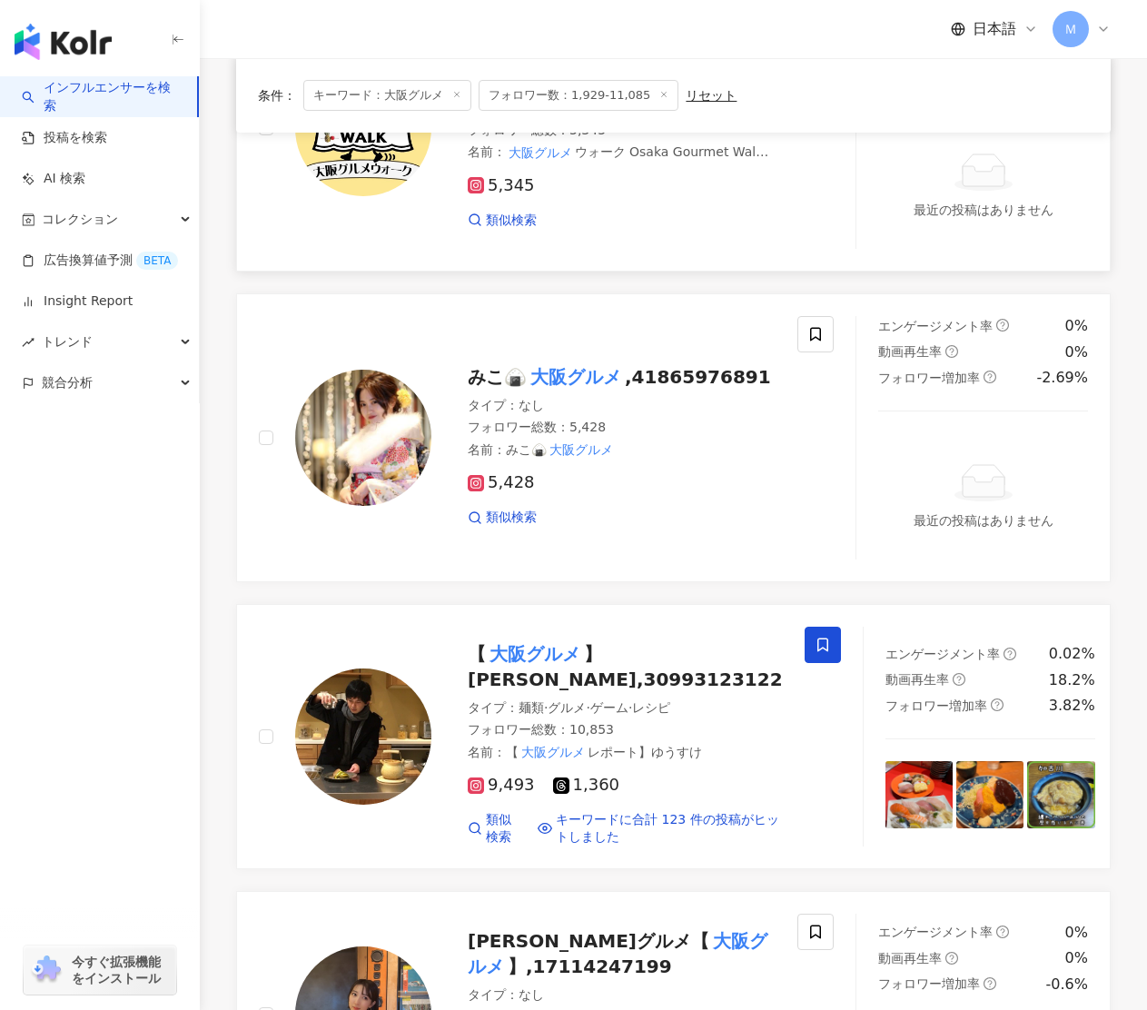
scroll to position [3410, 0]
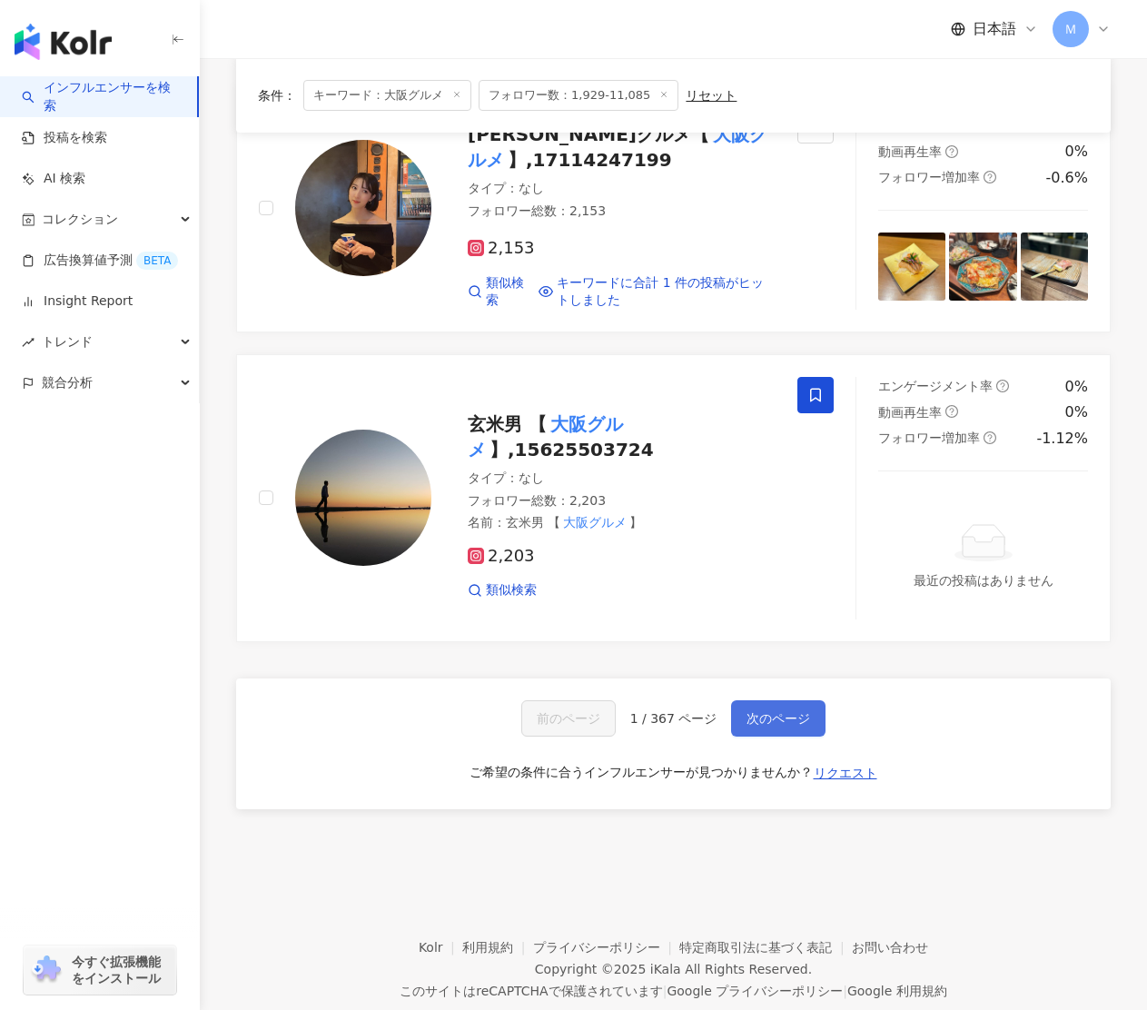
click at [779, 700] on button "次のページ" at bounding box center [778, 718] width 94 height 36
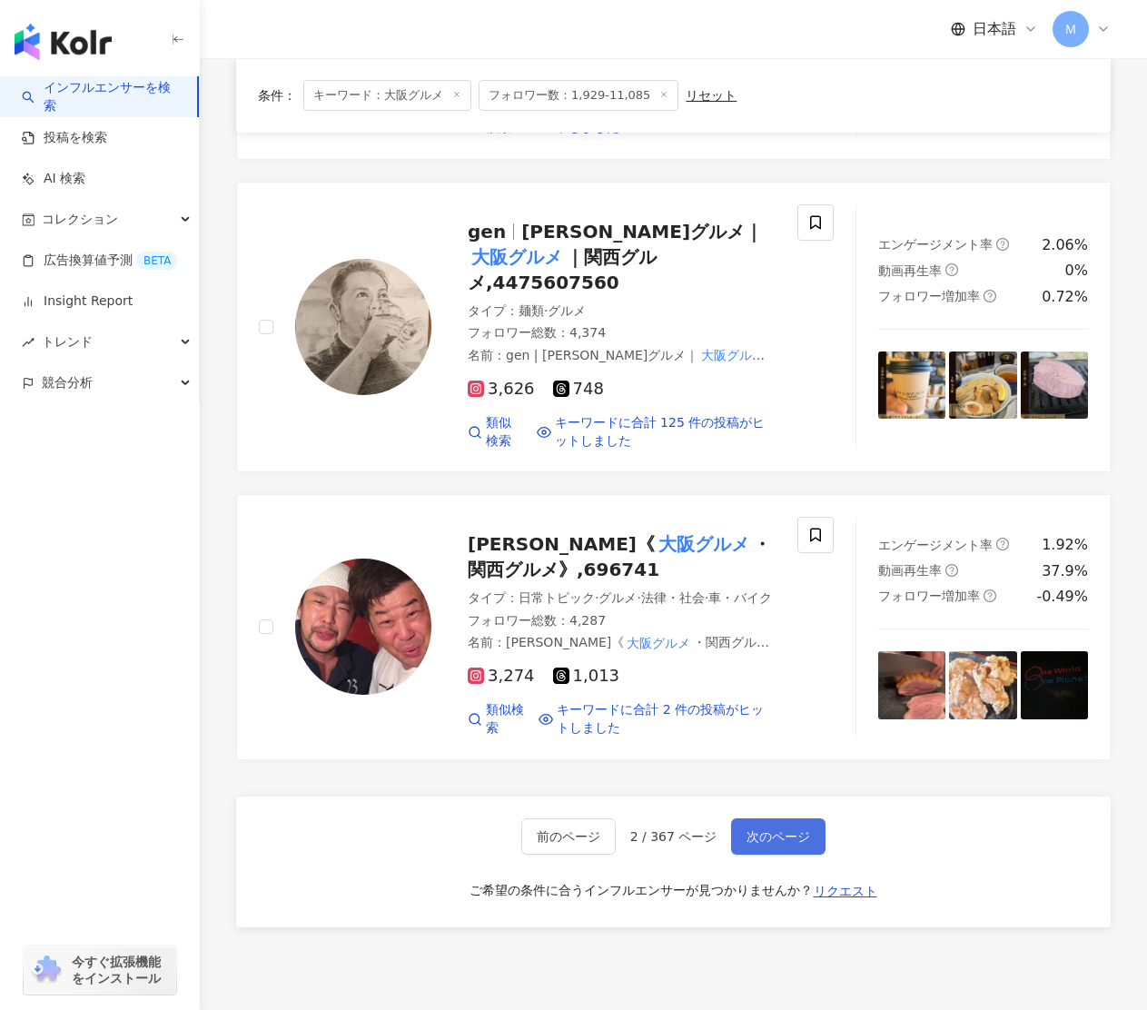
click at [776, 829] on span "次のページ" at bounding box center [779, 836] width 64 height 15
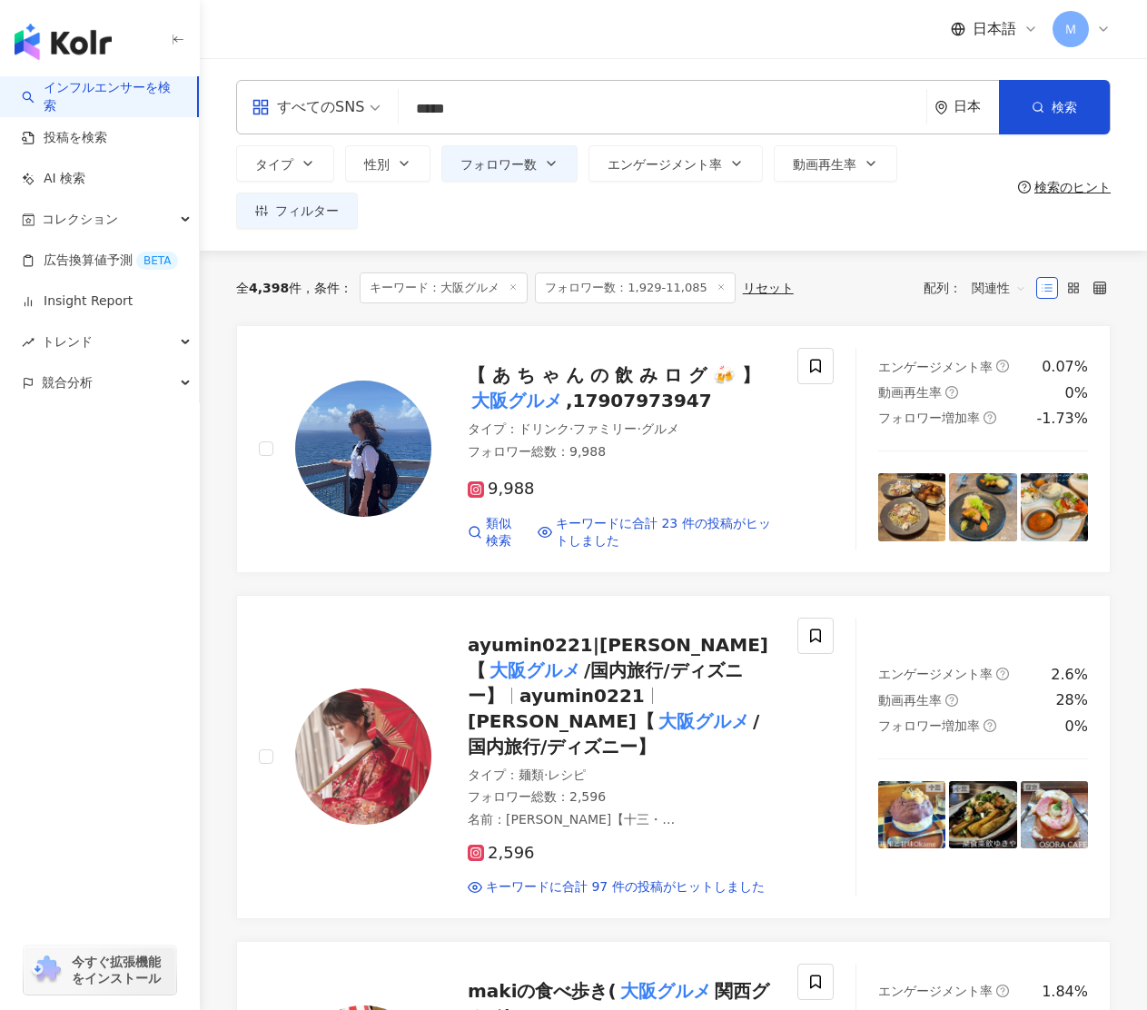
scroll to position [78, 0]
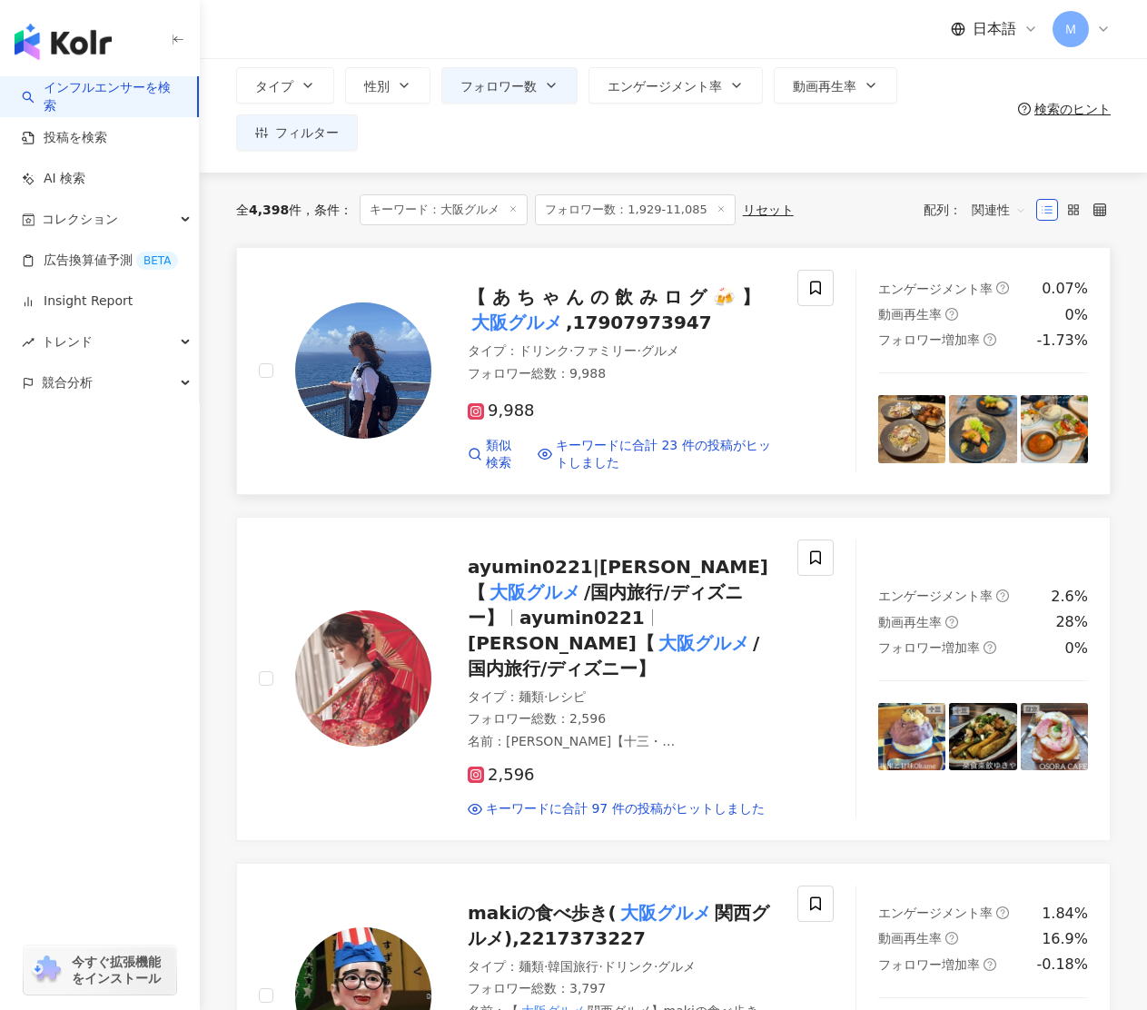
click at [599, 312] on div "【 あ ち ゃ ん の 飲 み ロ グ 🍻 】 大阪グルメ ,17907973947" at bounding box center [622, 309] width 308 height 51
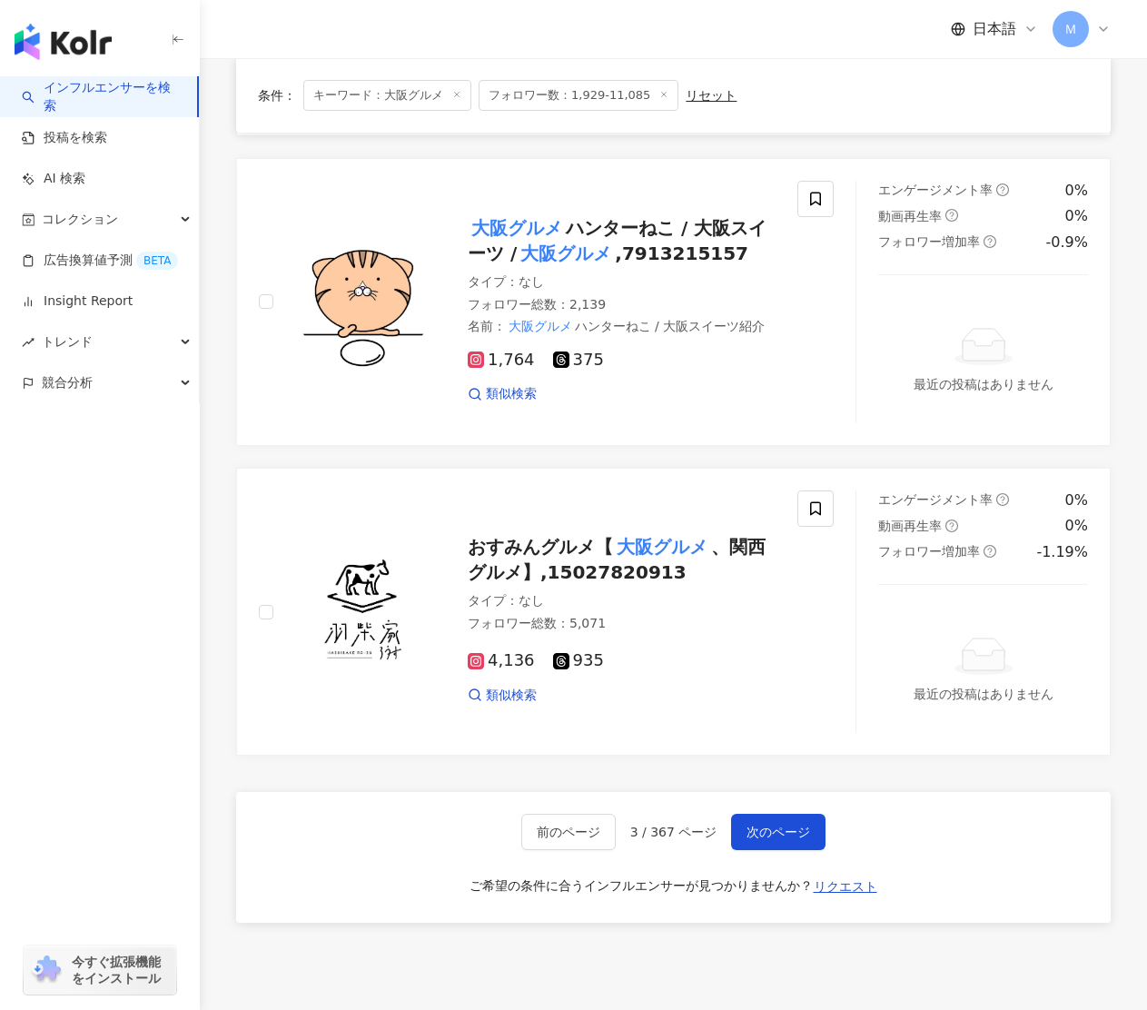
scroll to position [3131, 0]
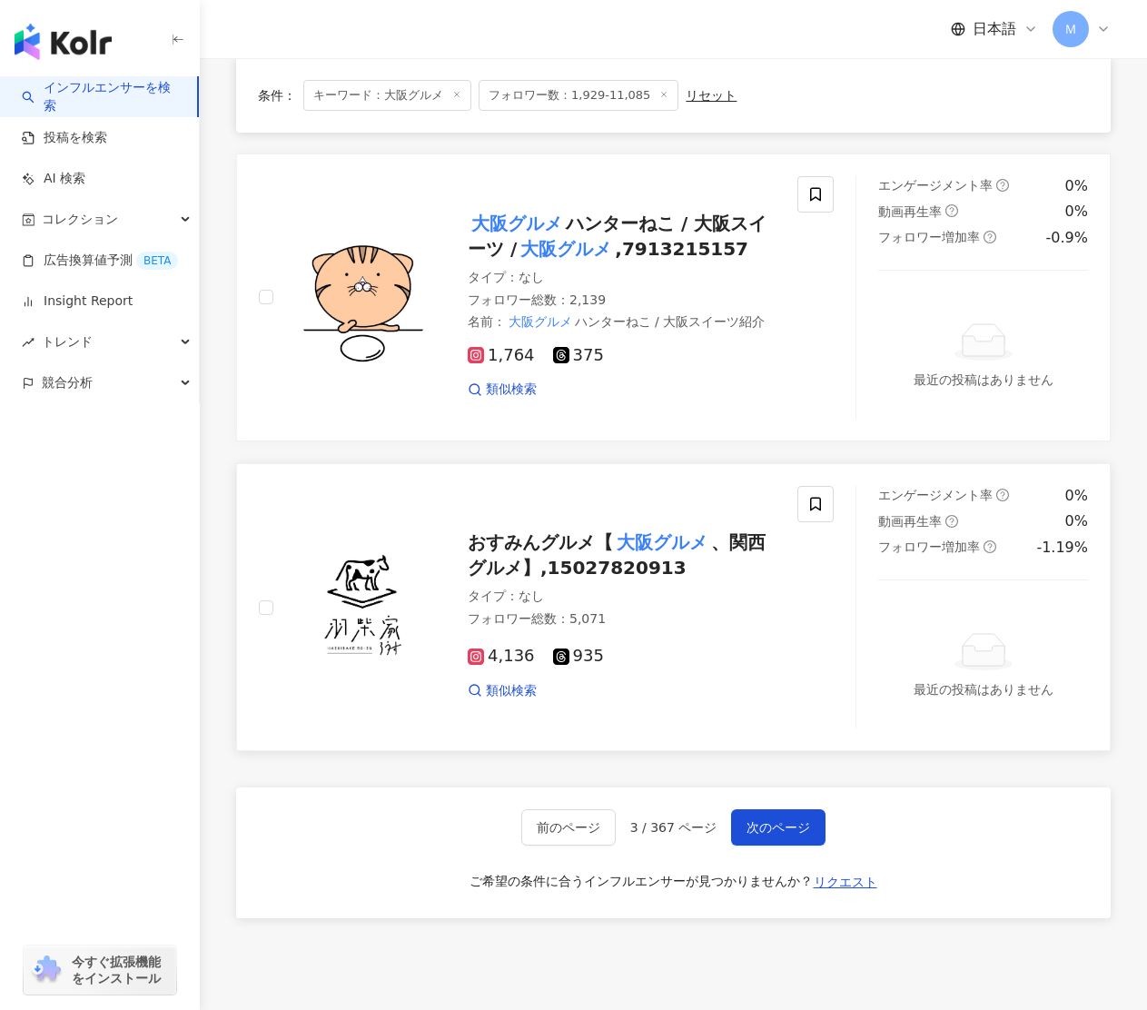
click at [498, 531] on span "おすみんグルメ【" at bounding box center [540, 542] width 145 height 22
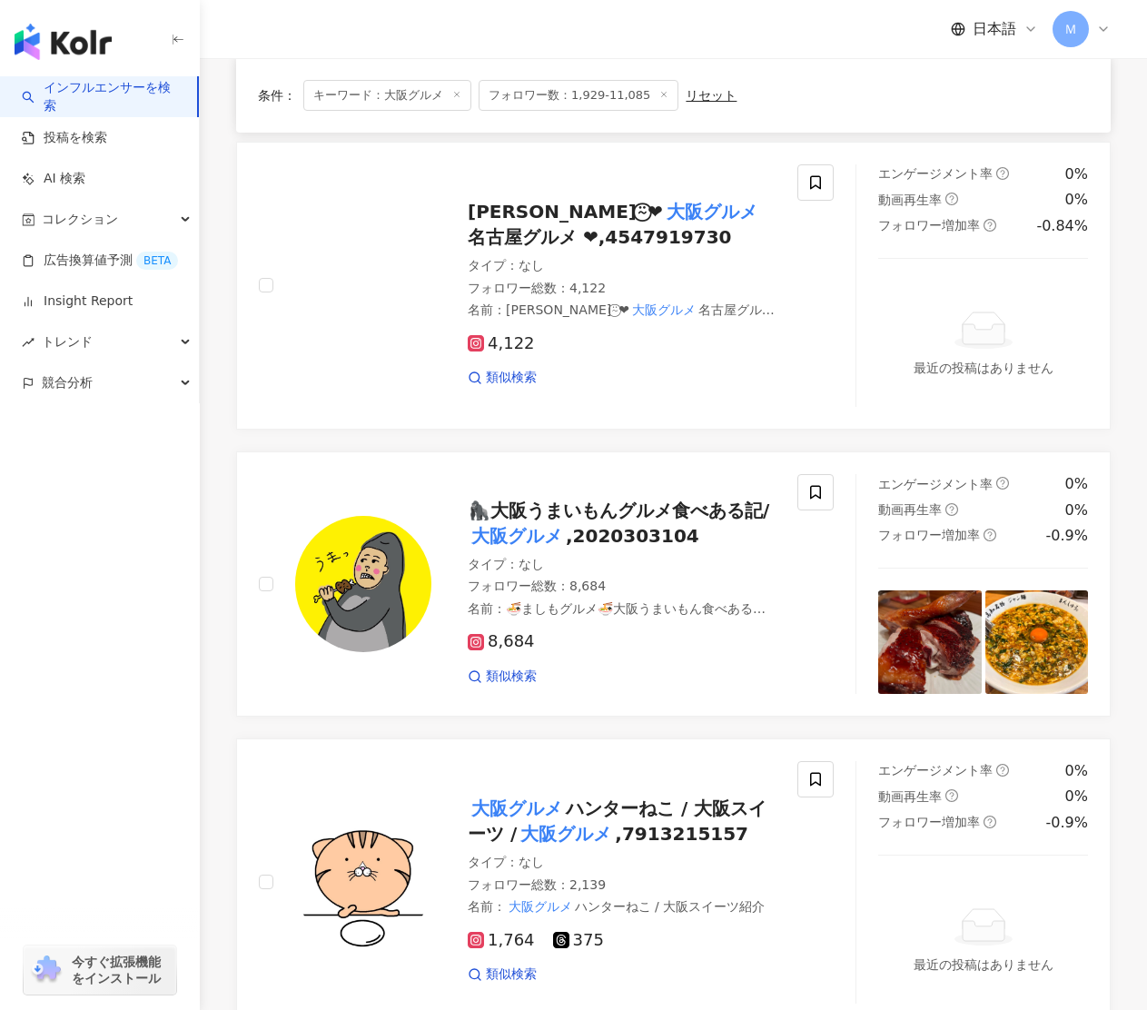
scroll to position [2544, 0]
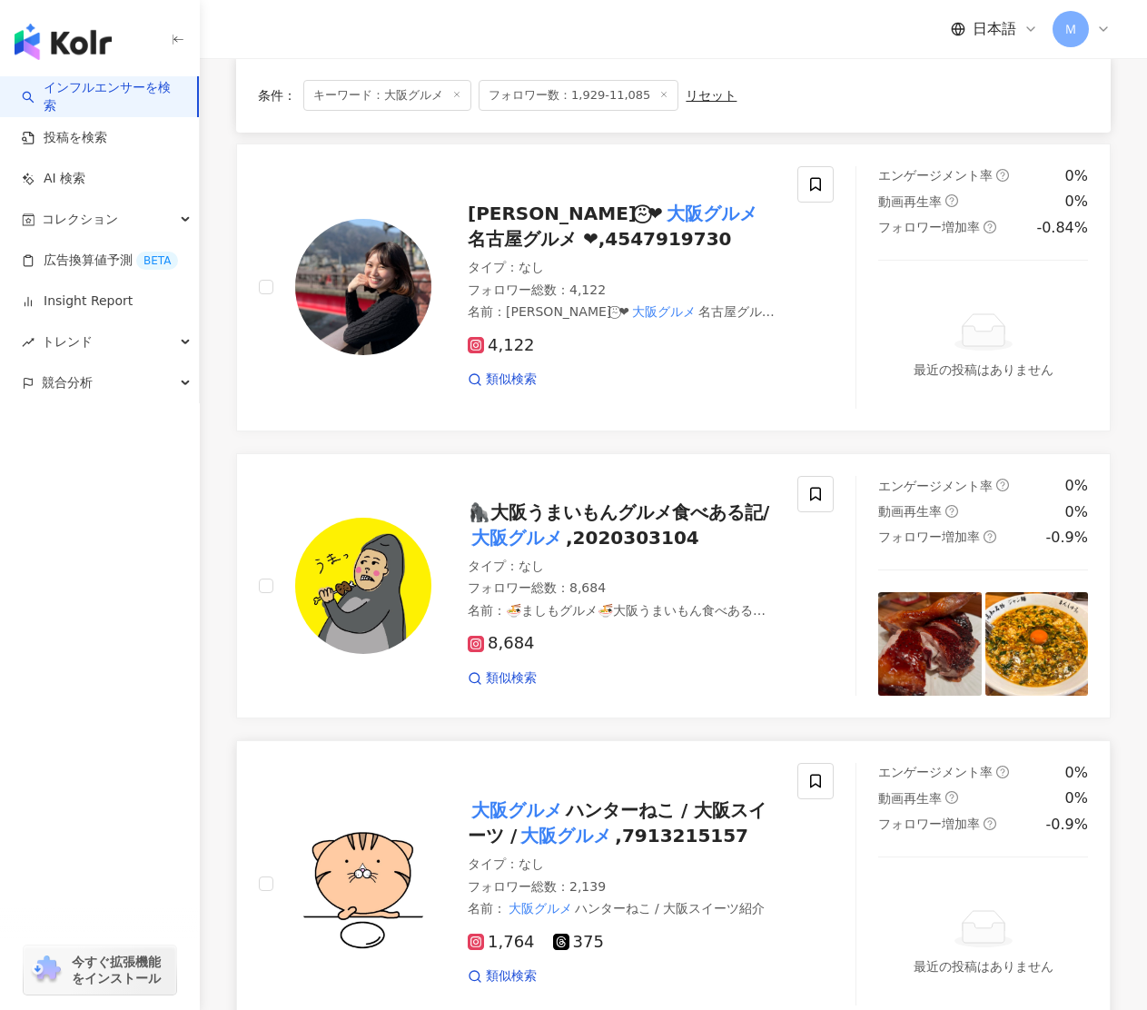
click at [601, 798] on div "大阪グルメ ハンターねこ / 大阪スイーツ / 大阪グルメ ,7913215157" at bounding box center [622, 823] width 308 height 51
click at [586, 501] on span "🦍大阪うまいもんグルメ食べある記/" at bounding box center [619, 512] width 302 height 22
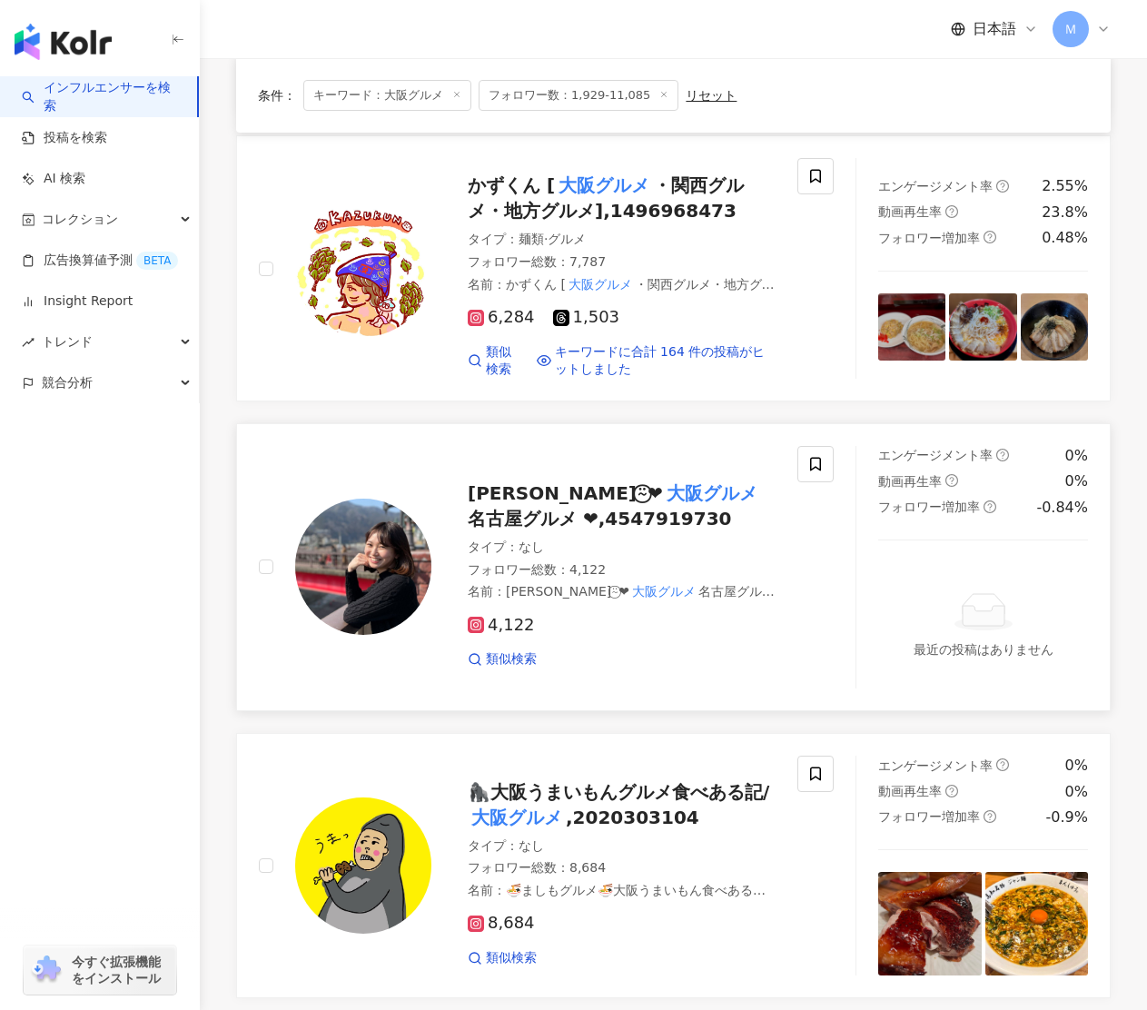
scroll to position [2261, 0]
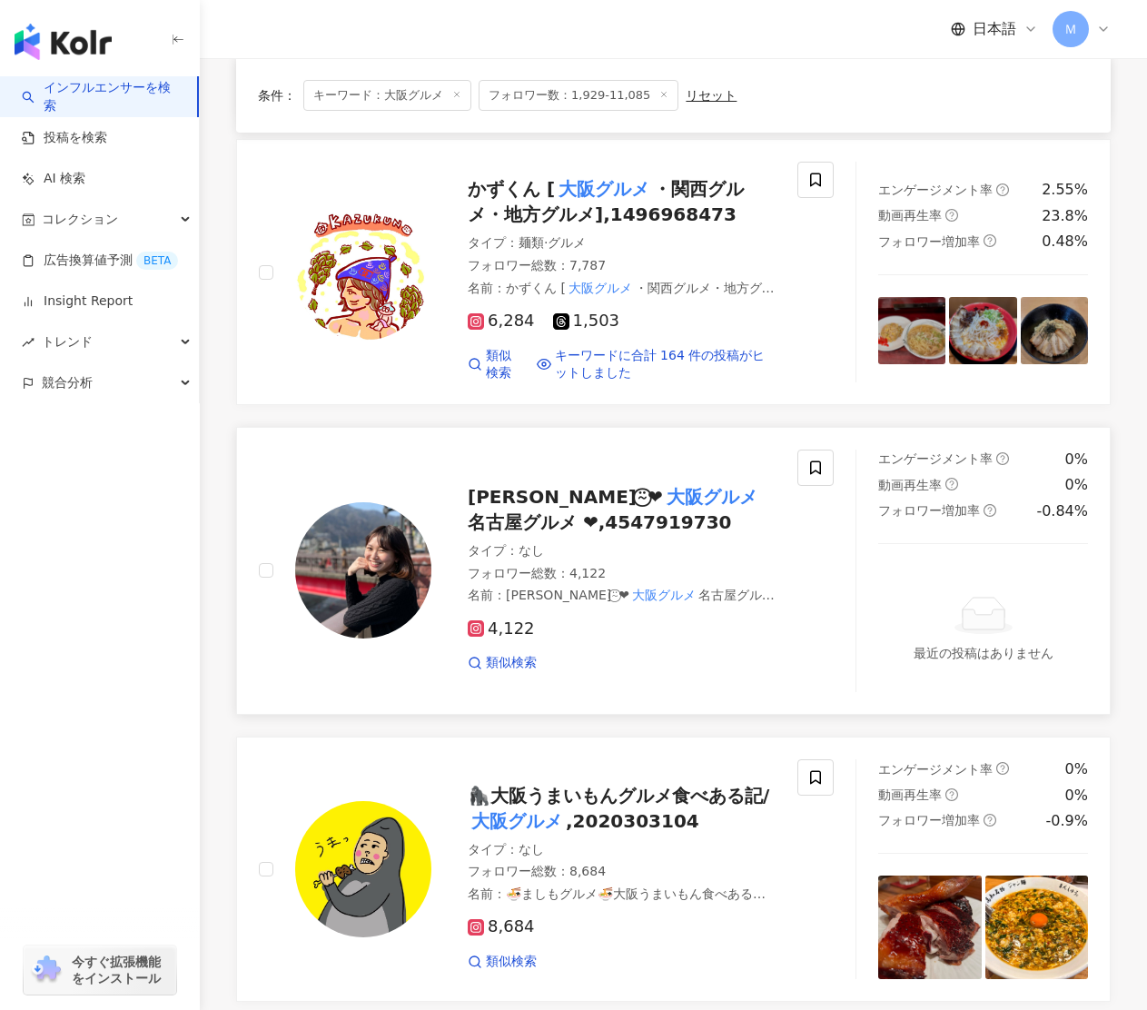
click at [508, 486] on span "eriko.⍨⃝❤︎" at bounding box center [565, 497] width 195 height 22
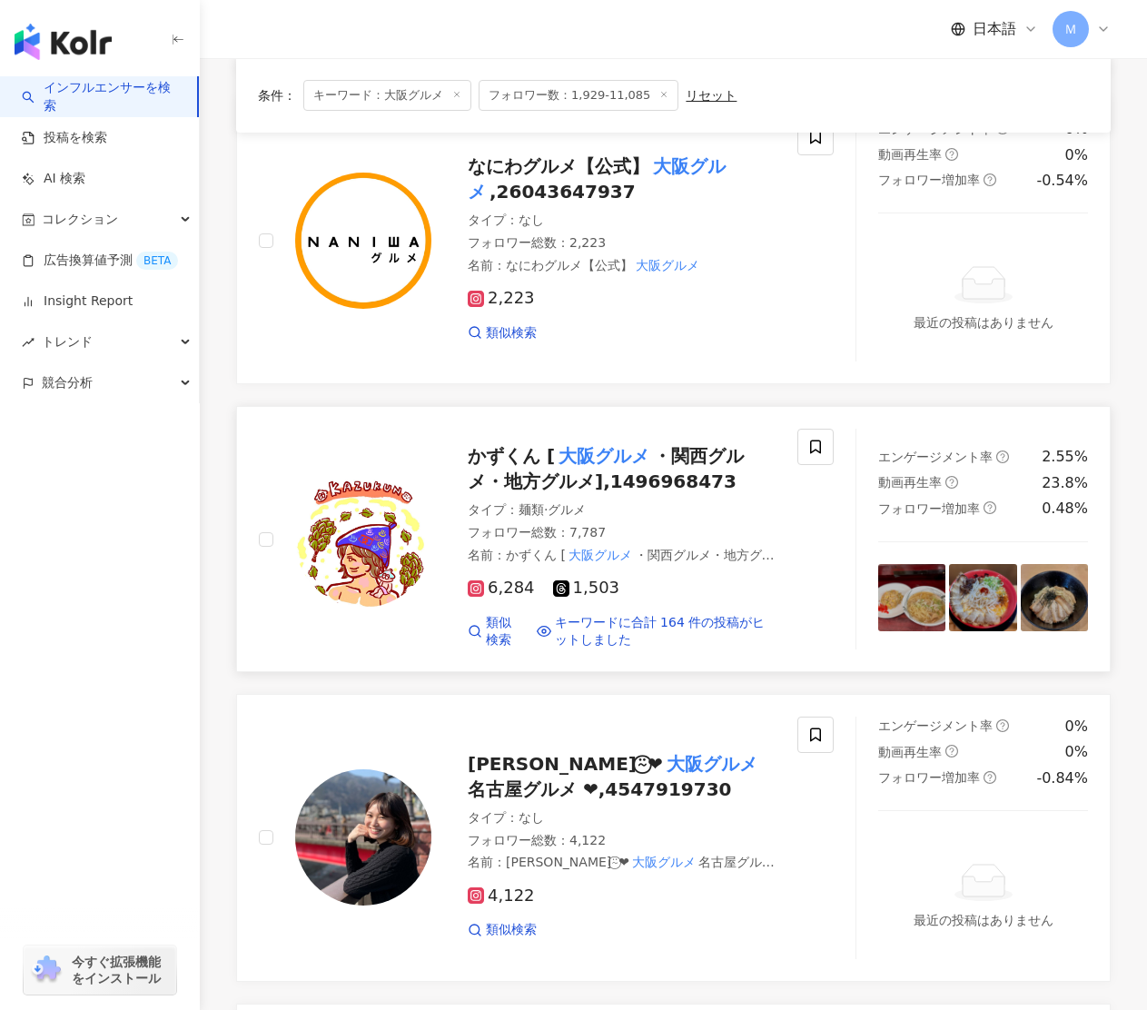
scroll to position [1991, 0]
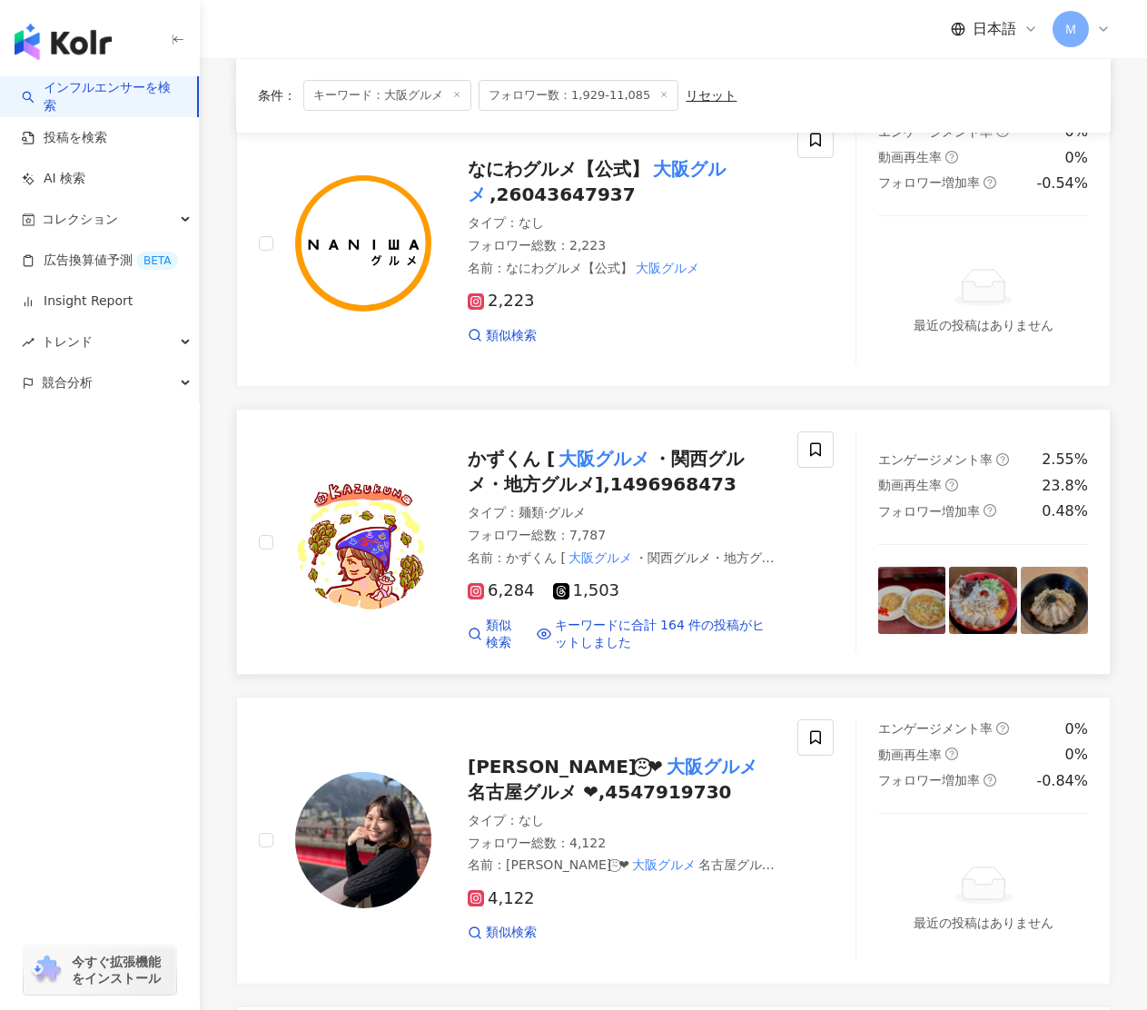
click at [527, 448] on span "かずくん [" at bounding box center [511, 459] width 87 height 22
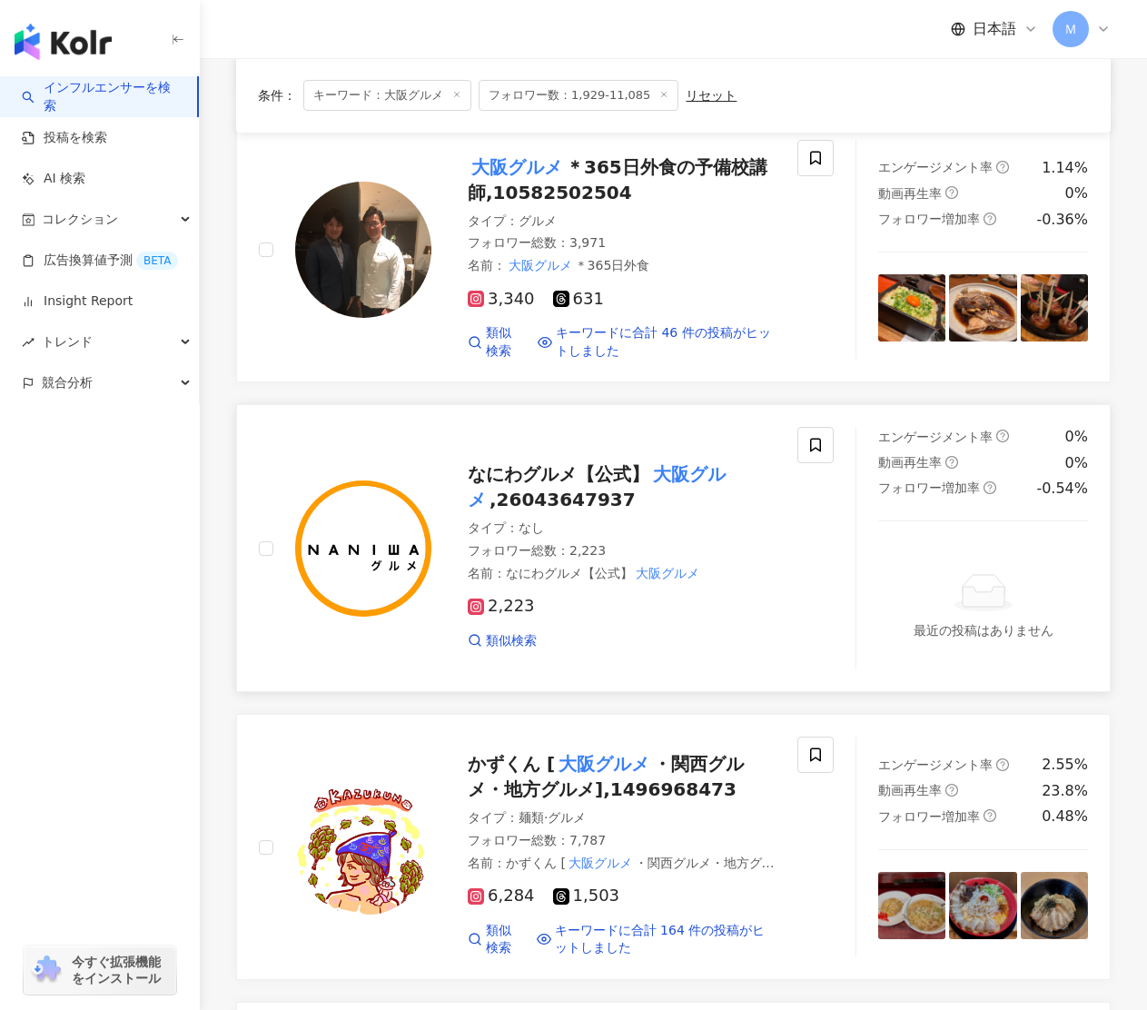
scroll to position [1683, 0]
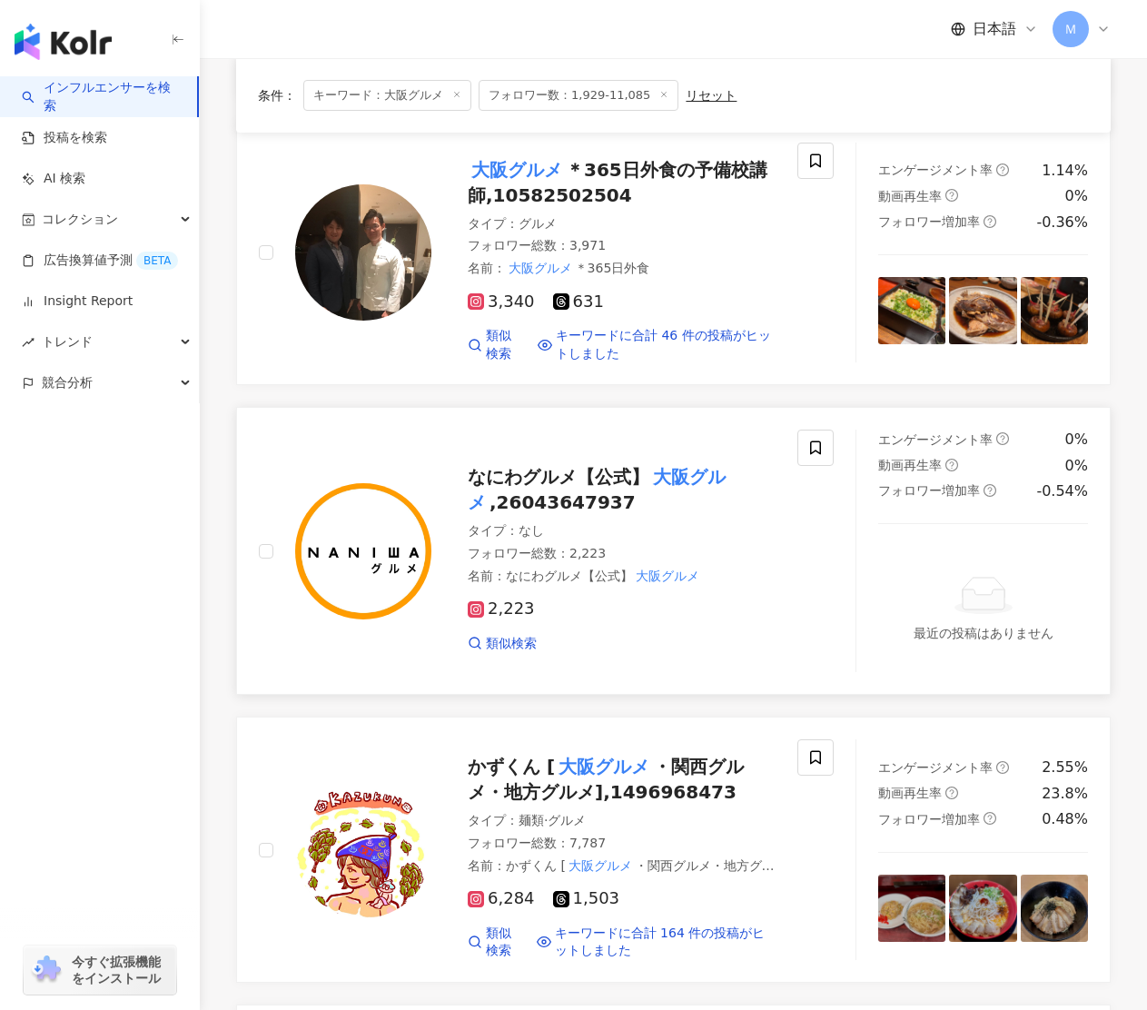
click at [540, 464] on div "なにわグルメ【公式】 大阪グルメ ,26043647937" at bounding box center [622, 489] width 308 height 51
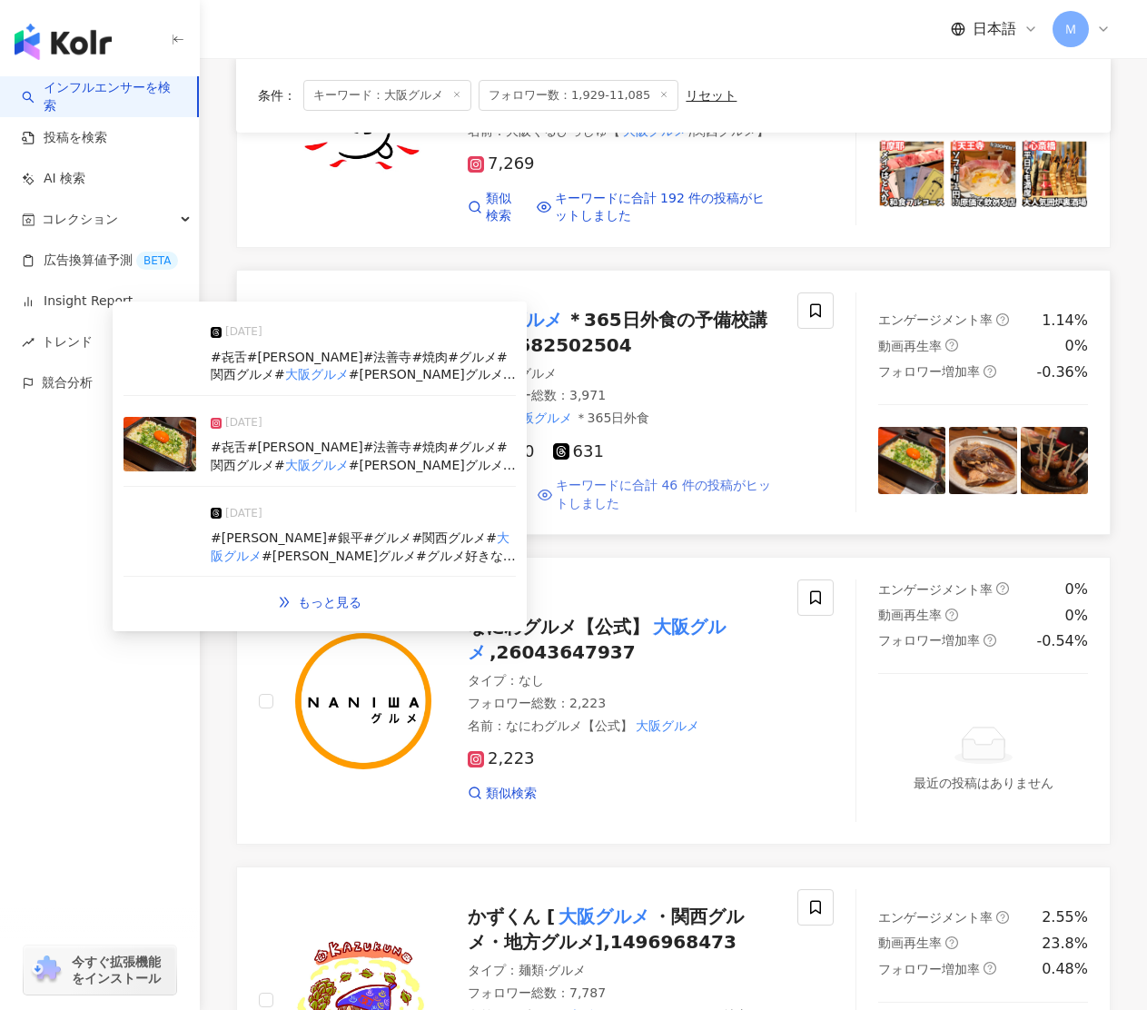
scroll to position [1484, 0]
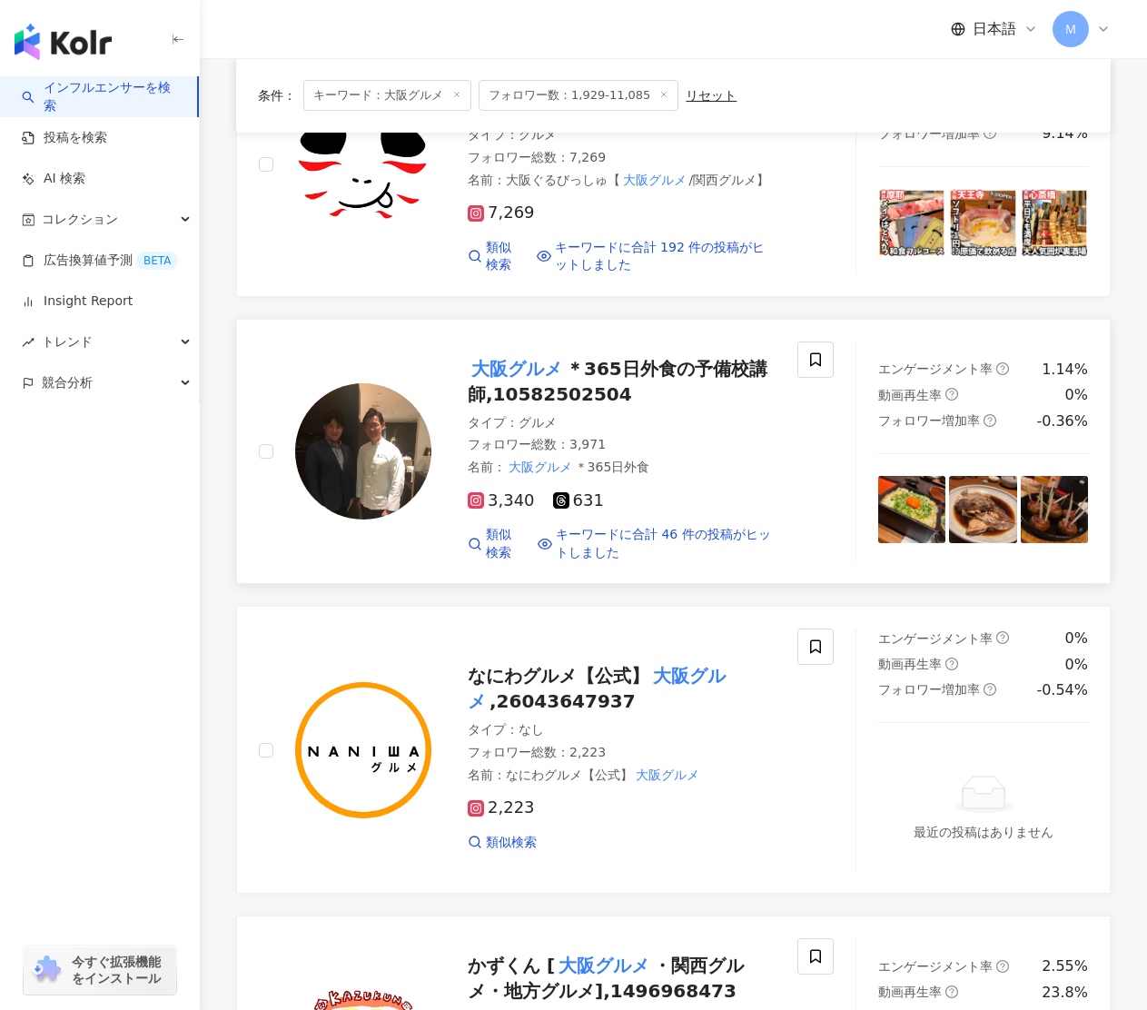
click at [616, 358] on span "＊365日外食の予備校講師,10582502504" at bounding box center [618, 381] width 300 height 47
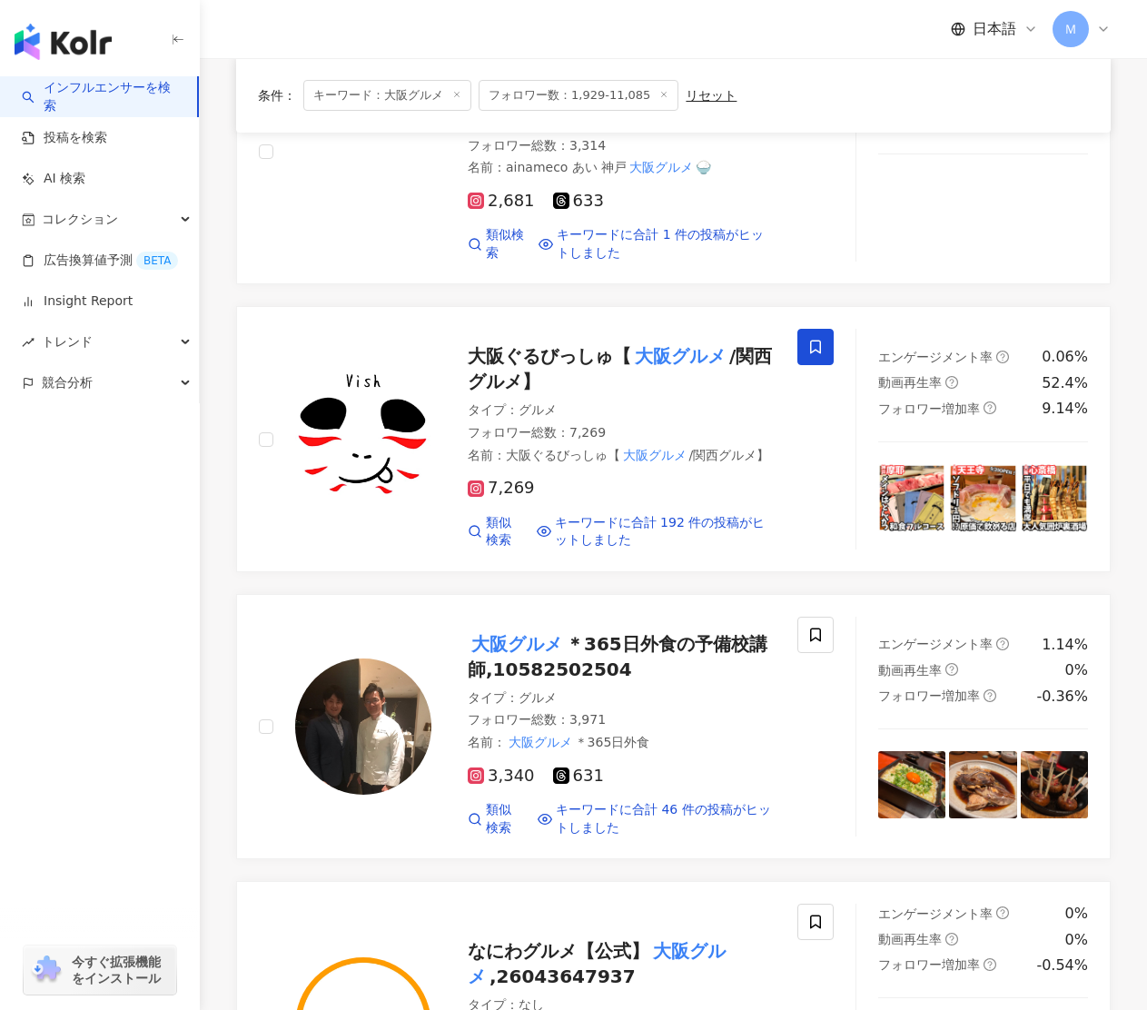
scroll to position [1177, 0]
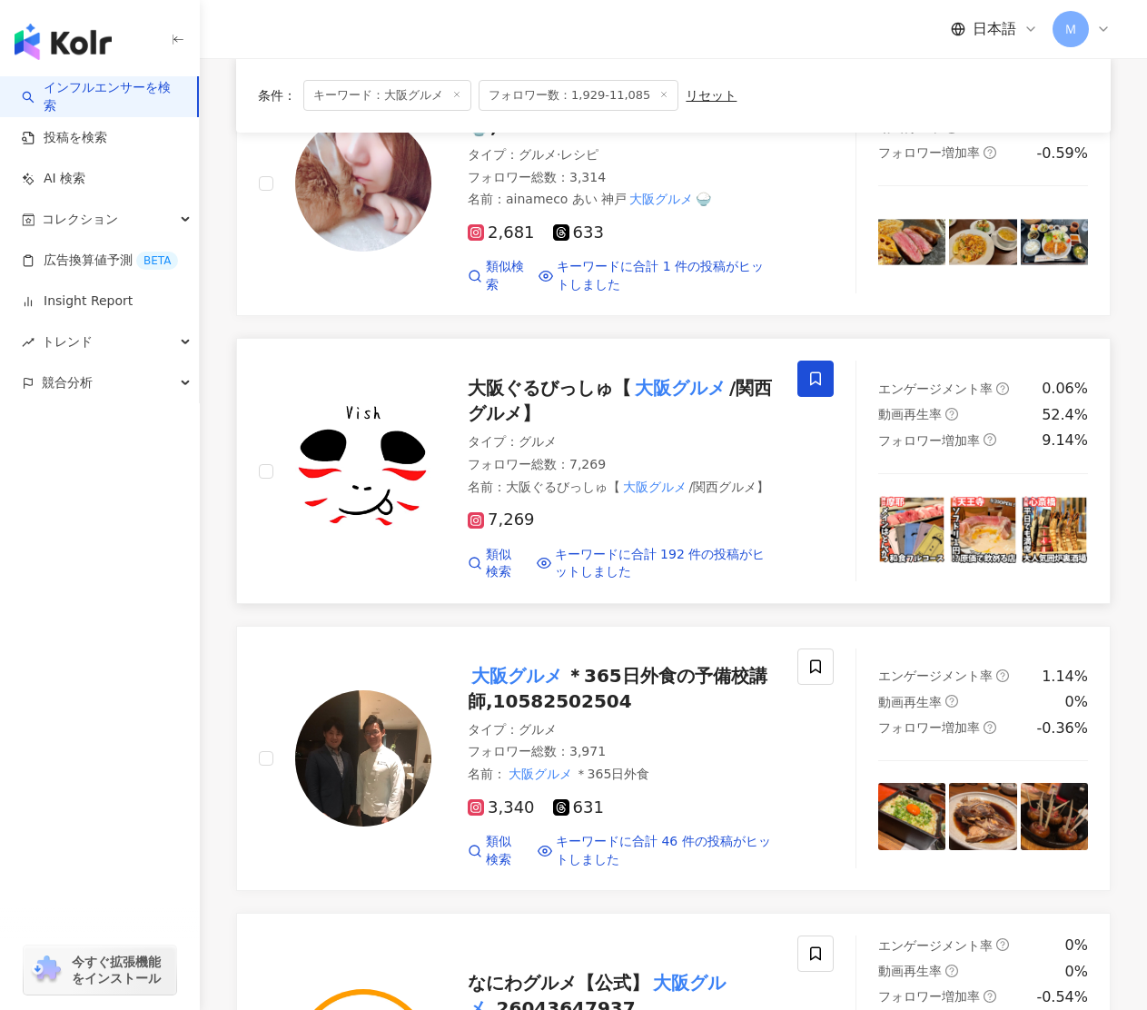
click at [547, 377] on span "大阪ぐるびっしゅ【" at bounding box center [549, 388] width 163 height 22
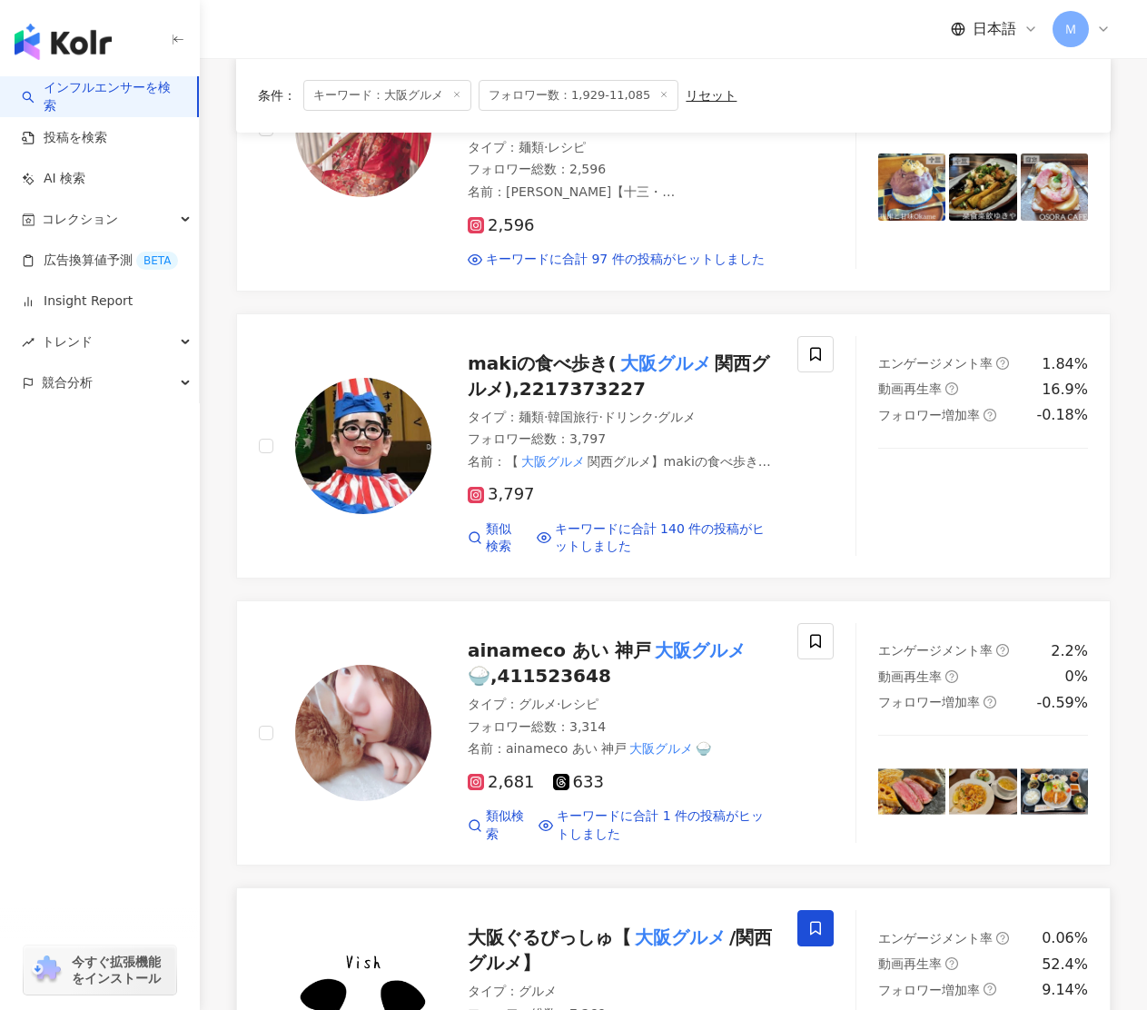
scroll to position [621, 0]
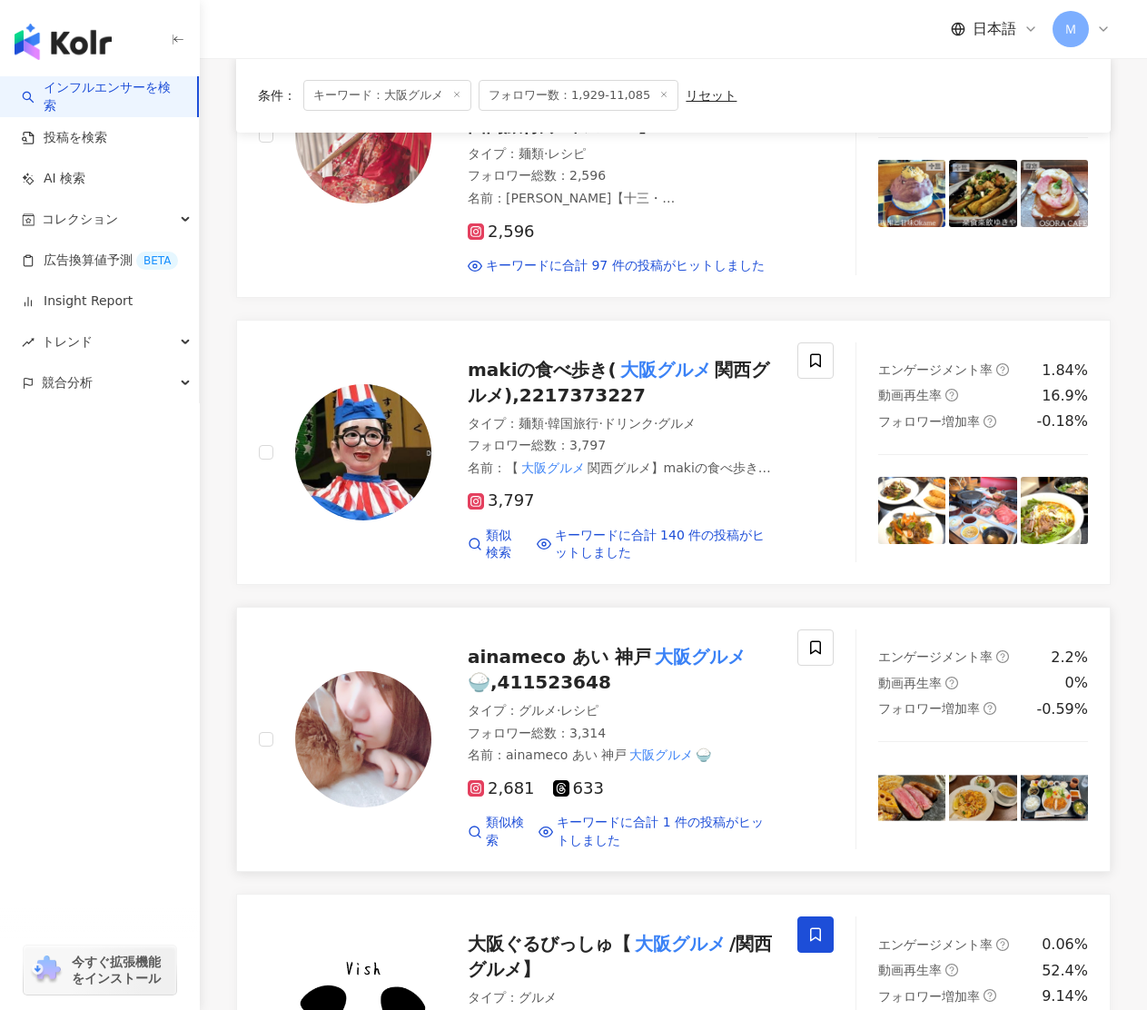
click at [555, 646] on span "ainameco あい 神戸" at bounding box center [559, 657] width 183 height 22
click at [548, 359] on span "makiの食べ歩き(" at bounding box center [542, 370] width 149 height 22
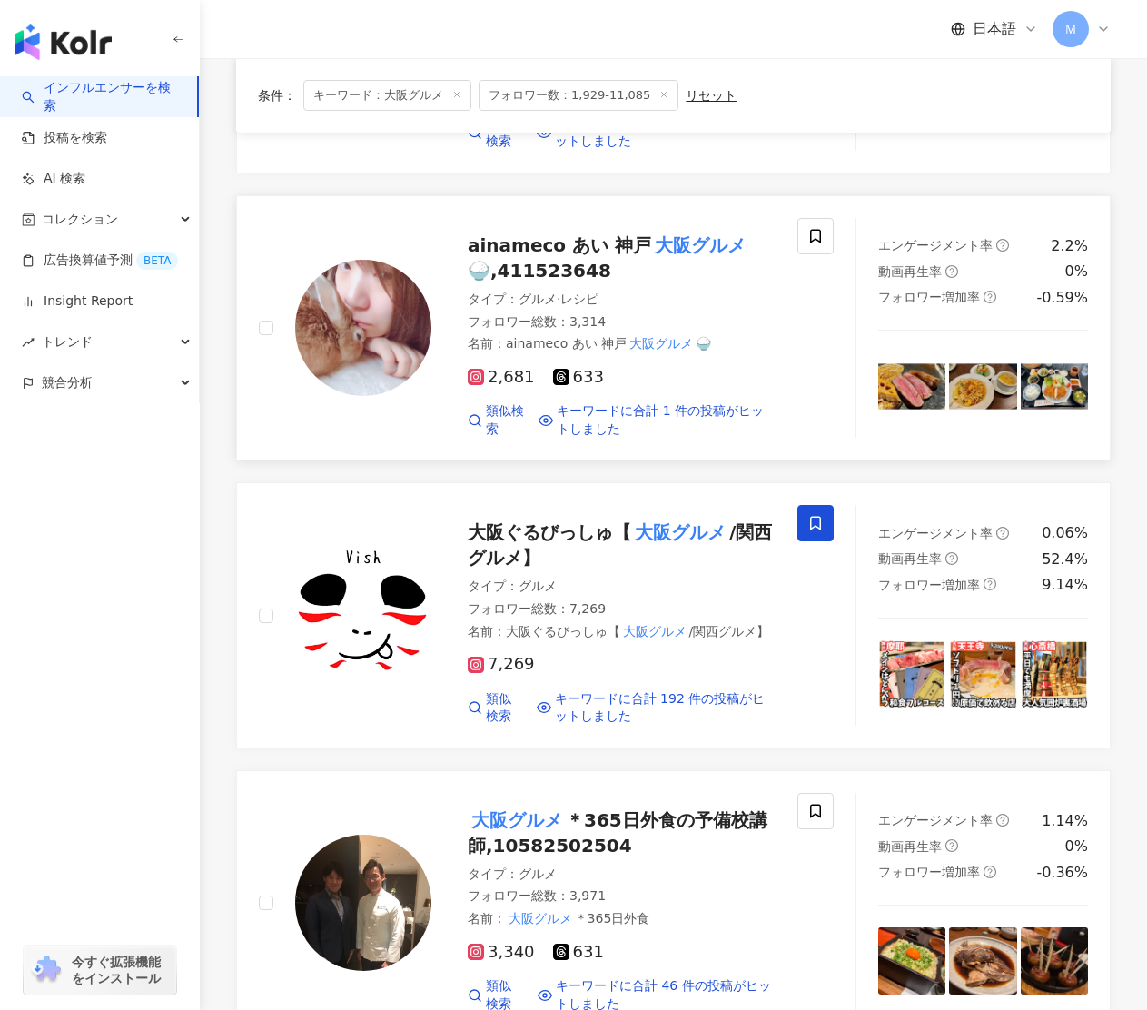
scroll to position [3258, 0]
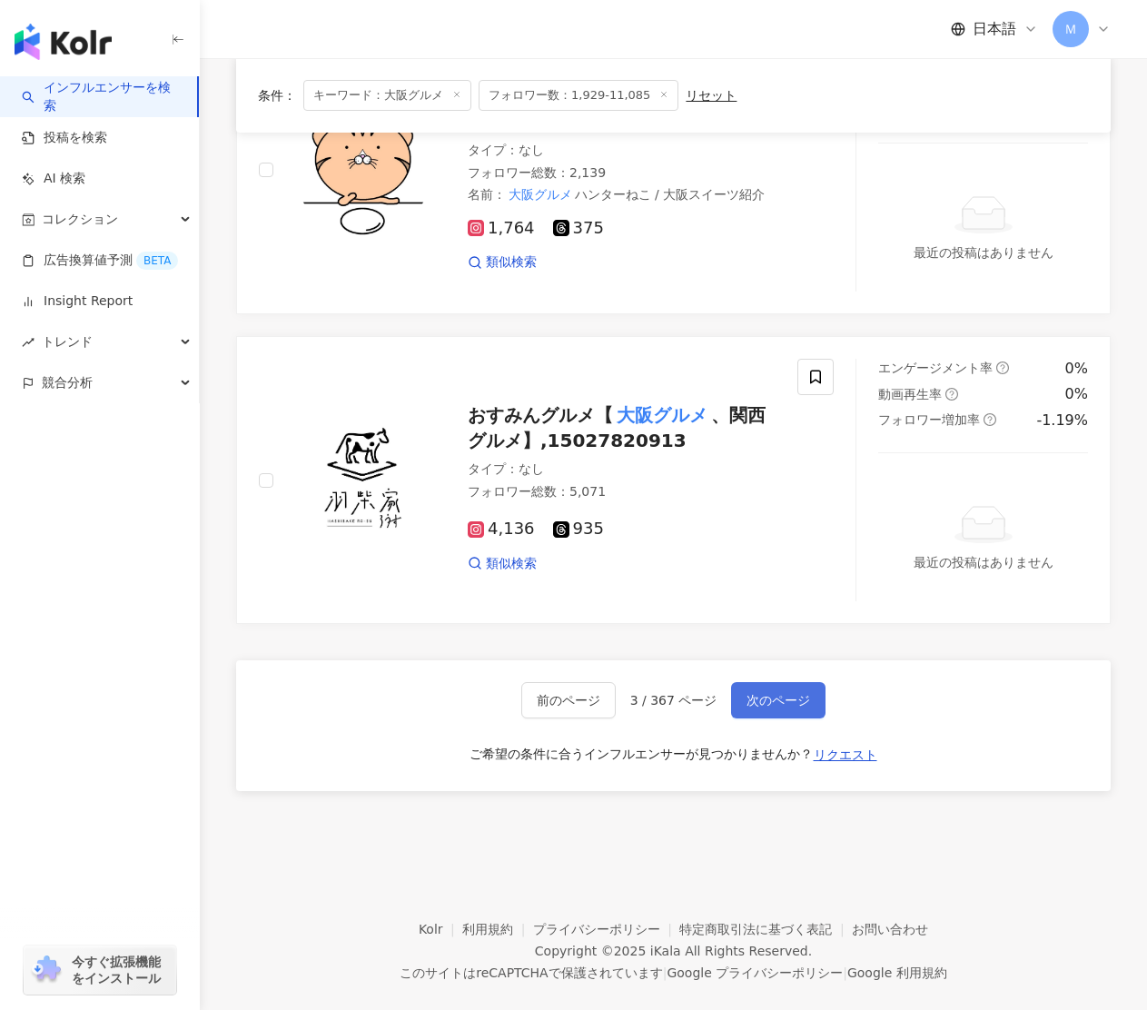
click at [773, 693] on span "次のページ" at bounding box center [779, 700] width 64 height 15
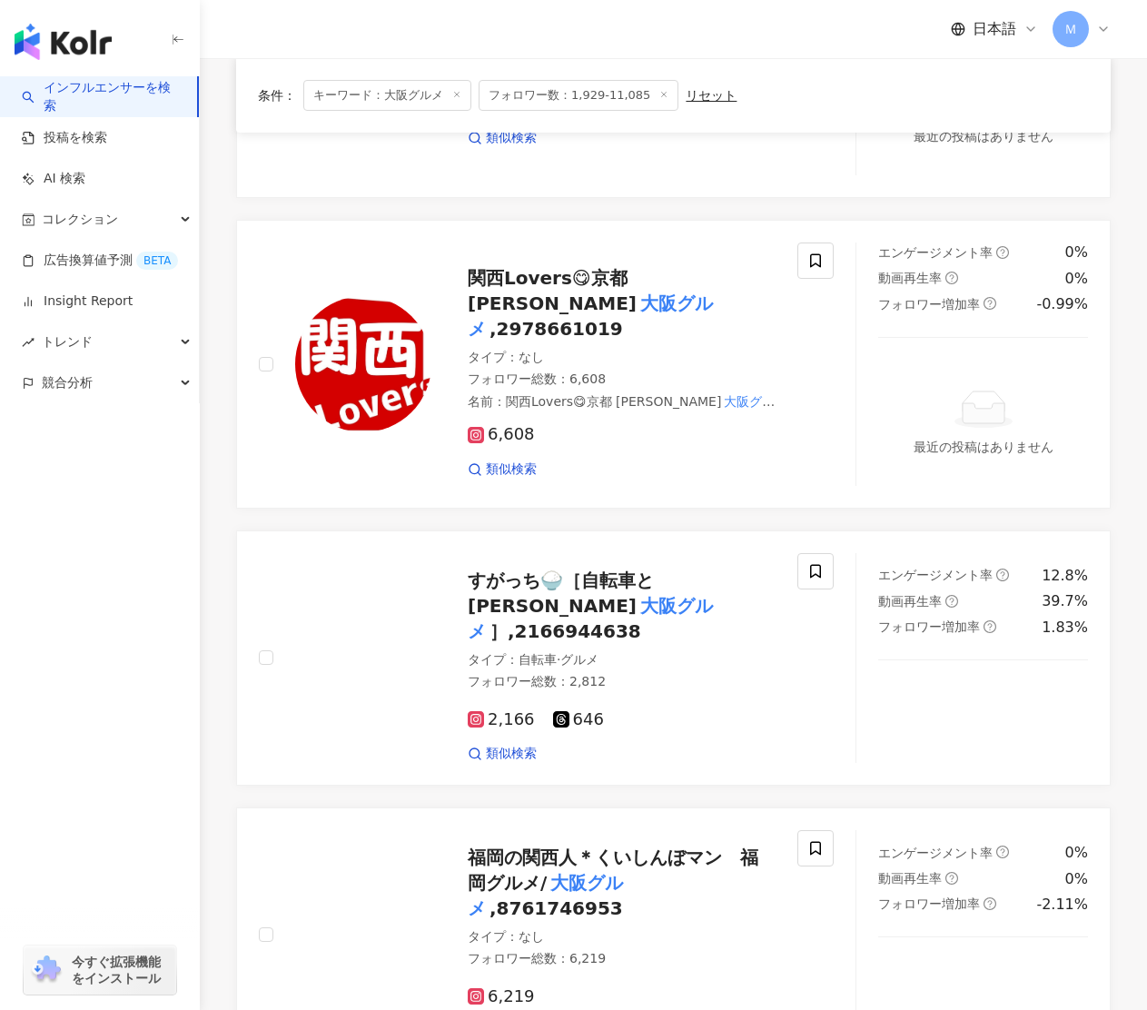
scroll to position [3095, 0]
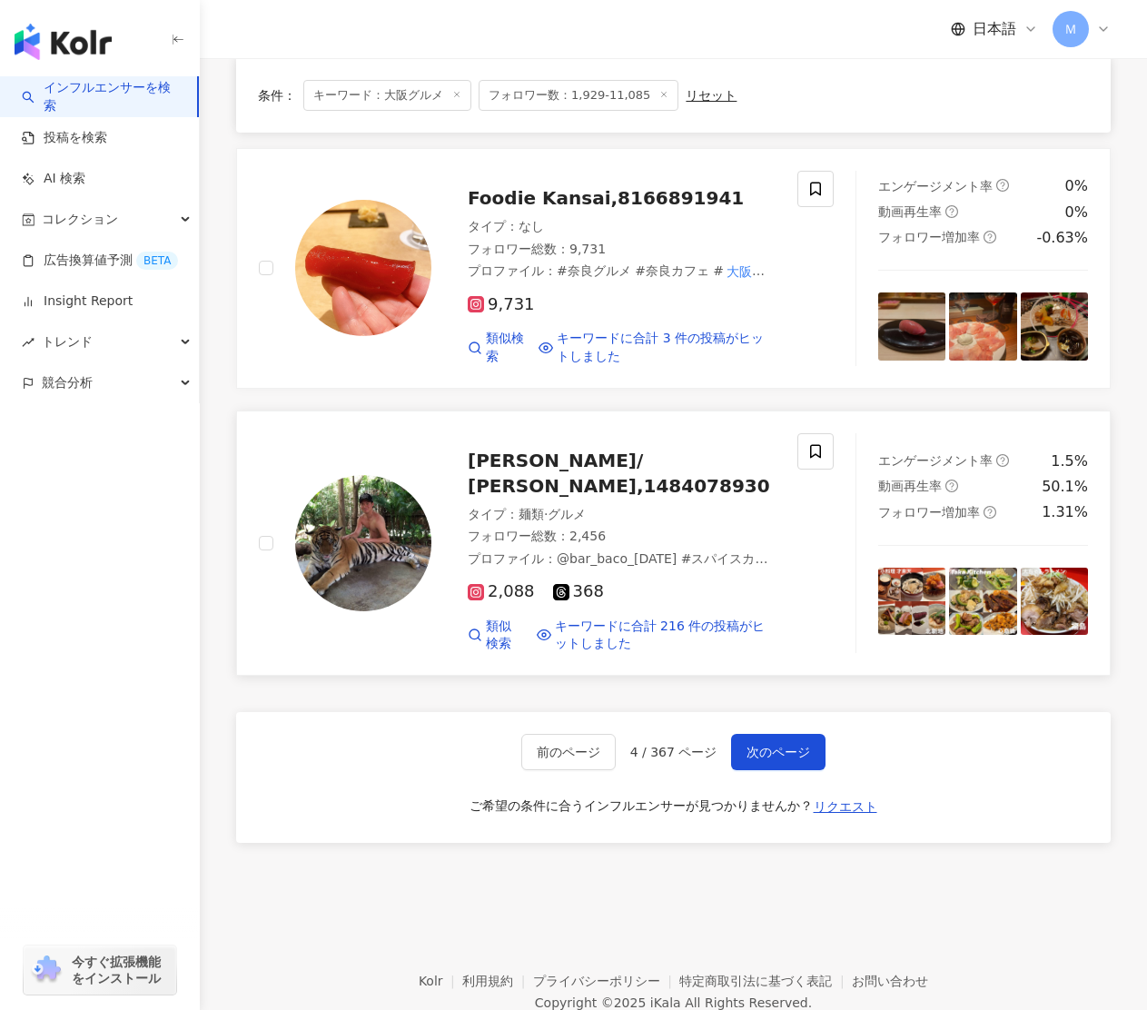
click at [590, 450] on span "川尻 晋/ Shin Kawajiri,1484078930" at bounding box center [619, 473] width 302 height 47
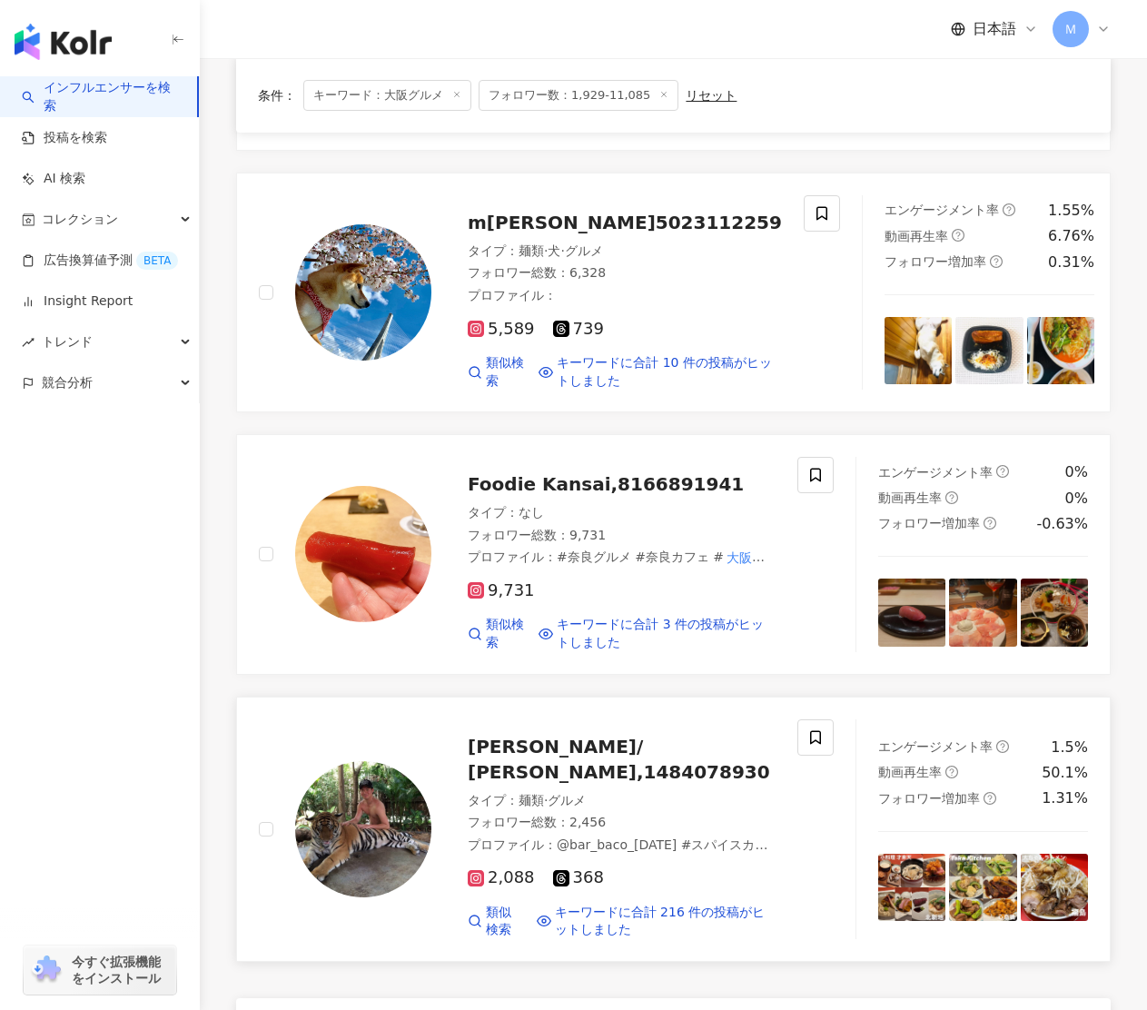
scroll to position [2718, 0]
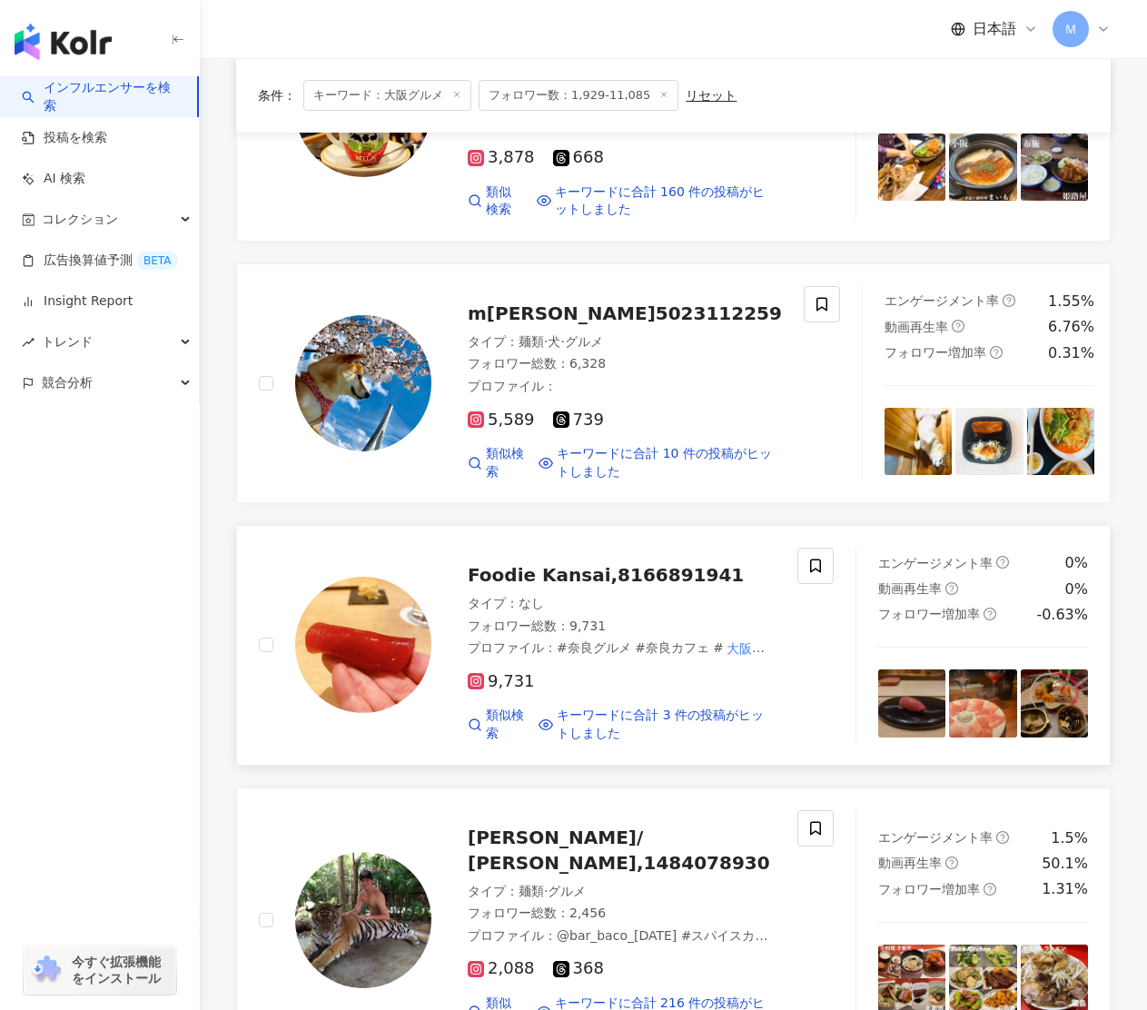
click at [531, 548] on div "Foodie Kansai,8166891941 タイプ ： なし フォロワー総数 ： 9,731 プロファイル ： #奈良グルメ #奈良カフェ # 大阪グル…" at bounding box center [603, 645] width 344 height 194
click at [604, 302] on span "momoshiba,5023112259" at bounding box center [625, 313] width 314 height 22
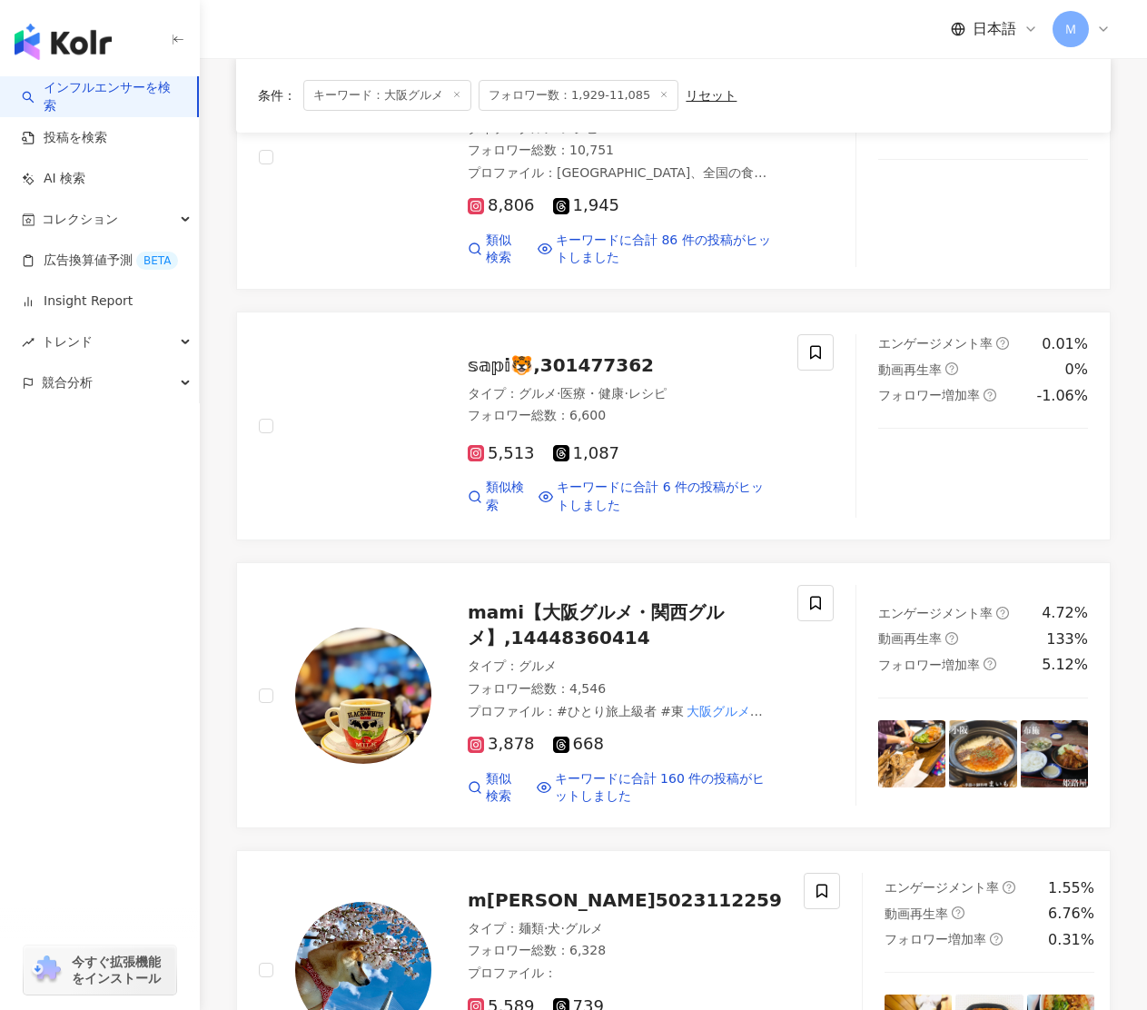
scroll to position [2129, 0]
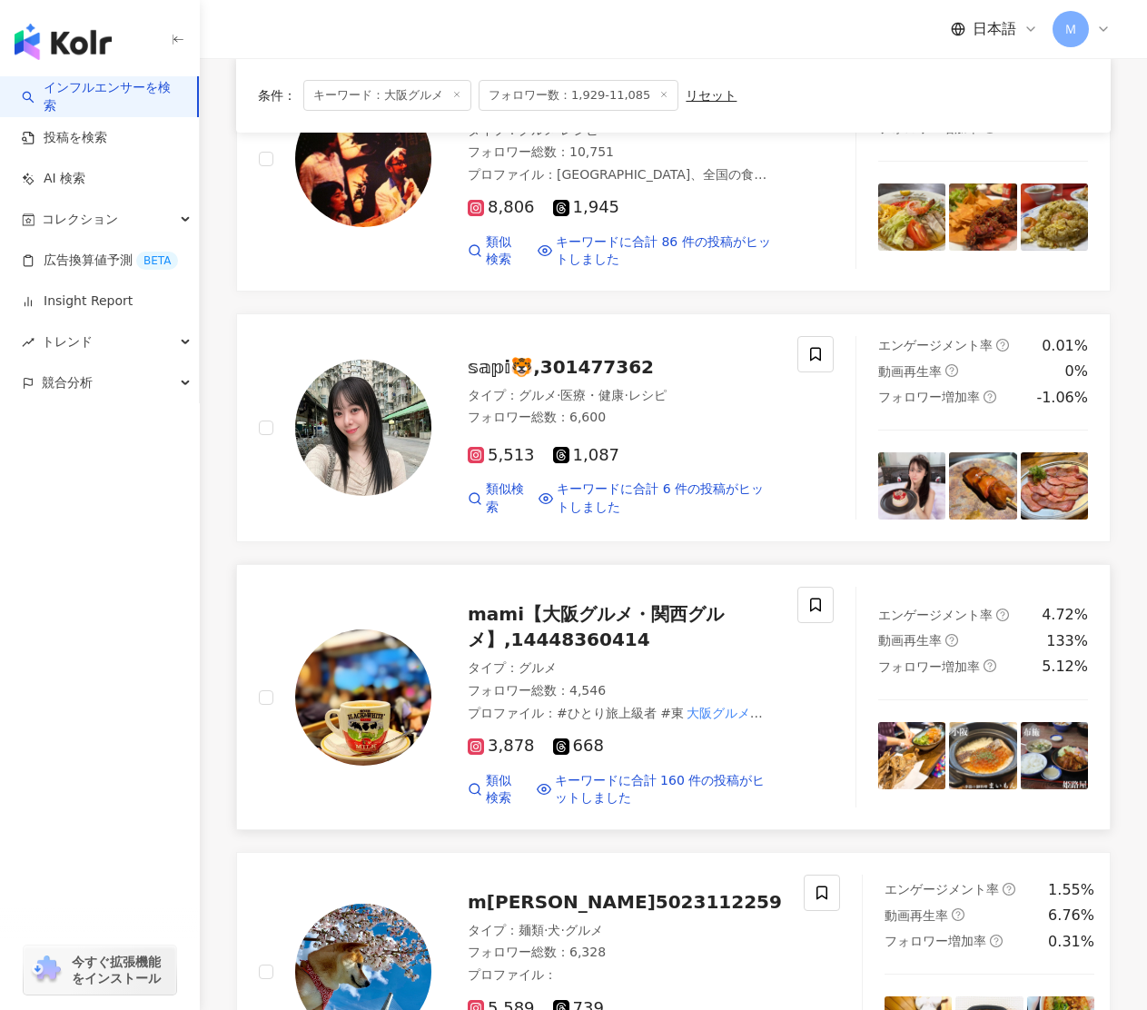
click at [492, 603] on span "mami【大阪グルメ・関西グルメ】,14448360414" at bounding box center [596, 626] width 256 height 47
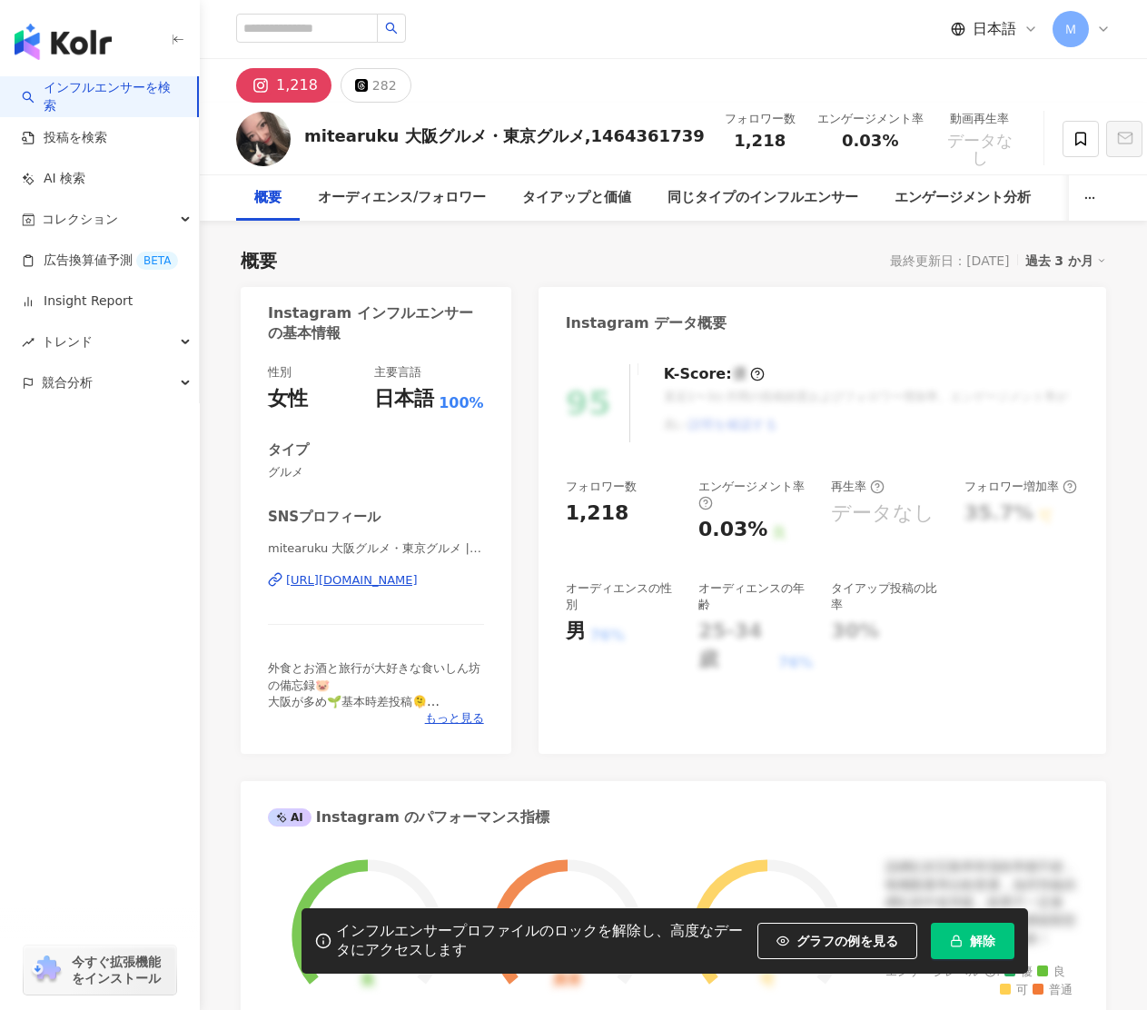
click at [418, 580] on div "[URL][DOMAIN_NAME]" at bounding box center [352, 580] width 132 height 16
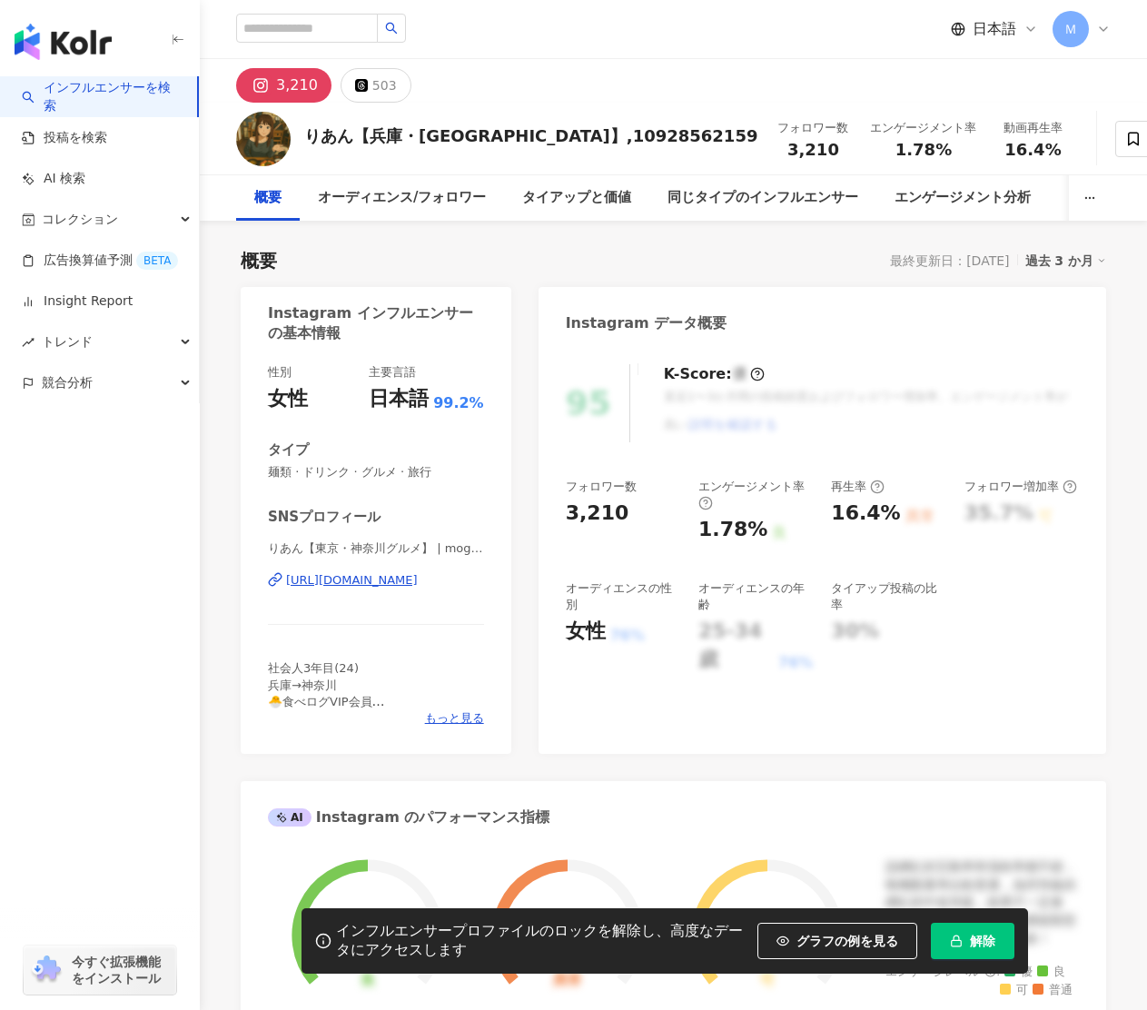
click at [414, 580] on div "[URL][DOMAIN_NAME]" at bounding box center [352, 580] width 132 height 16
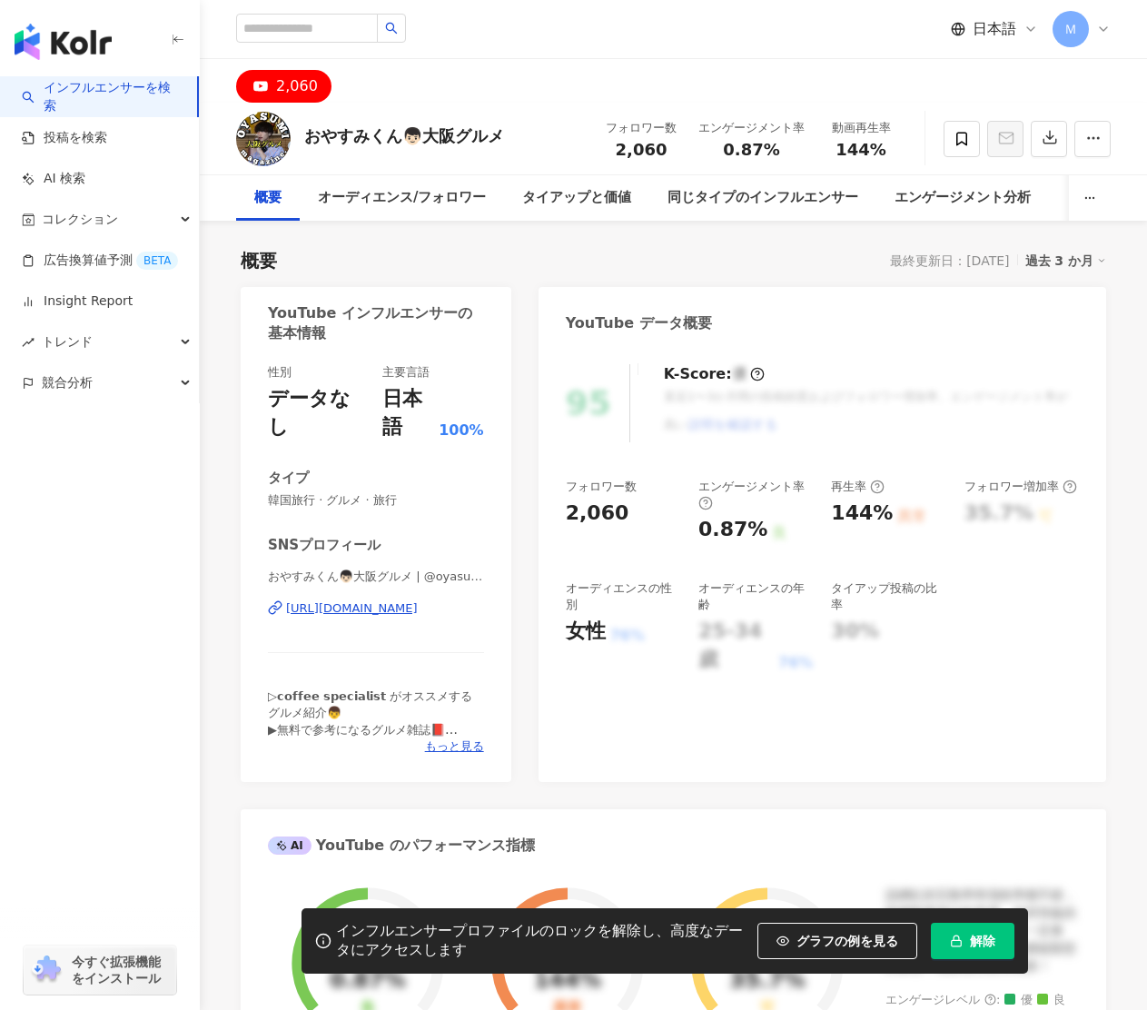
click at [418, 611] on div "https://www.youtube.com/channel/UCSY8ktxoJOAO4kQ9TMK2Z4Q" at bounding box center [352, 608] width 132 height 16
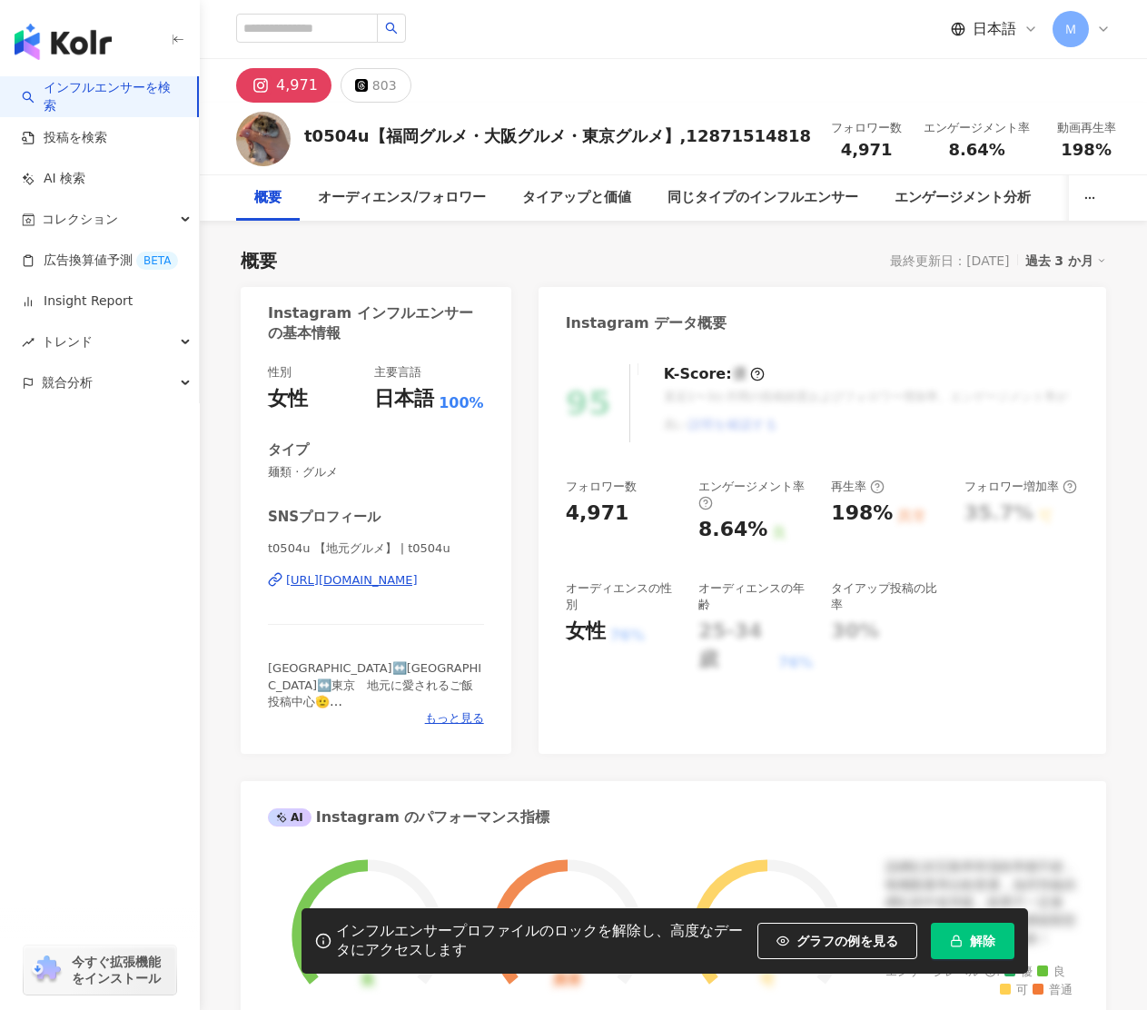
click at [418, 576] on div "[URL][DOMAIN_NAME]" at bounding box center [352, 580] width 132 height 16
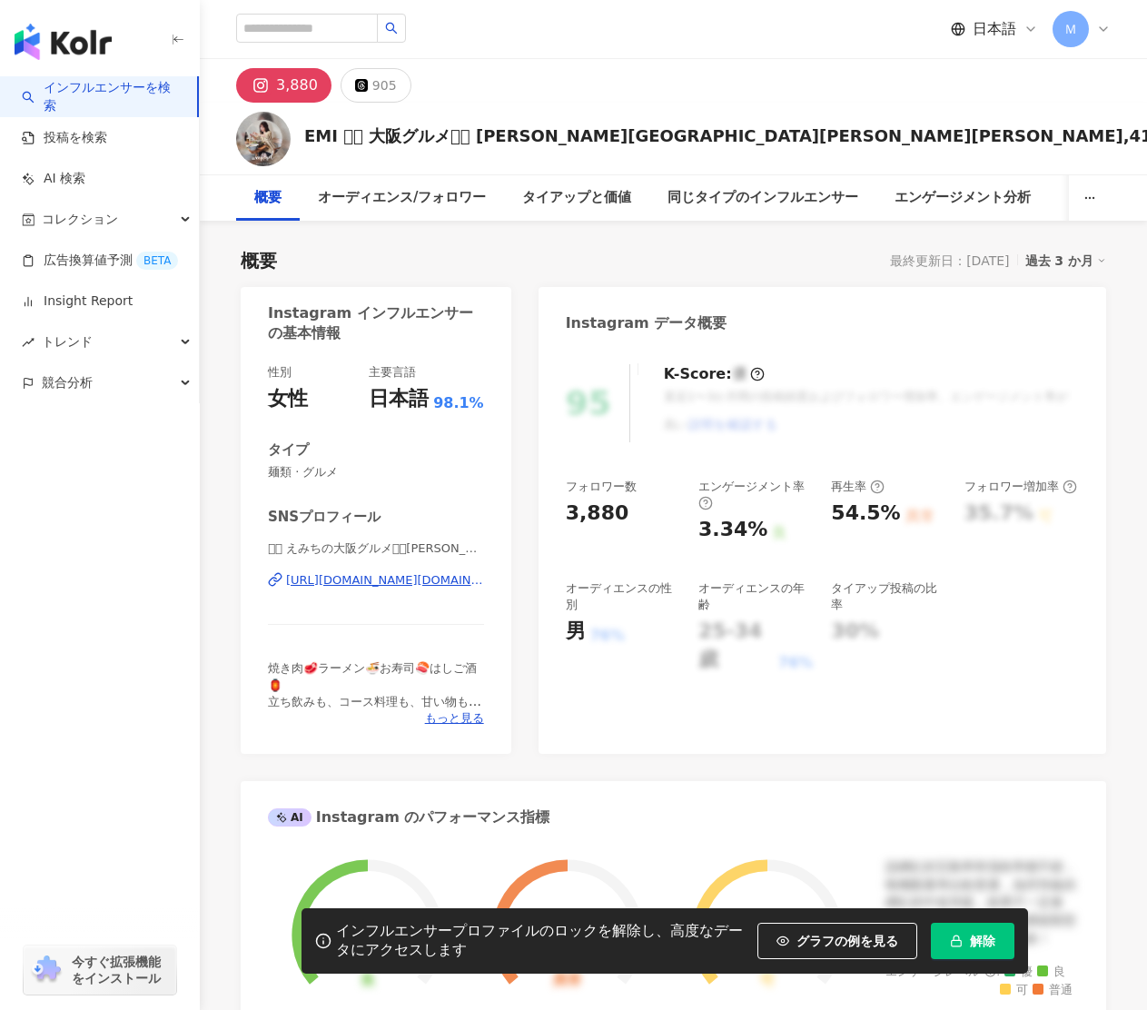
click at [399, 578] on div "https://www.instagram.com/k.emi_12.another/" at bounding box center [385, 580] width 198 height 16
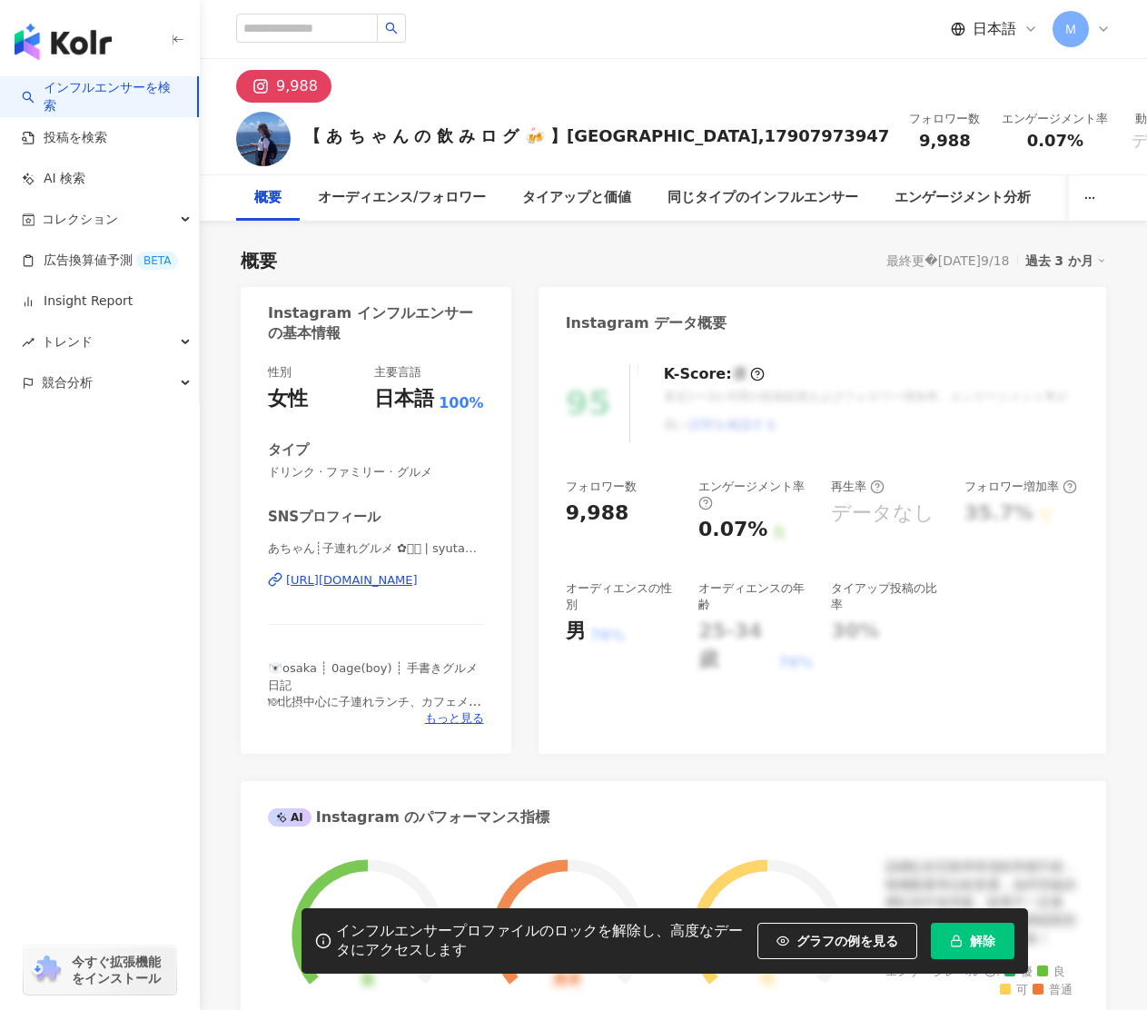
click at [360, 574] on div "[URL][DOMAIN_NAME]" at bounding box center [352, 580] width 132 height 16
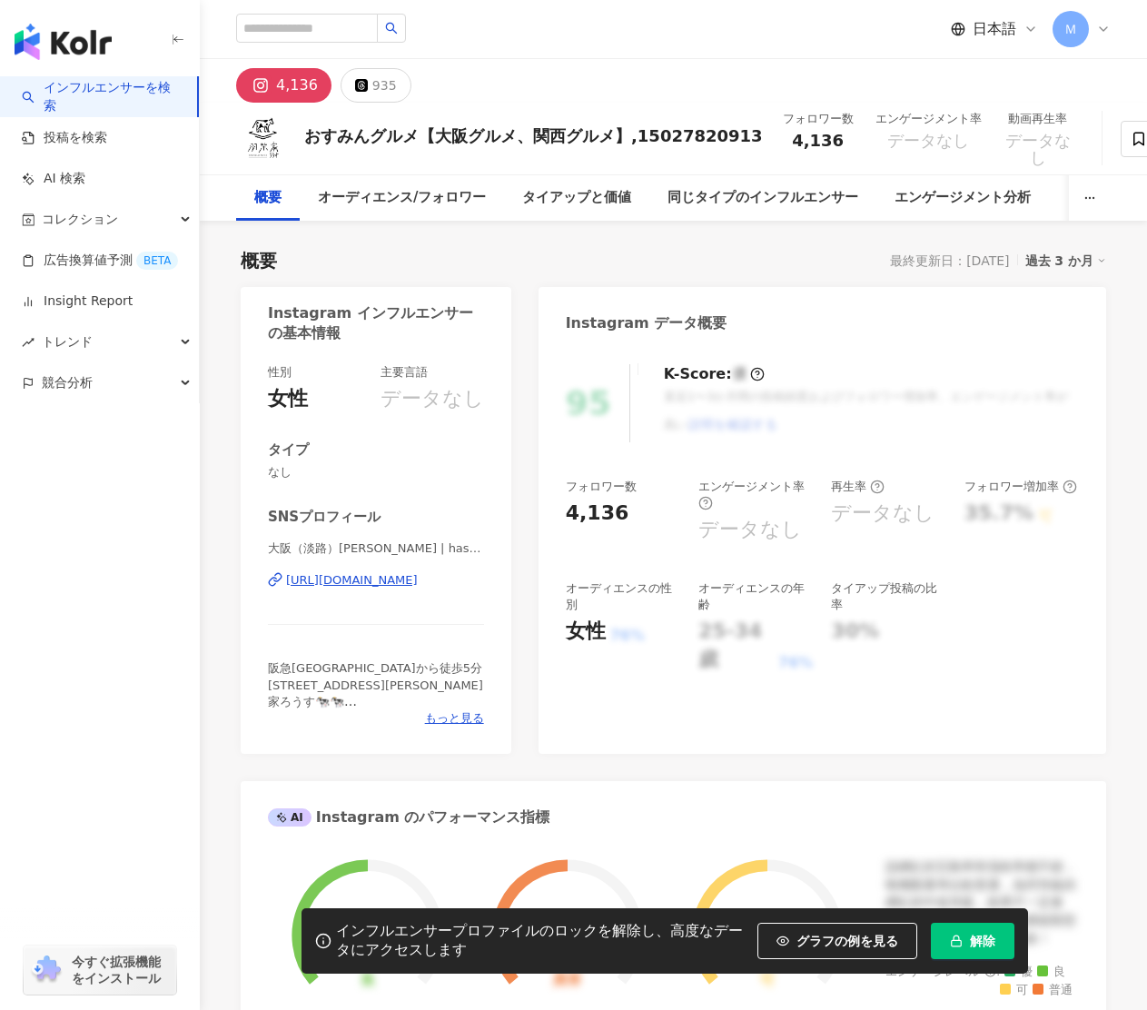
click at [383, 585] on div "https://www.instagram.com/hashibake_rousu/" at bounding box center [352, 580] width 132 height 16
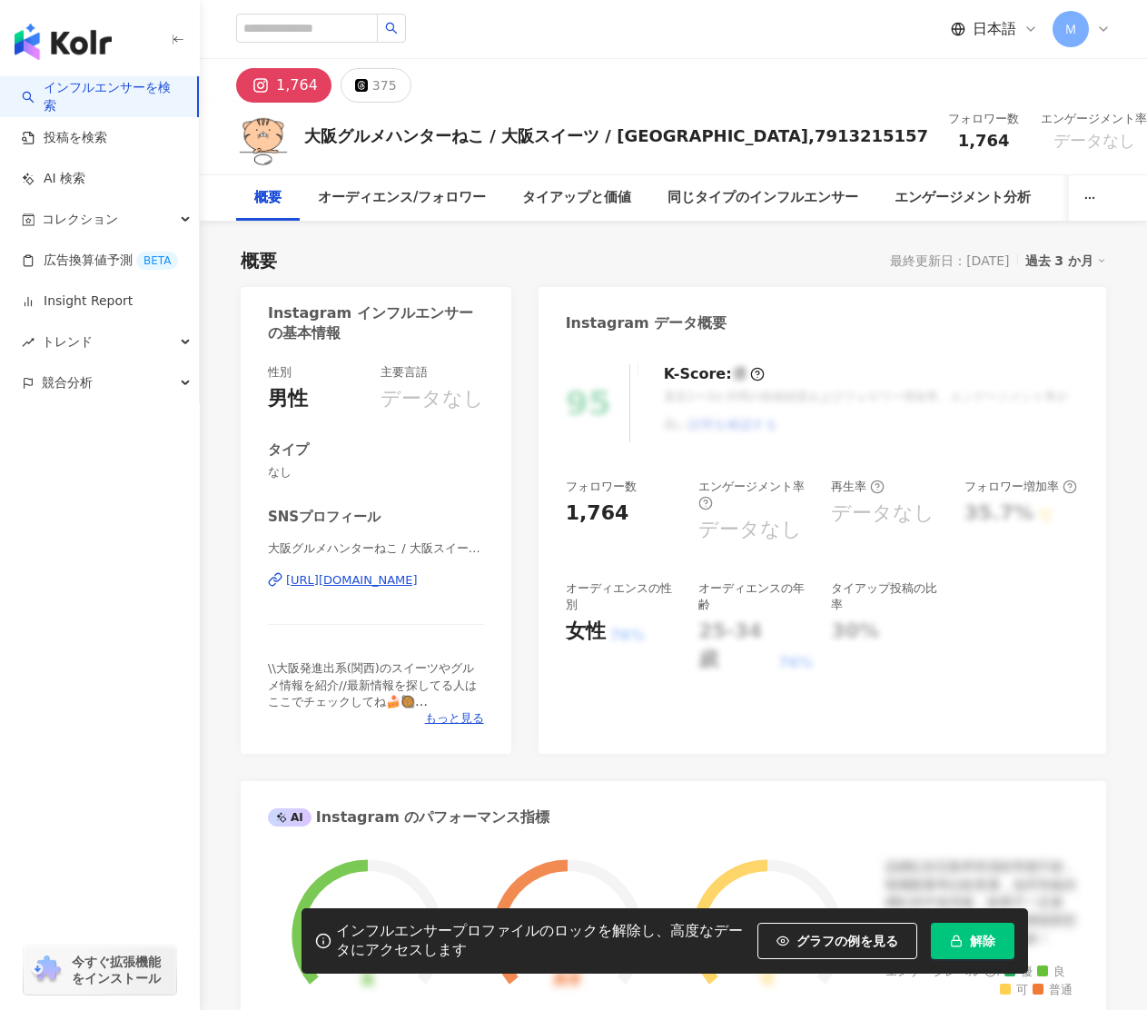
click at [414, 580] on div "[URL][DOMAIN_NAME]" at bounding box center [352, 580] width 132 height 16
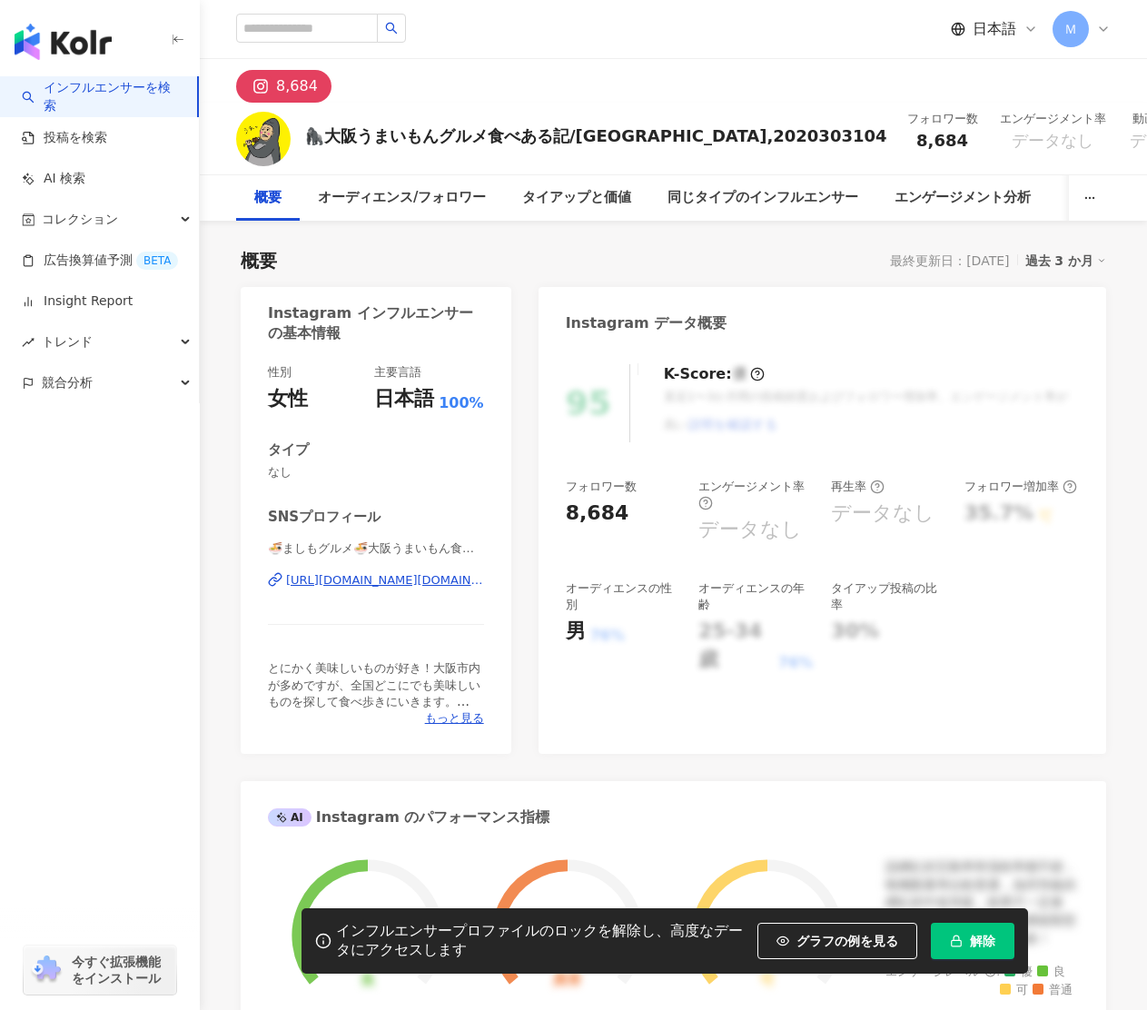
click at [445, 576] on div "https://www.instagram.com/osaka.gourmet.tabearuki/" at bounding box center [385, 580] width 198 height 16
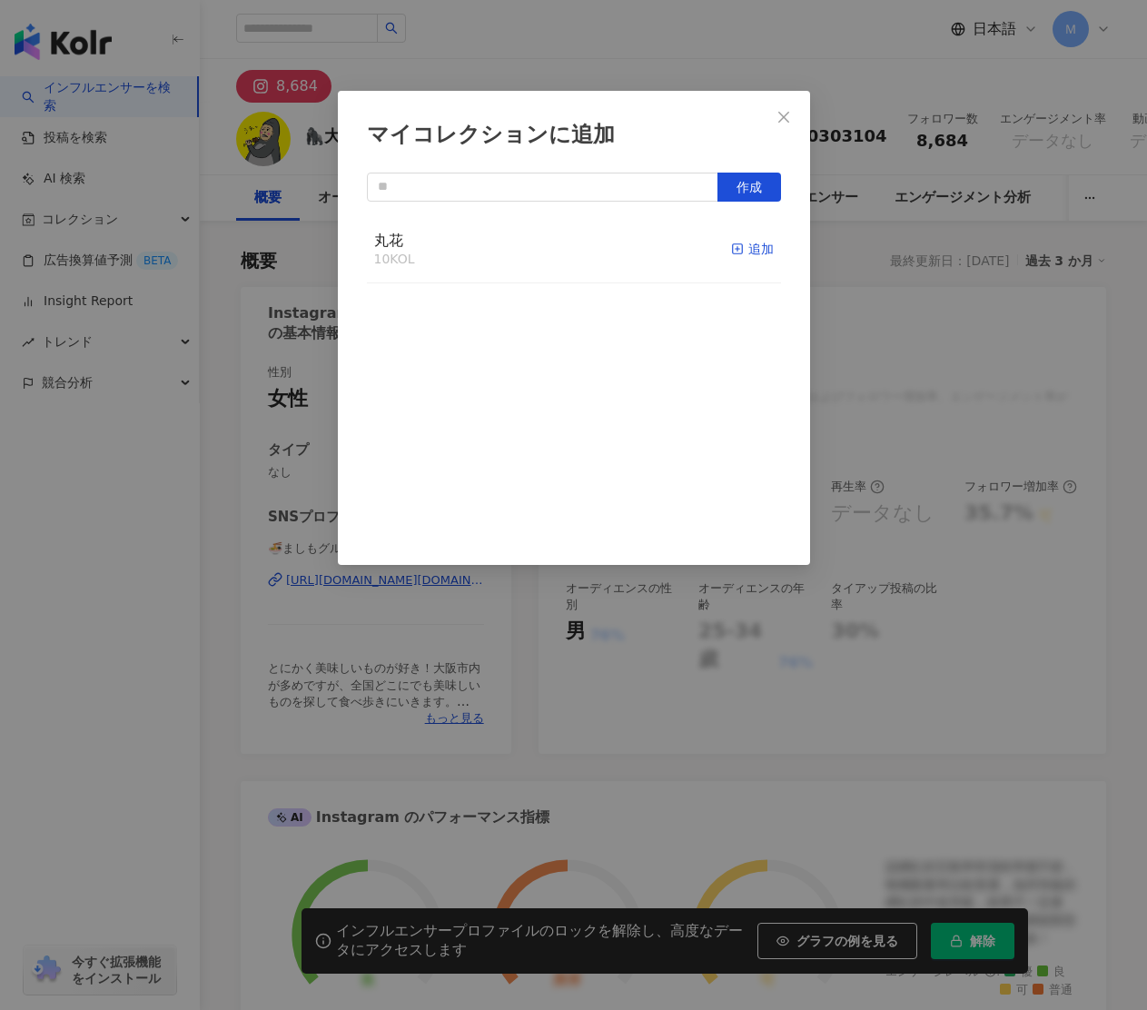
click at [747, 246] on div "追加" at bounding box center [752, 249] width 43 height 20
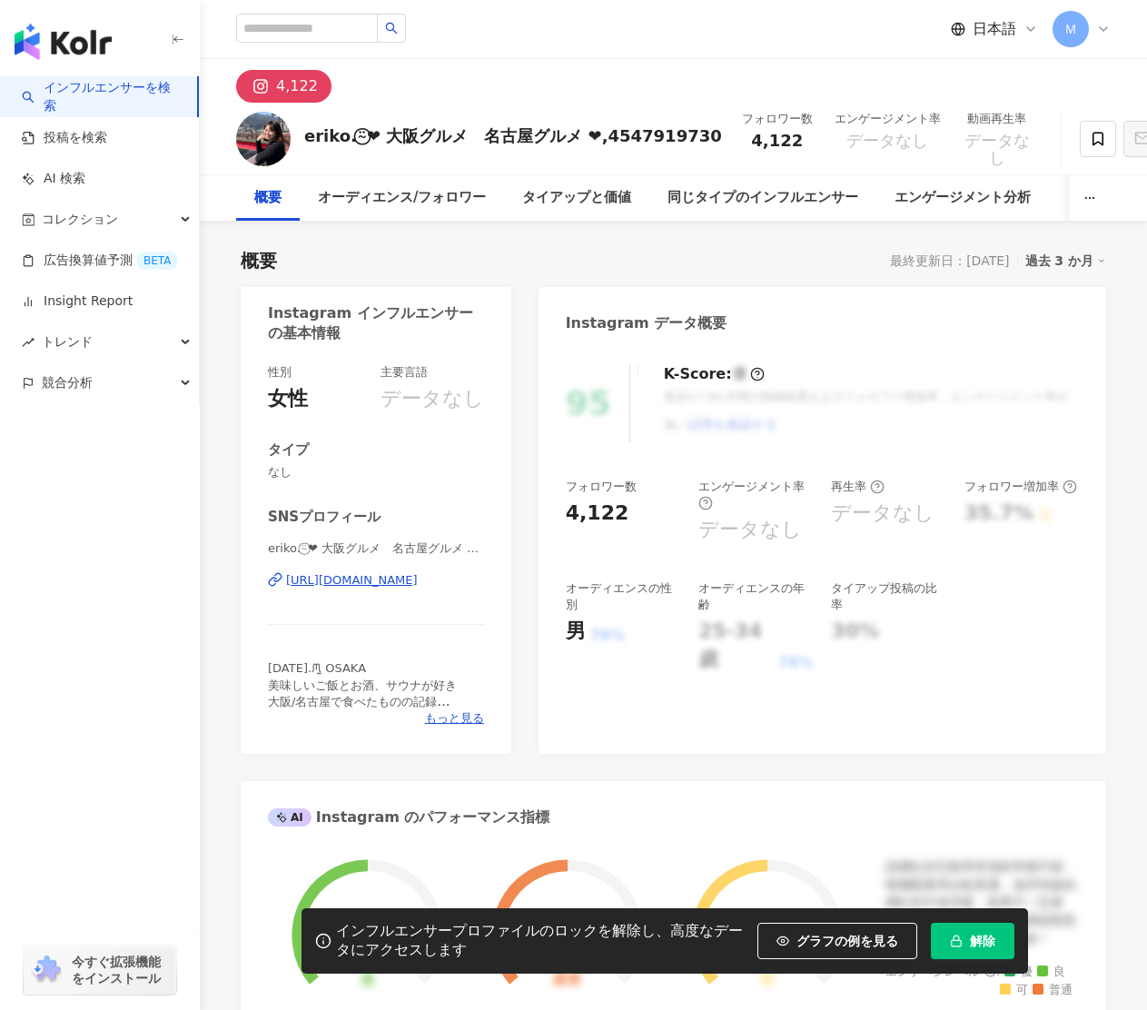
click at [399, 579] on div "[URL][DOMAIN_NAME]" at bounding box center [352, 580] width 132 height 16
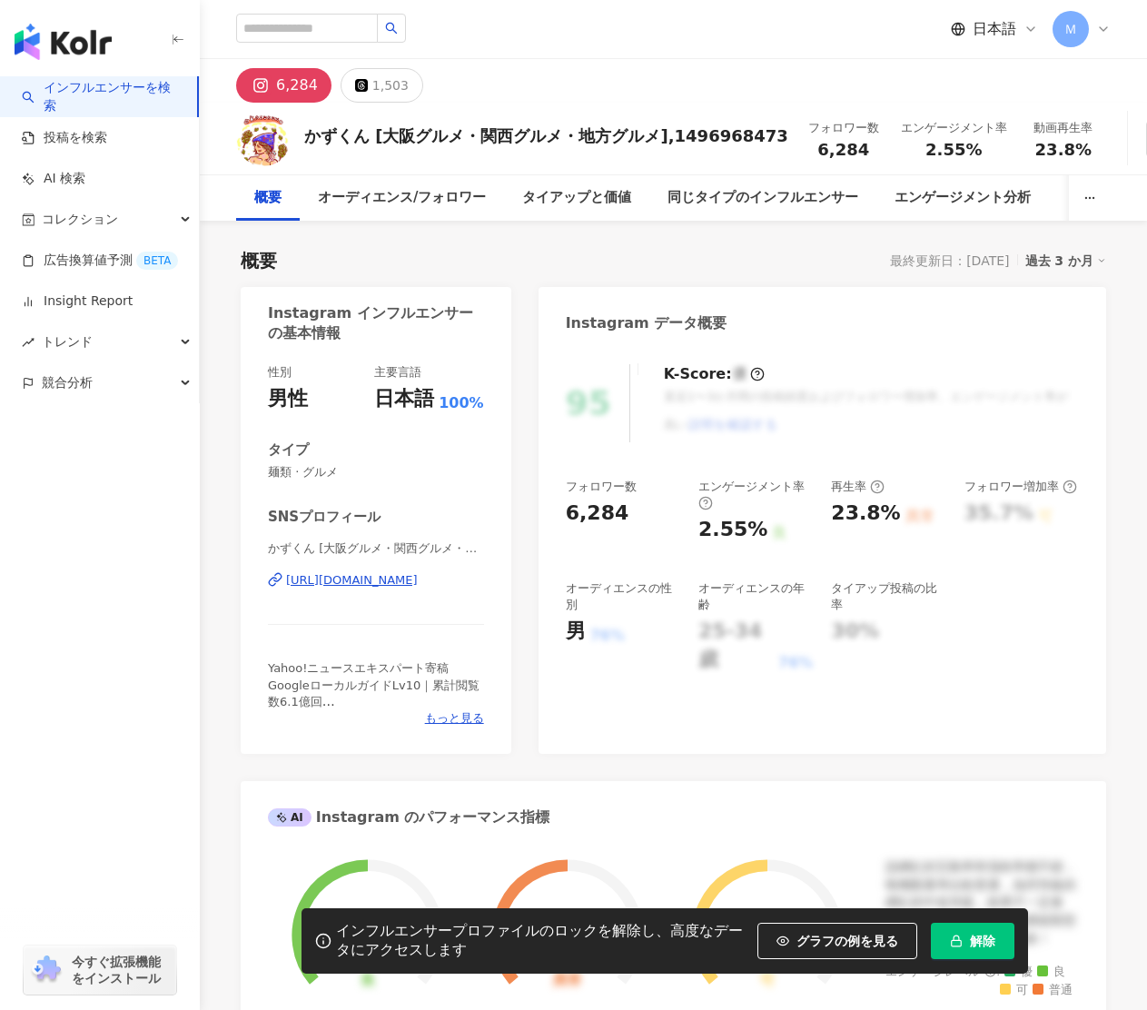
click at [418, 579] on div "[URL][DOMAIN_NAME]" at bounding box center [352, 580] width 132 height 16
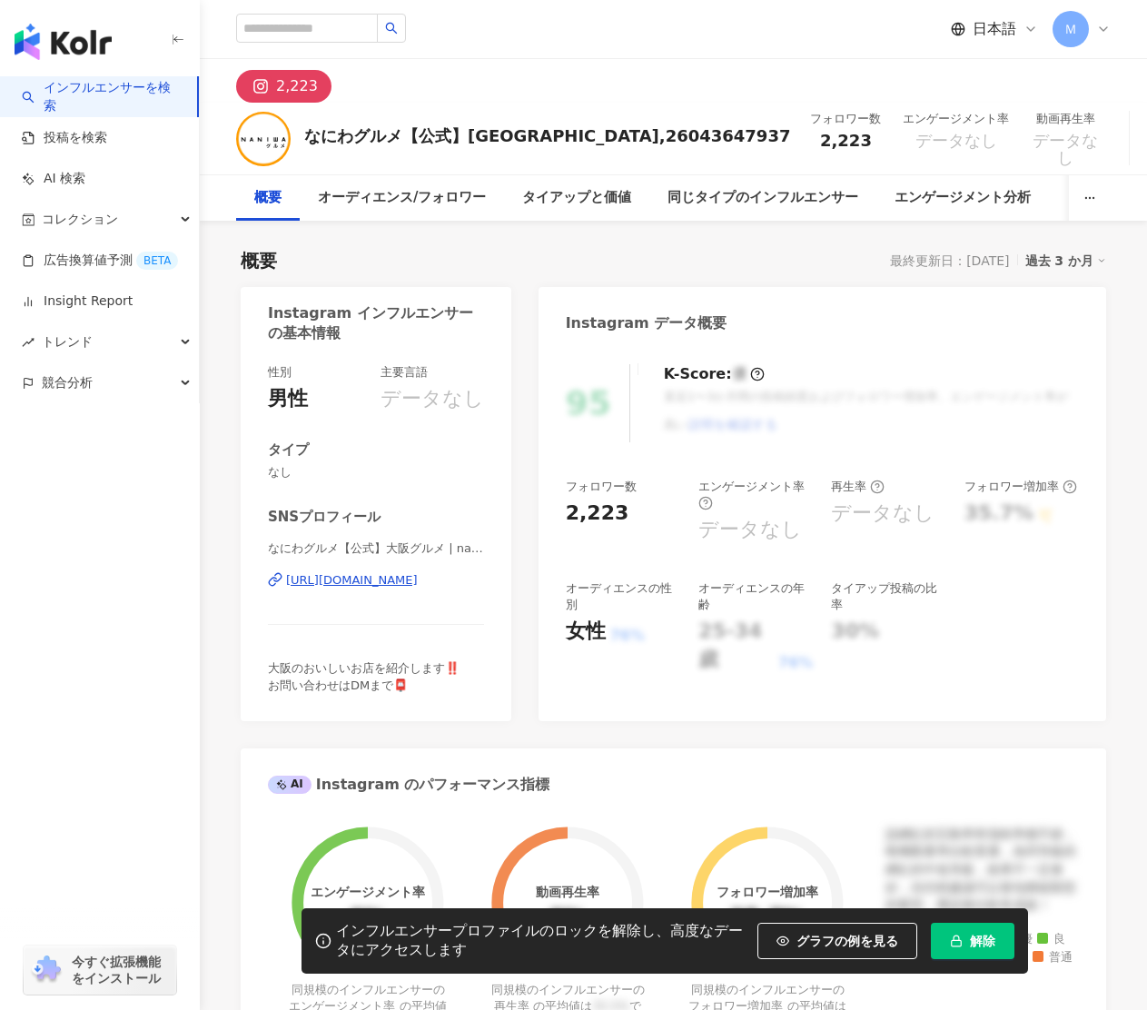
click at [418, 574] on div "[URL][DOMAIN_NAME]" at bounding box center [352, 580] width 132 height 16
click at [1146, 141] on icon at bounding box center [1166, 139] width 11 height 14
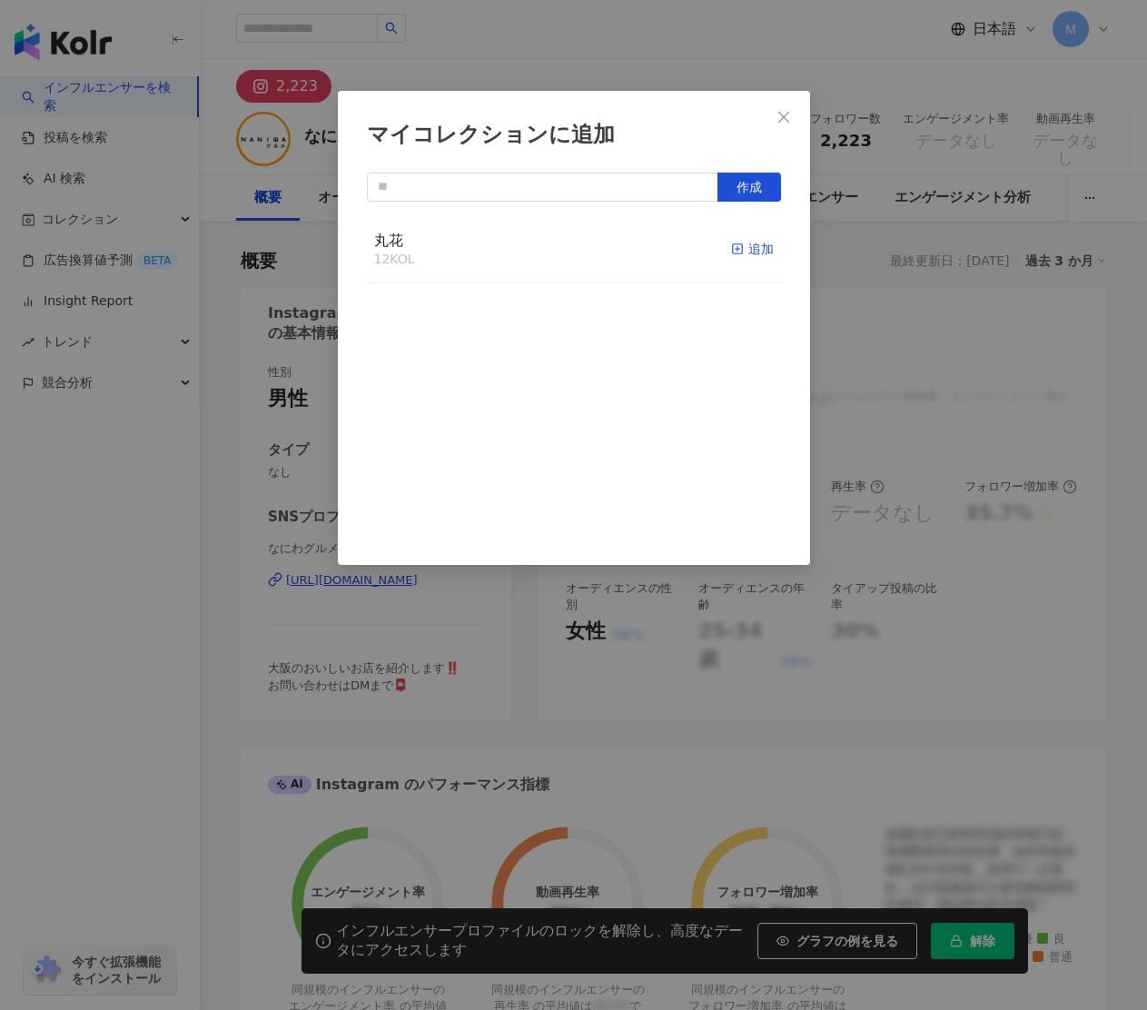
click at [762, 244] on div "追加" at bounding box center [752, 249] width 43 height 20
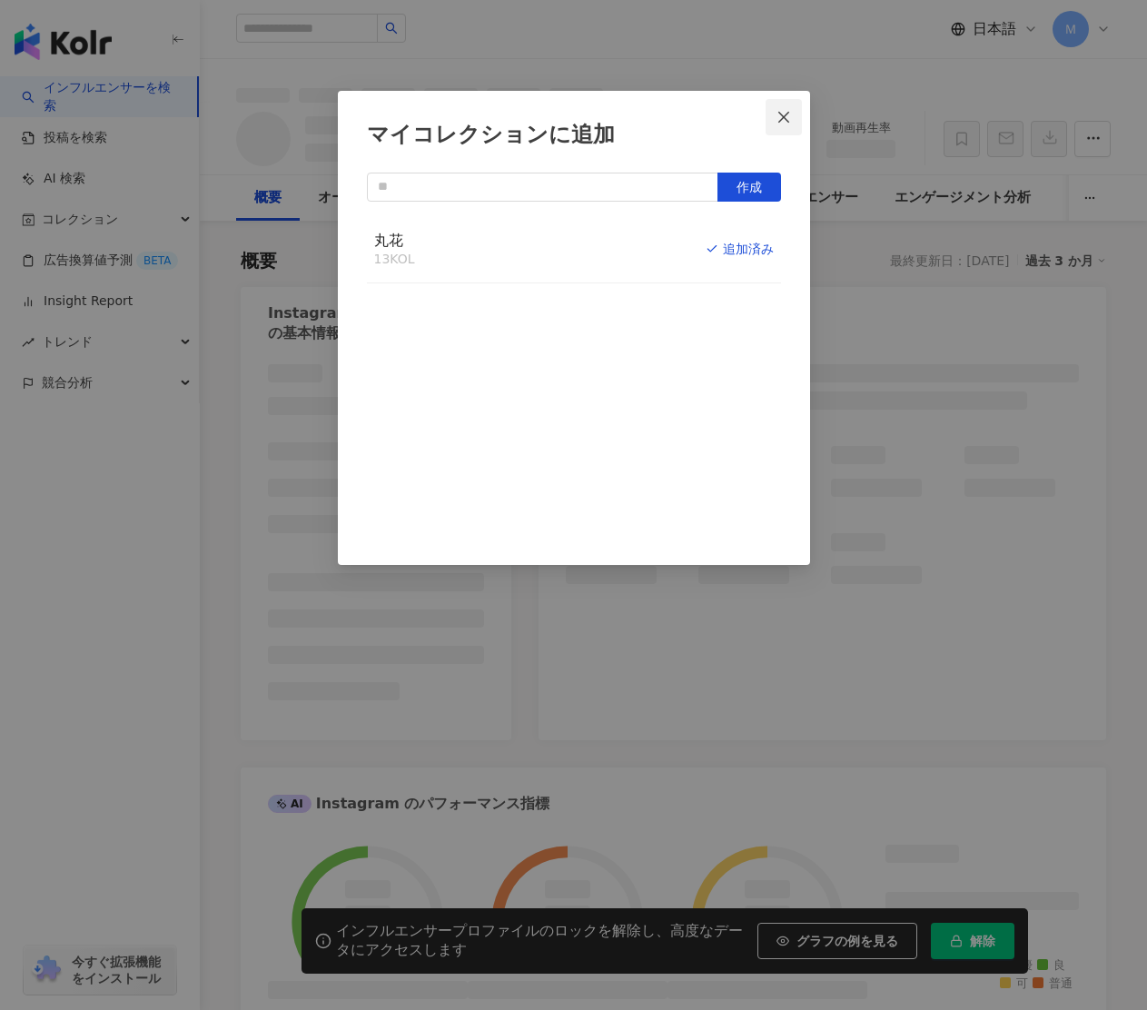
click at [783, 122] on icon "close" at bounding box center [784, 117] width 15 height 15
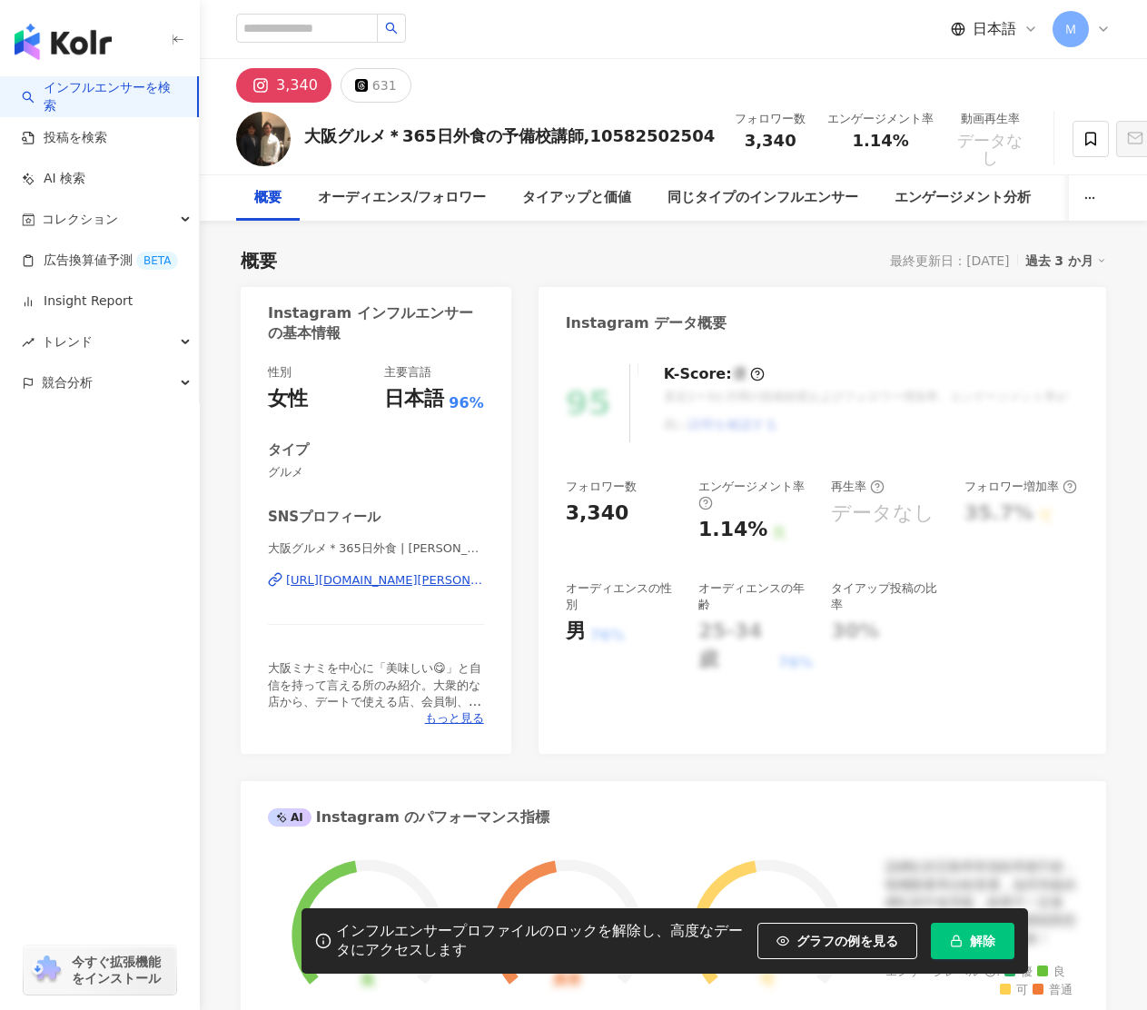
click at [411, 580] on div "[URL][DOMAIN_NAME][PERSON_NAME][DOMAIN_NAME]" at bounding box center [385, 580] width 198 height 16
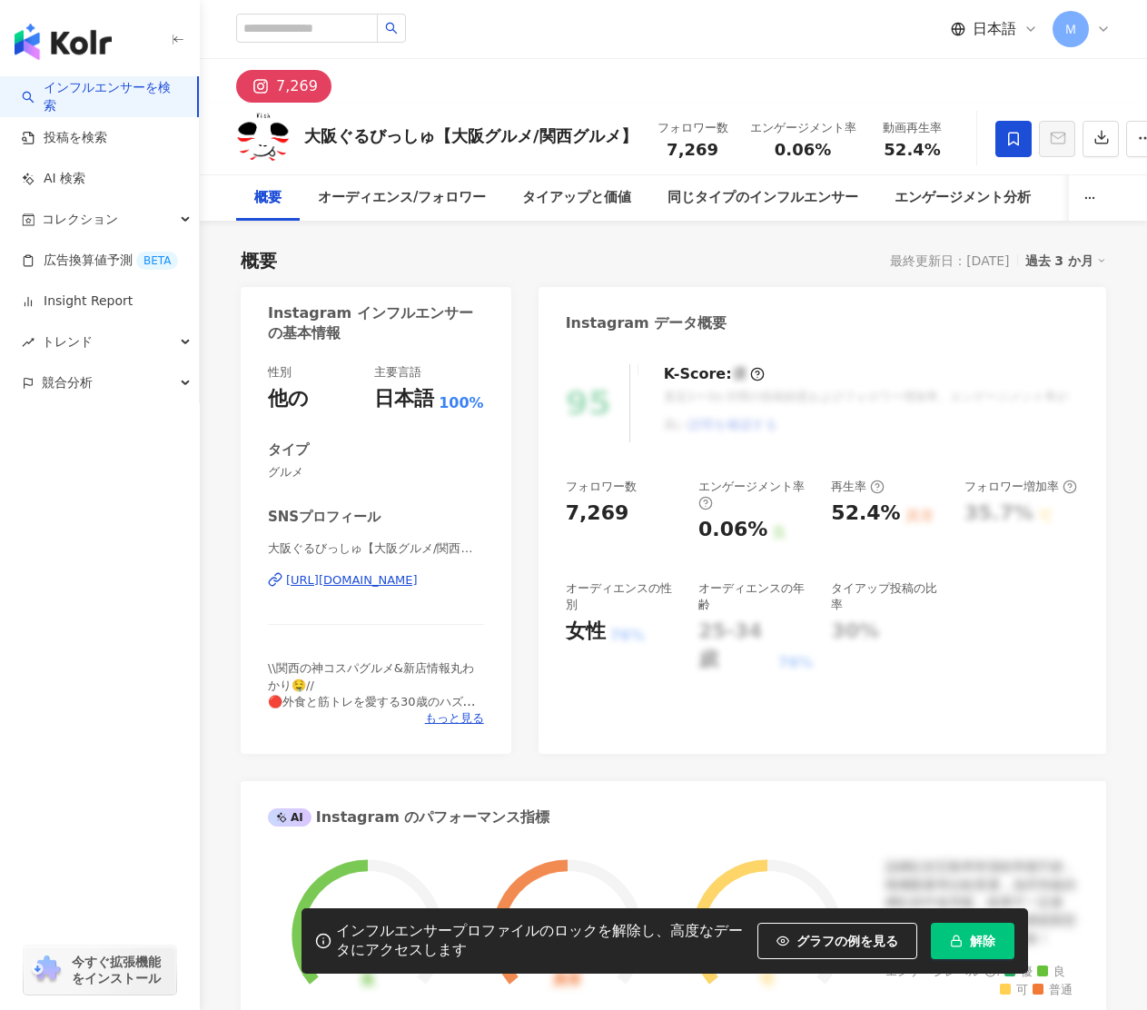
click at [399, 580] on div "https://www.instagram.com/vish_gourmet/" at bounding box center [352, 580] width 132 height 16
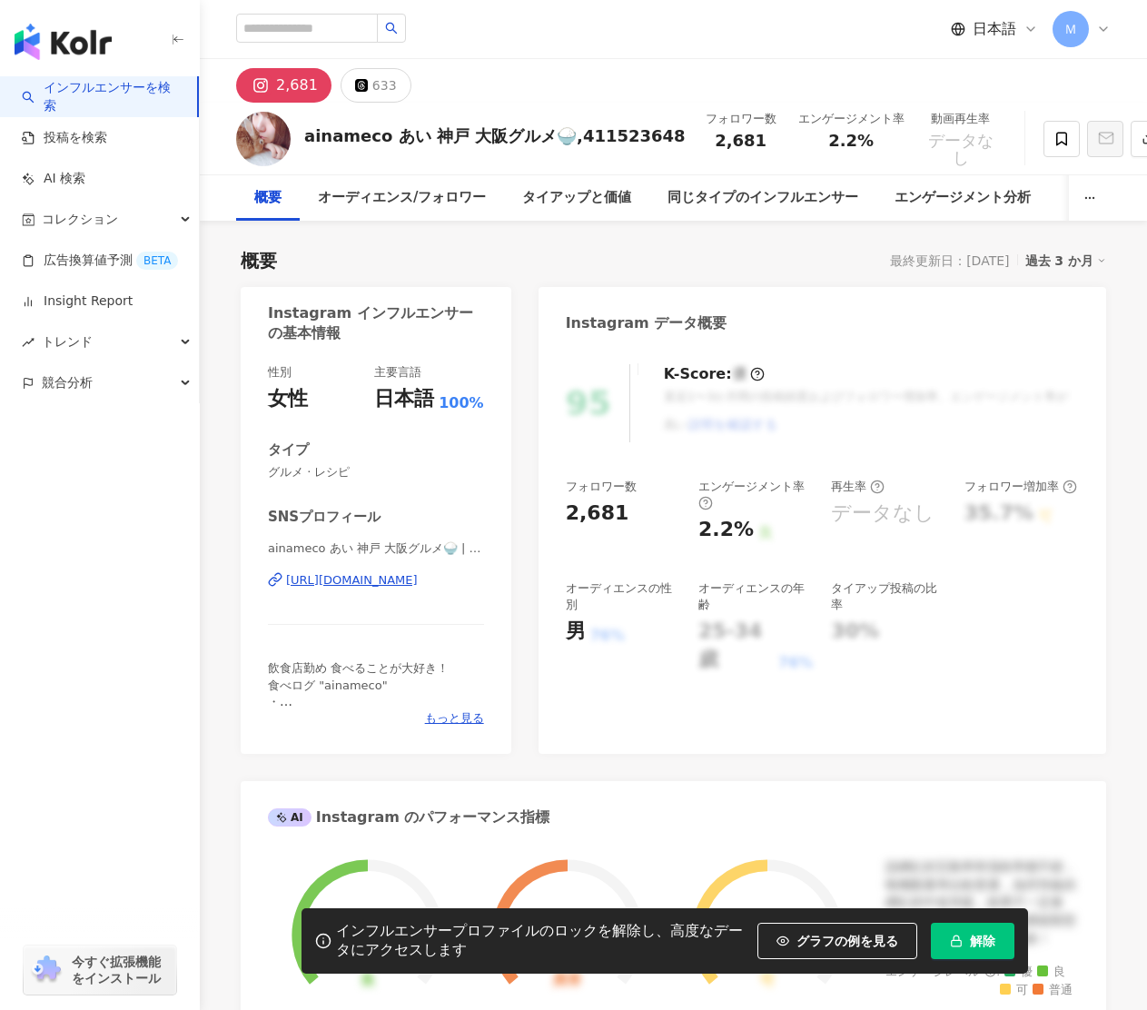
click at [417, 583] on div "https://www.instagram.com/ainameco/" at bounding box center [352, 580] width 132 height 16
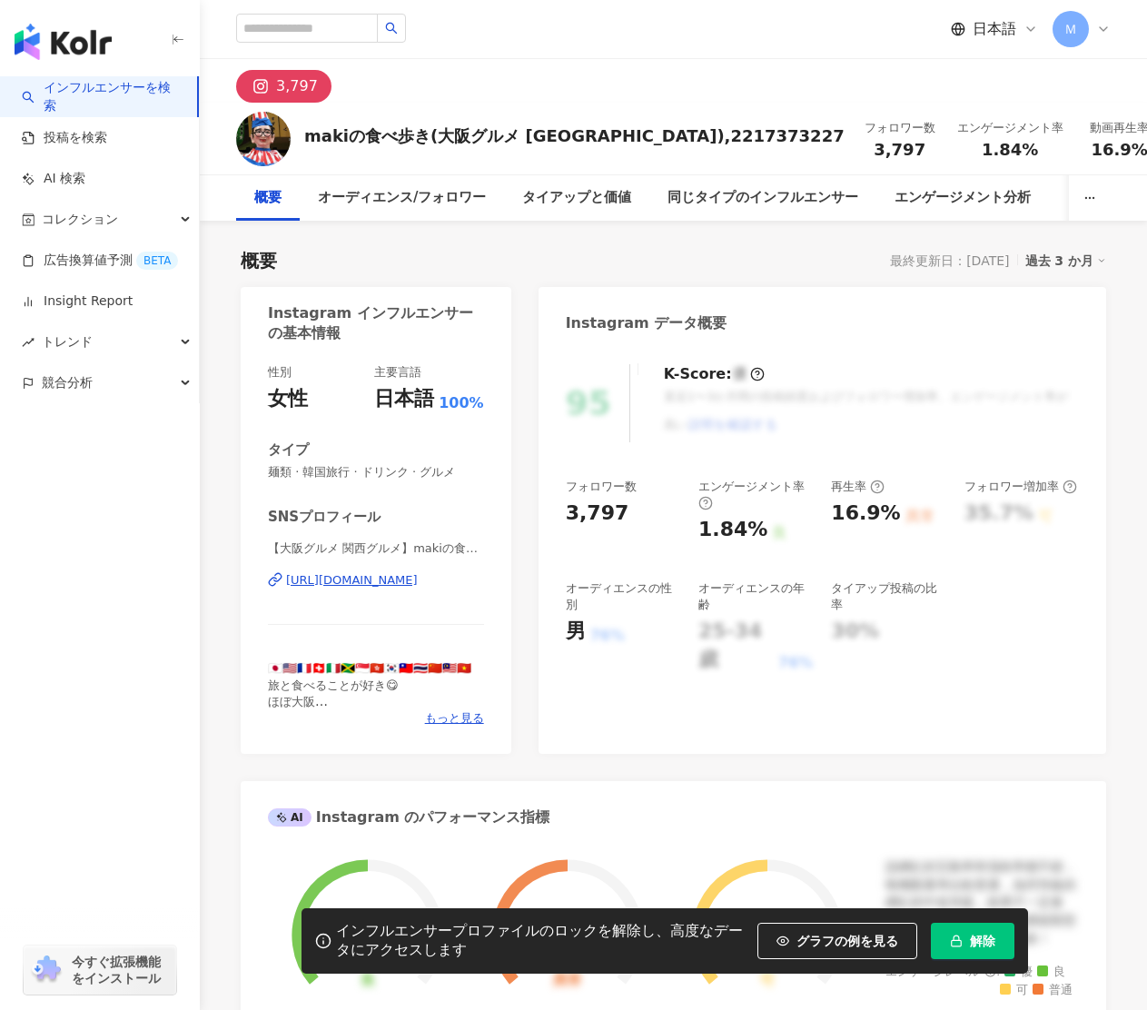
click at [405, 578] on div "https://www.instagram.com/macky565656/" at bounding box center [352, 580] width 132 height 16
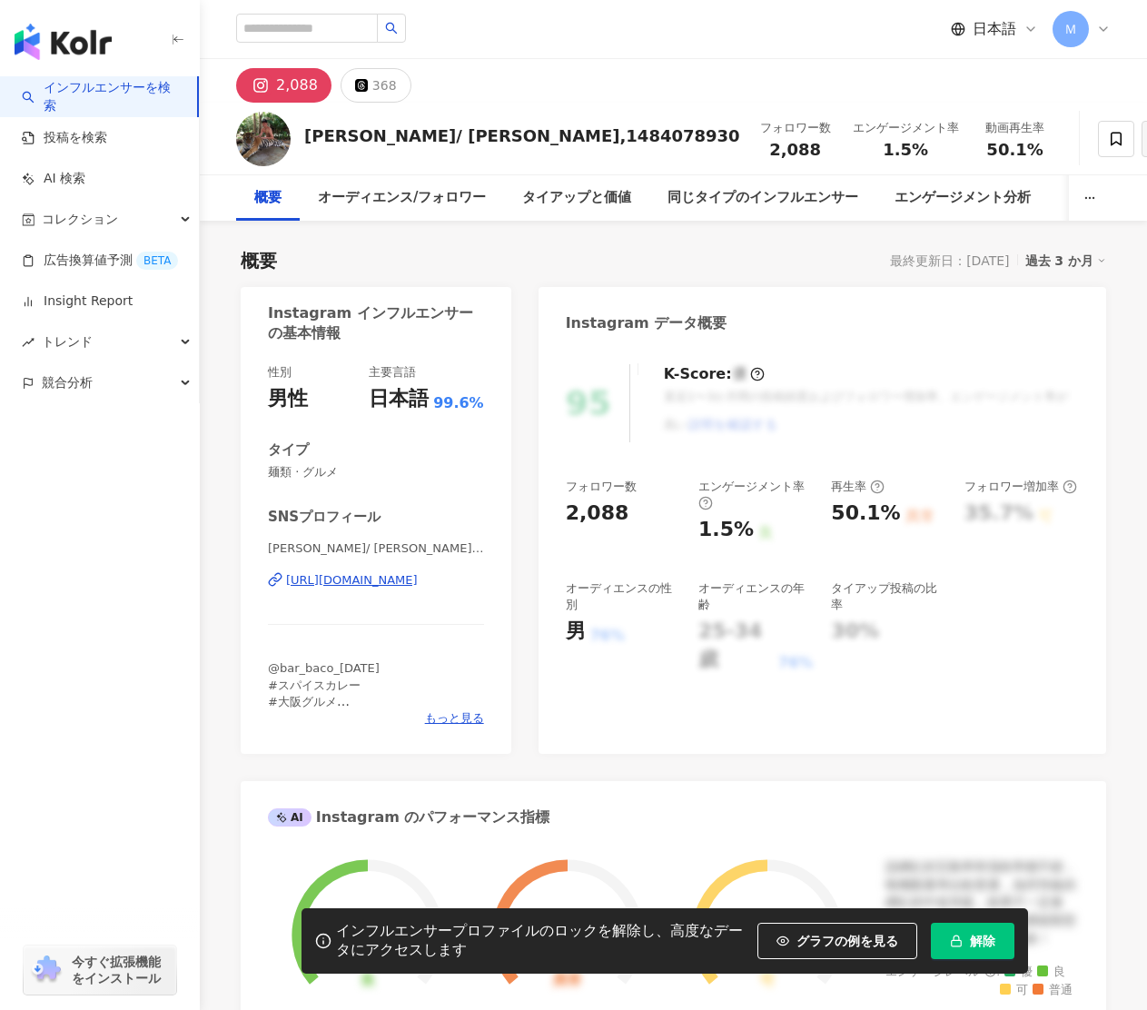
click at [418, 580] on div "[URL][DOMAIN_NAME]" at bounding box center [352, 580] width 132 height 16
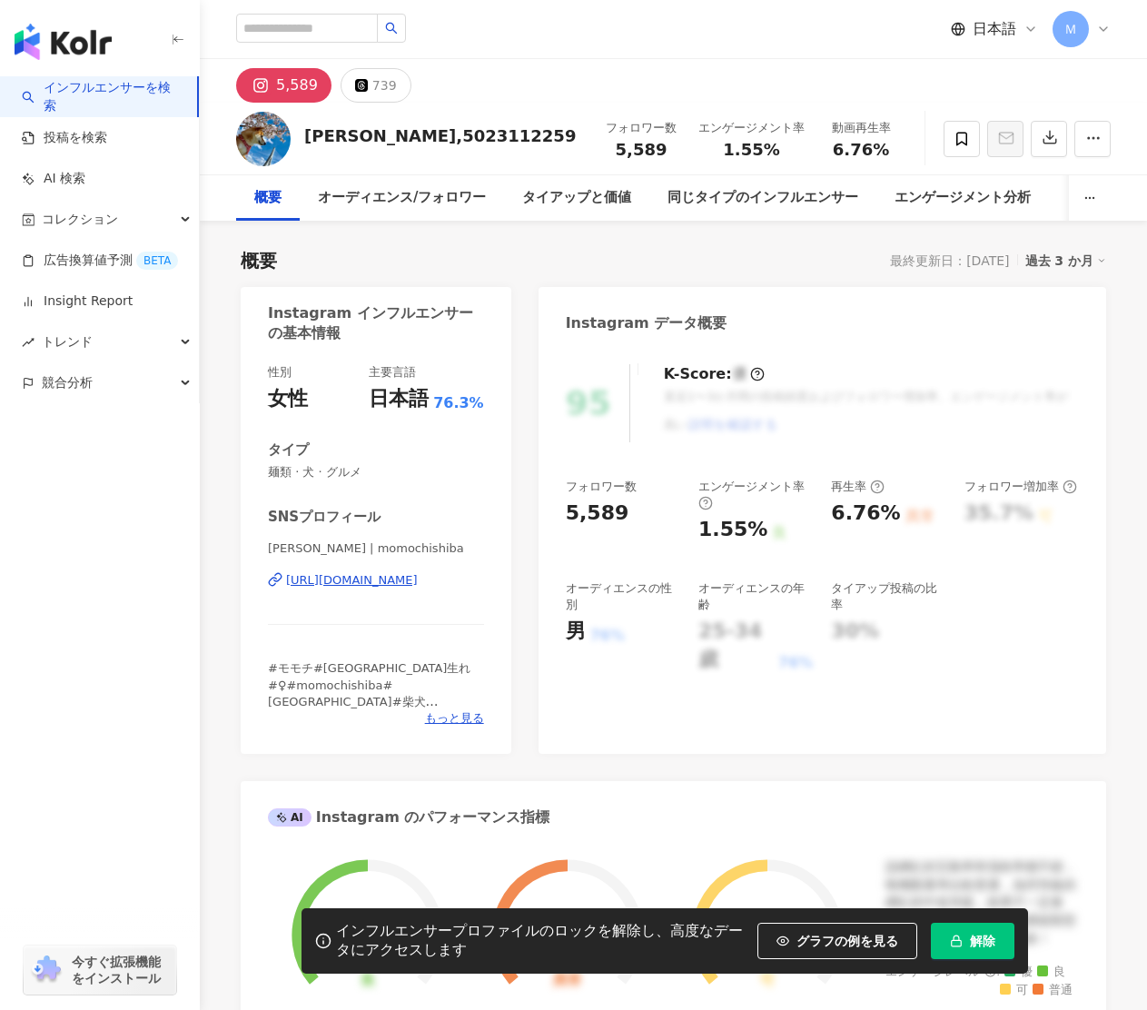
click at [393, 580] on div "[URL][DOMAIN_NAME]" at bounding box center [352, 580] width 132 height 16
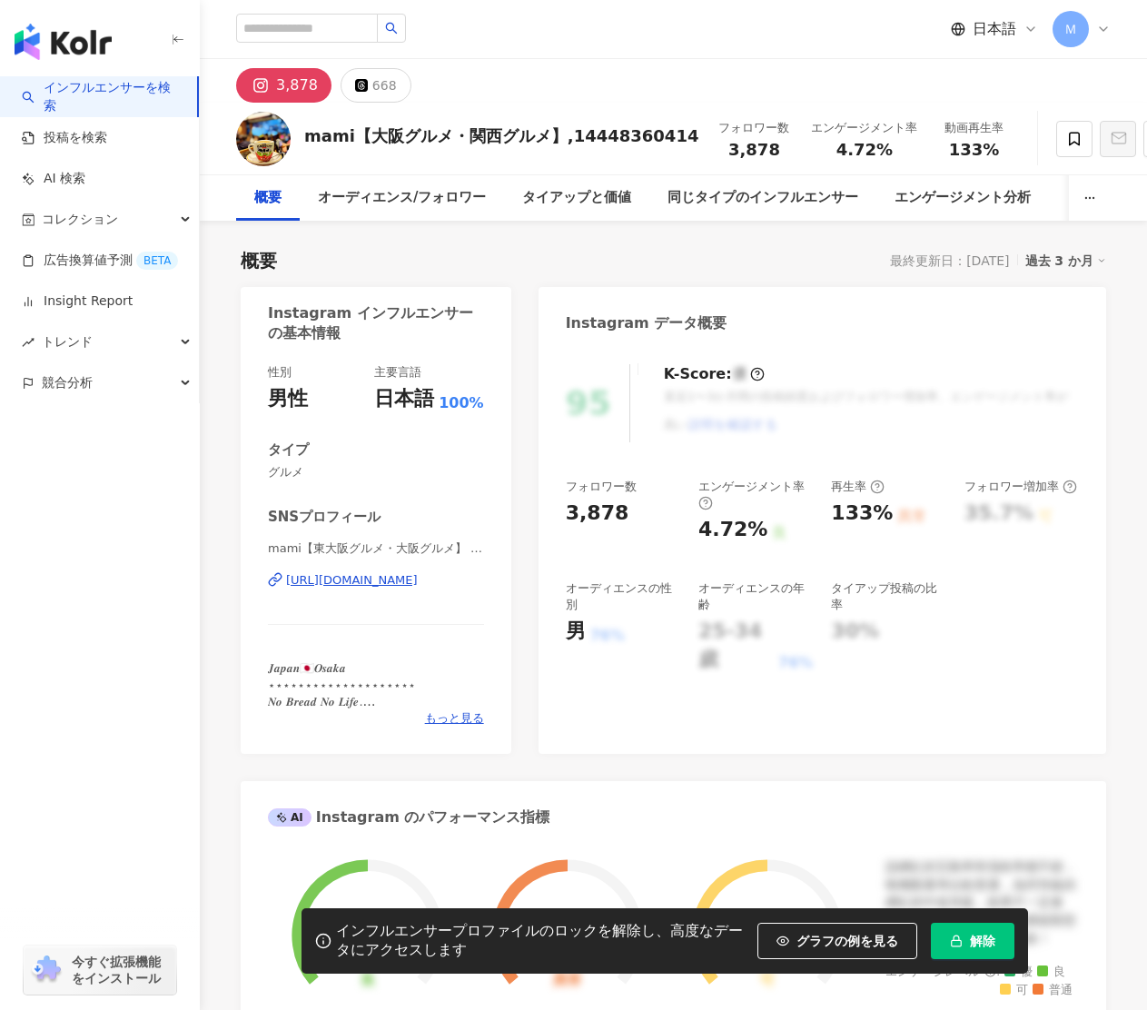
click at [415, 579] on div "https://www.instagram.com/rune6688/" at bounding box center [352, 580] width 132 height 16
